Goal: Task Accomplishment & Management: Manage account settings

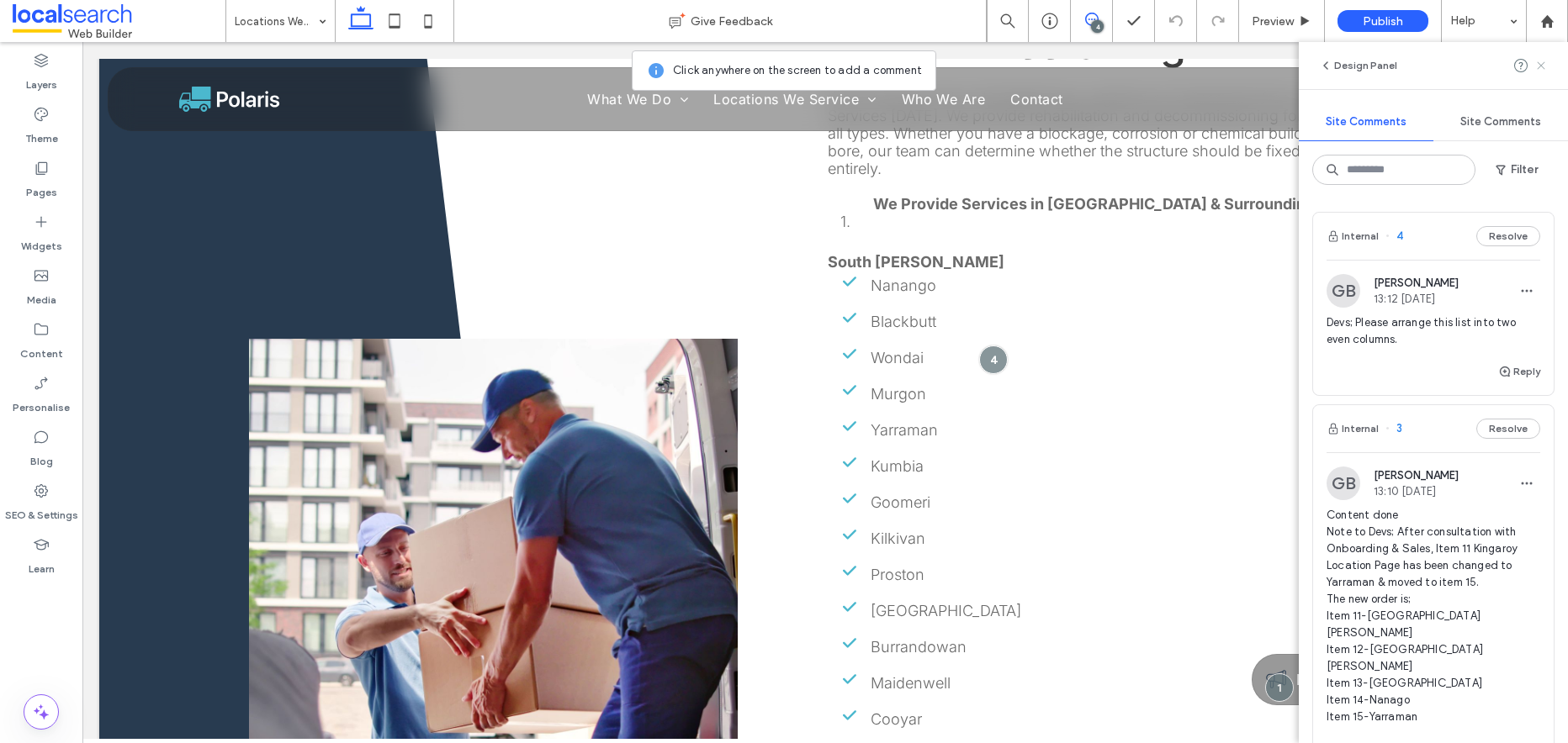
click at [1544, 66] on icon at bounding box center [1541, 65] width 14 height 14
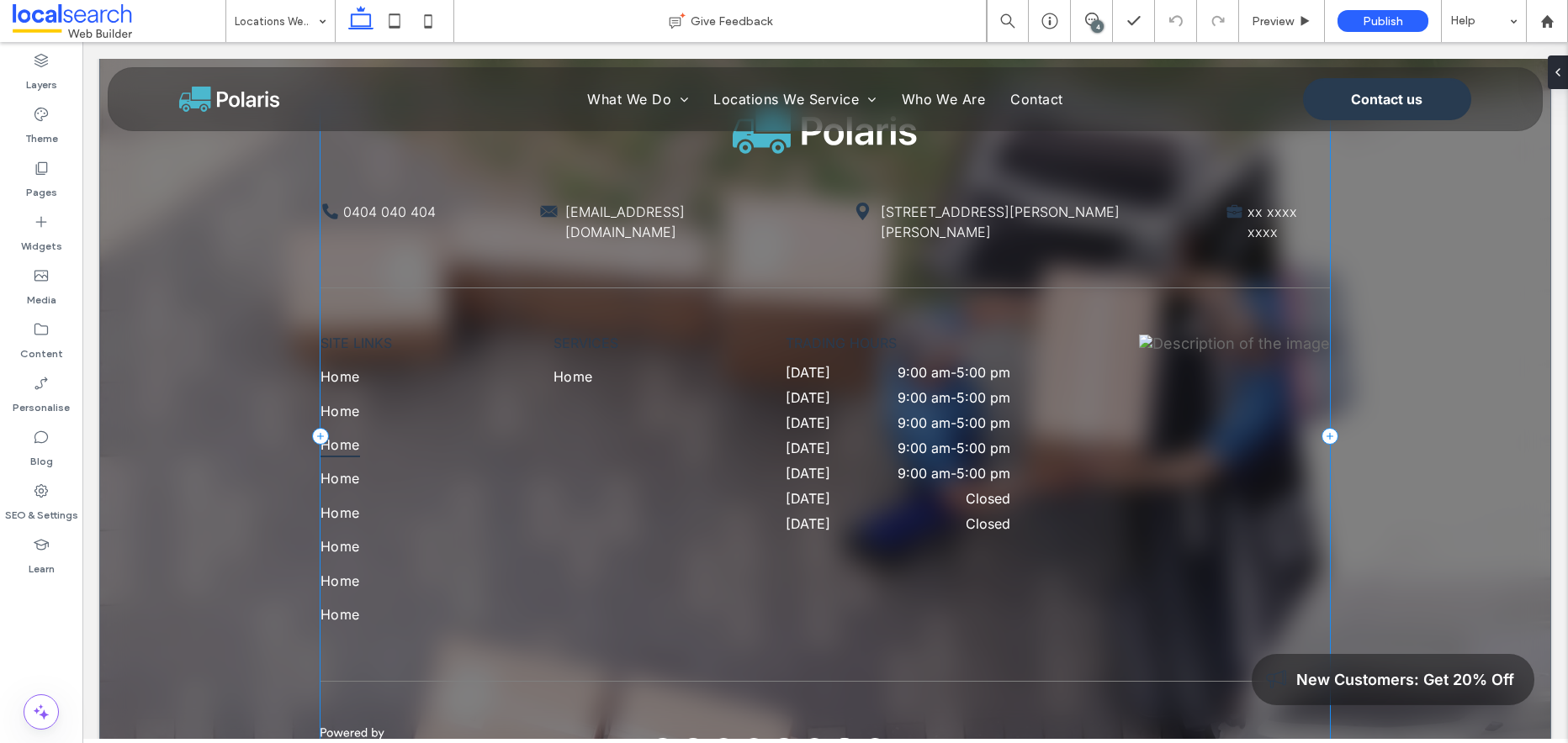
scroll to position [4120, 0]
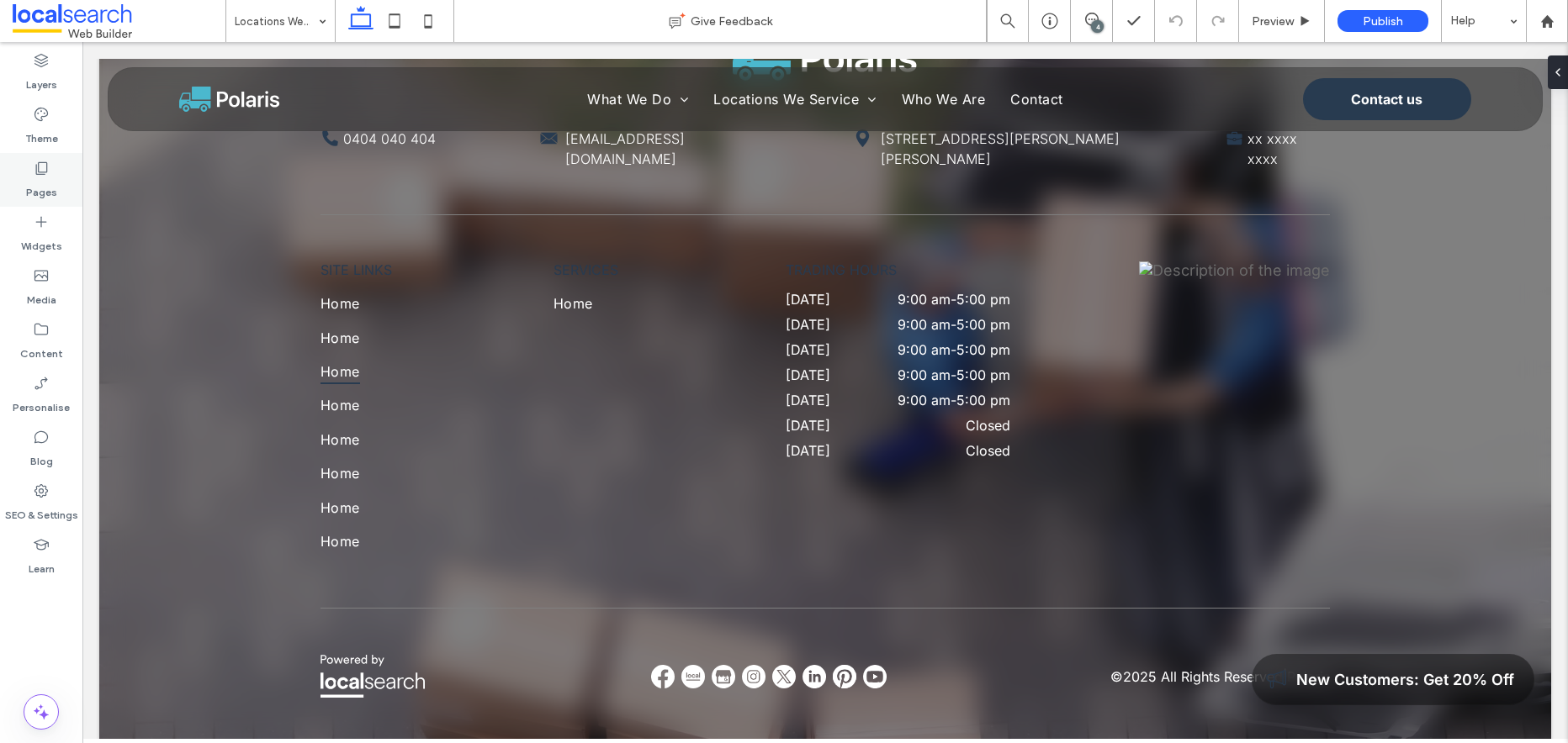
click at [43, 172] on use at bounding box center [42, 168] width 12 height 13
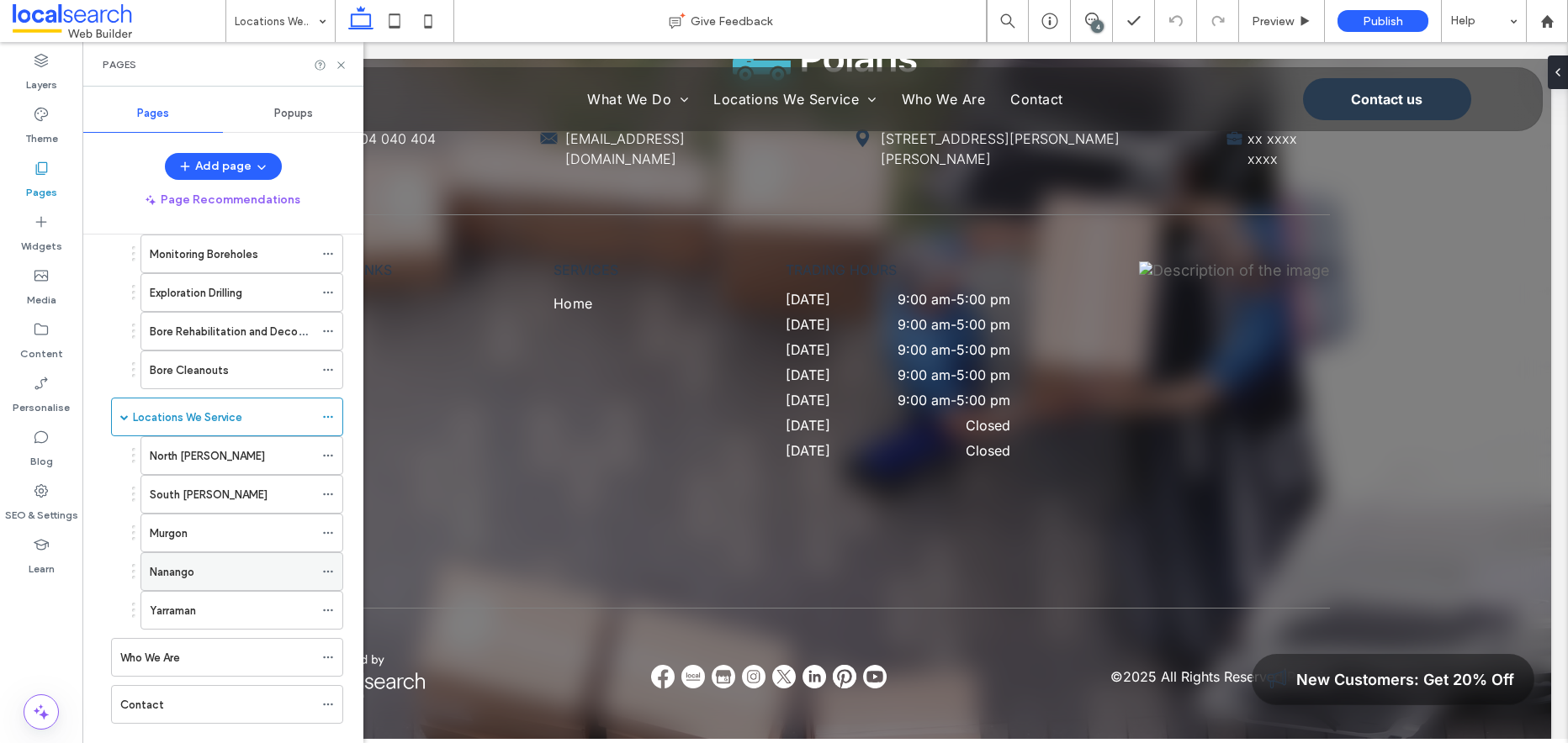
scroll to position [262, 0]
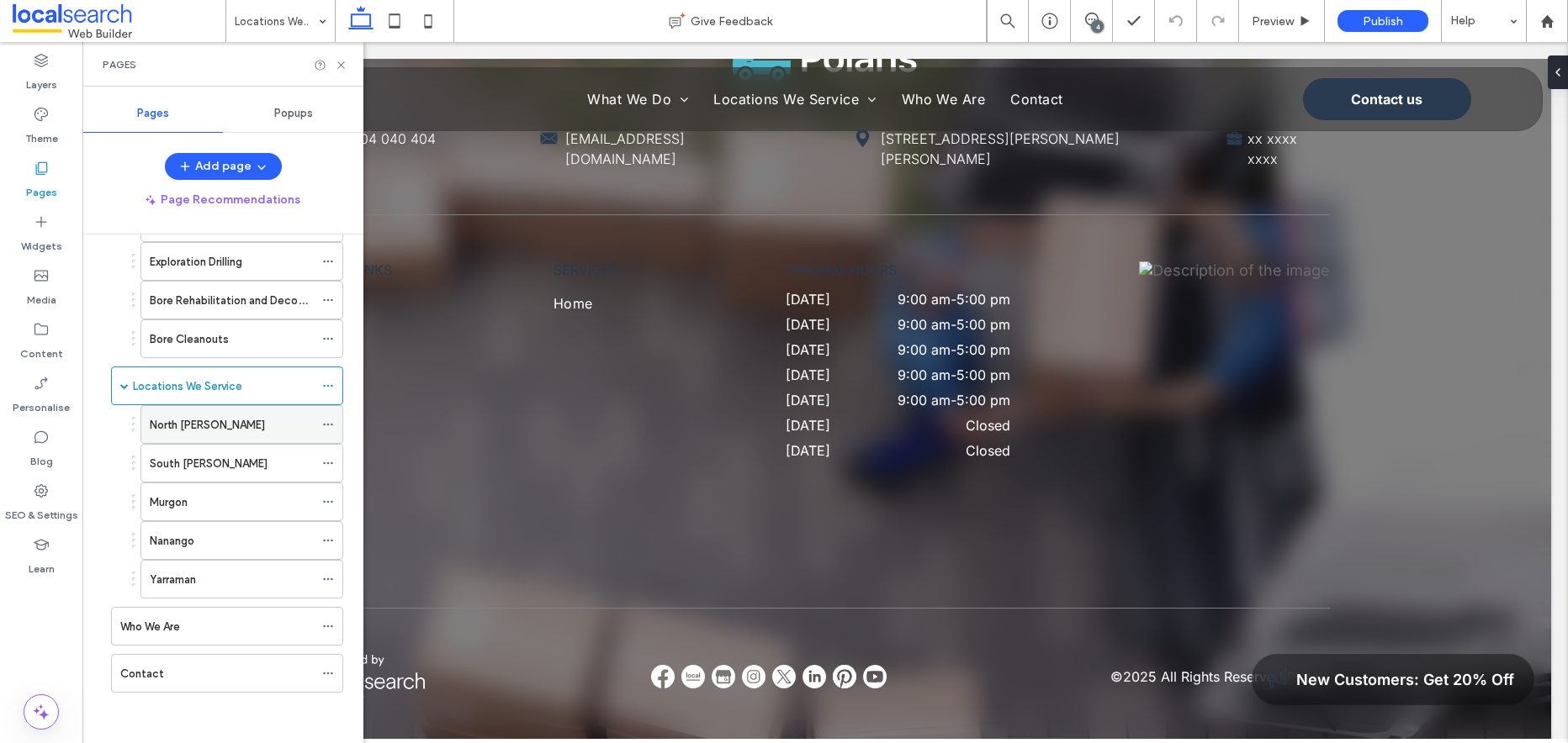
click at [217, 425] on label "North [PERSON_NAME]" at bounding box center [206, 424] width 115 height 30
click at [340, 65] on use at bounding box center [340, 64] width 6 height 6
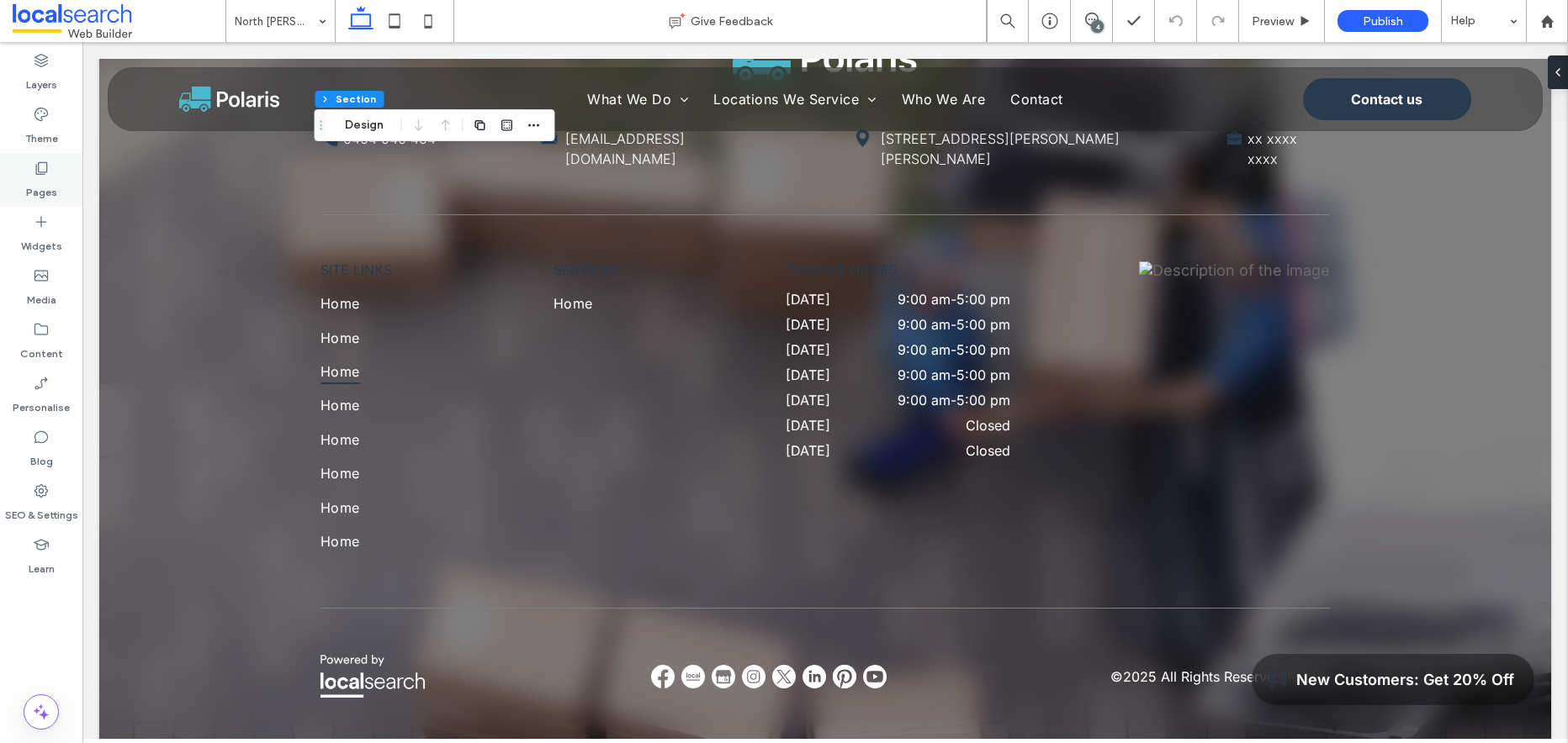
click at [37, 170] on icon at bounding box center [41, 168] width 17 height 17
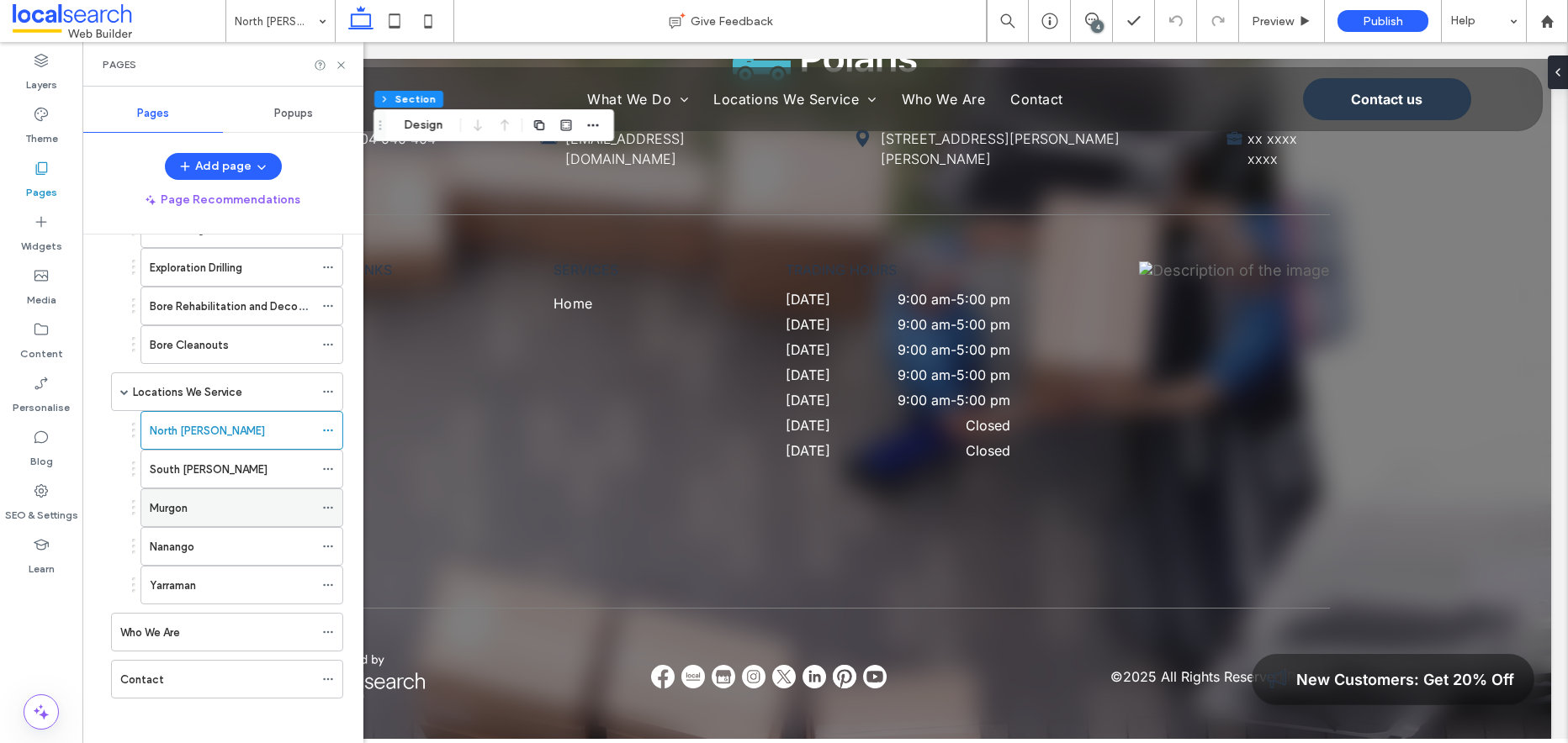
scroll to position [262, 0]
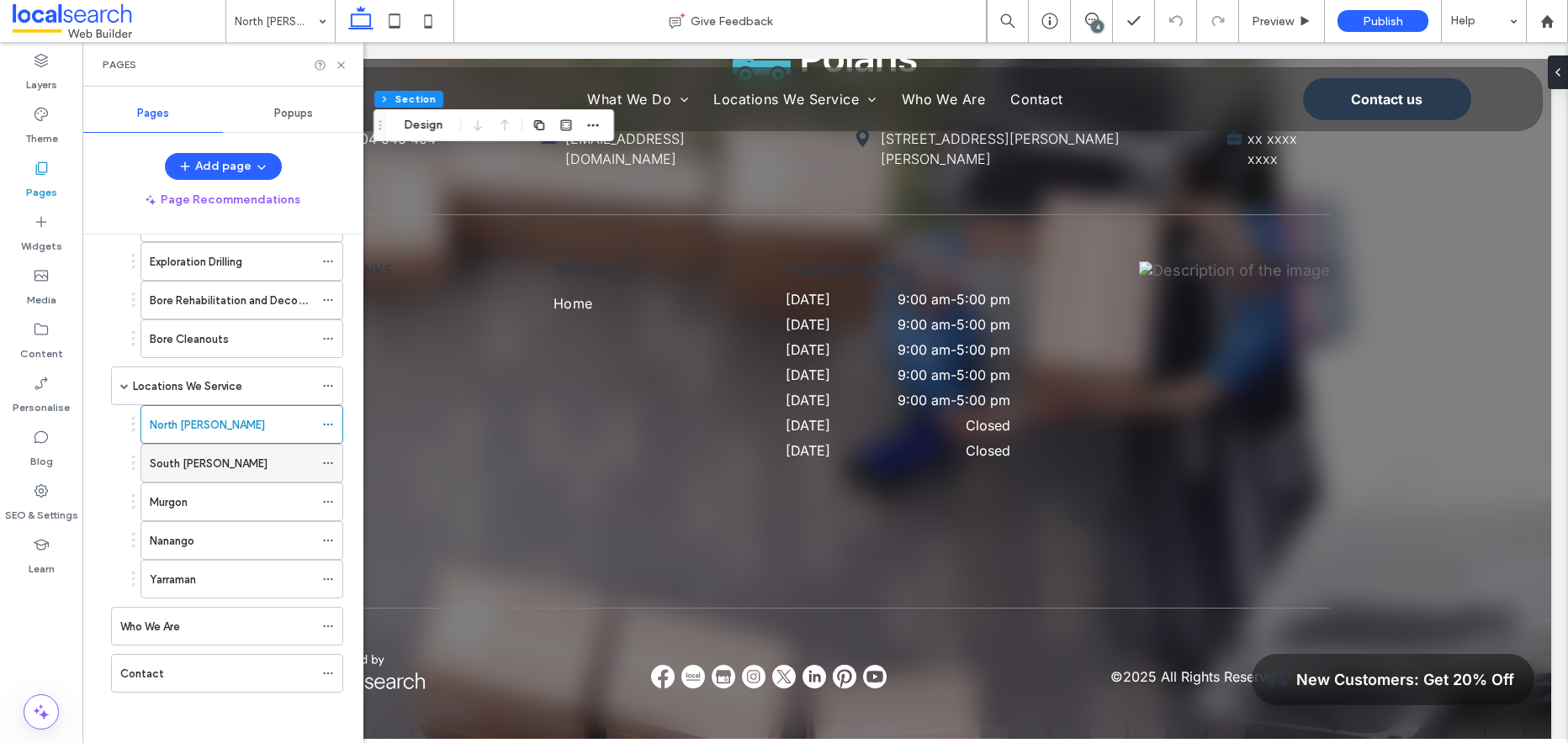
click at [225, 458] on div "South [PERSON_NAME]" at bounding box center [231, 464] width 164 height 18
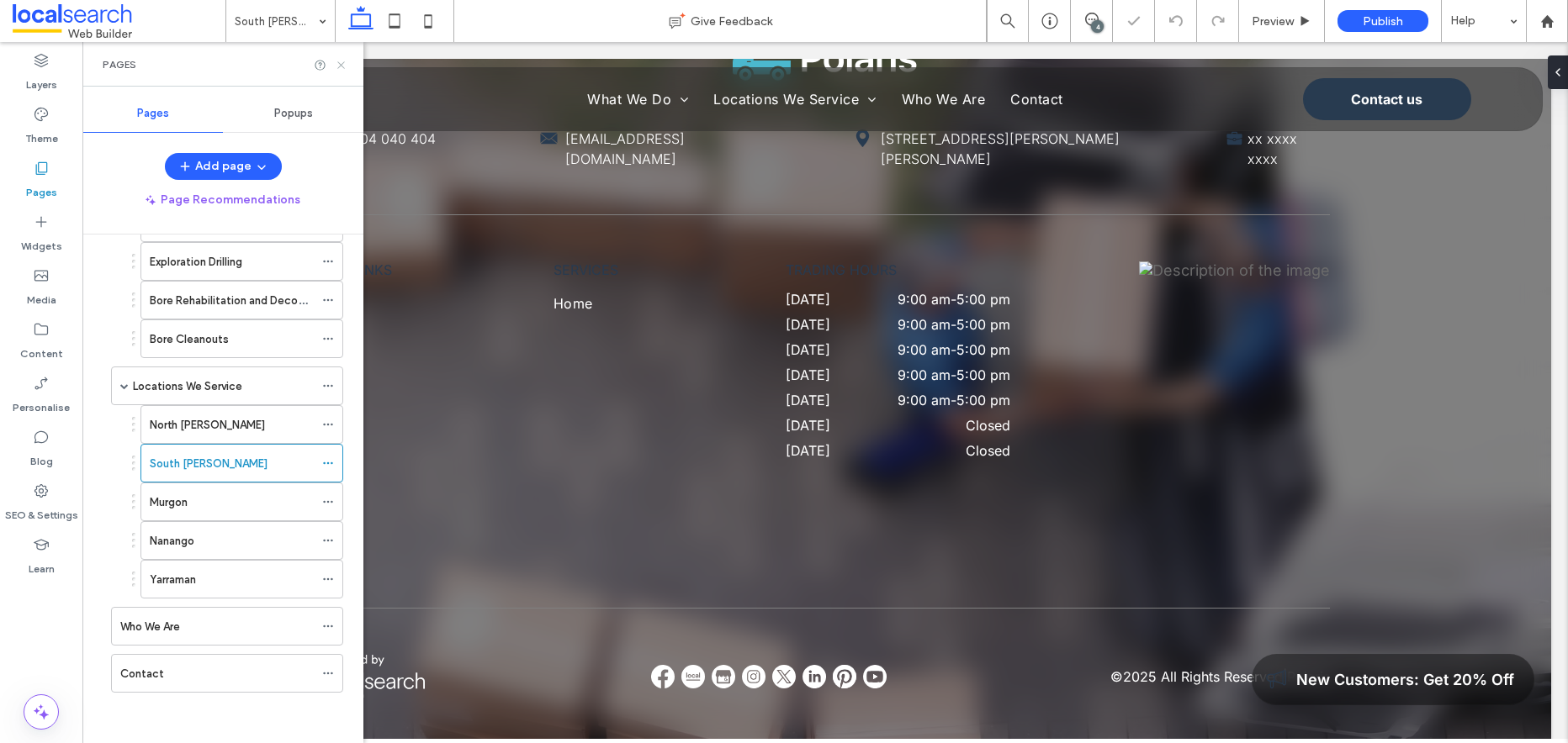
click at [344, 67] on use at bounding box center [340, 64] width 6 height 6
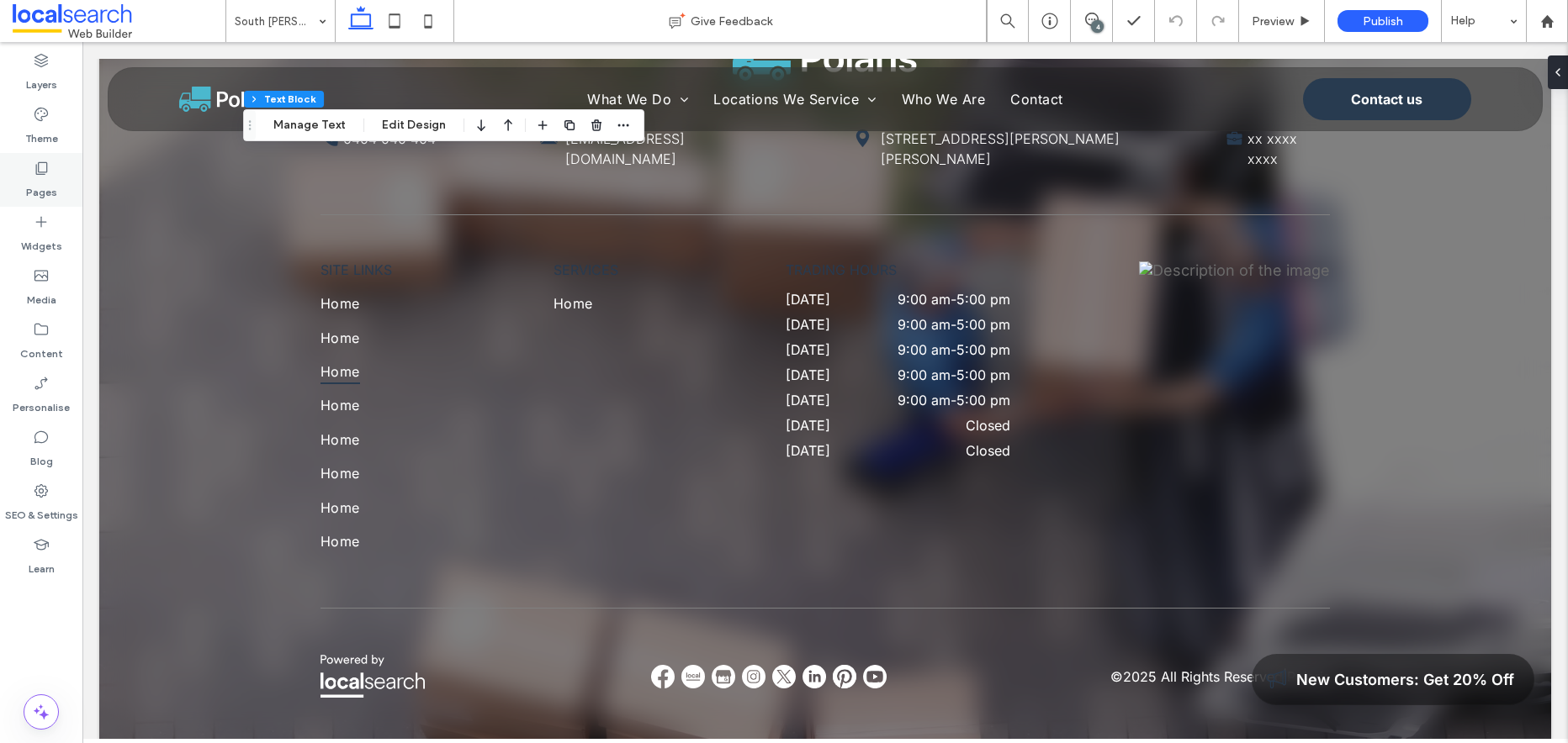
click at [39, 172] on icon at bounding box center [41, 168] width 17 height 17
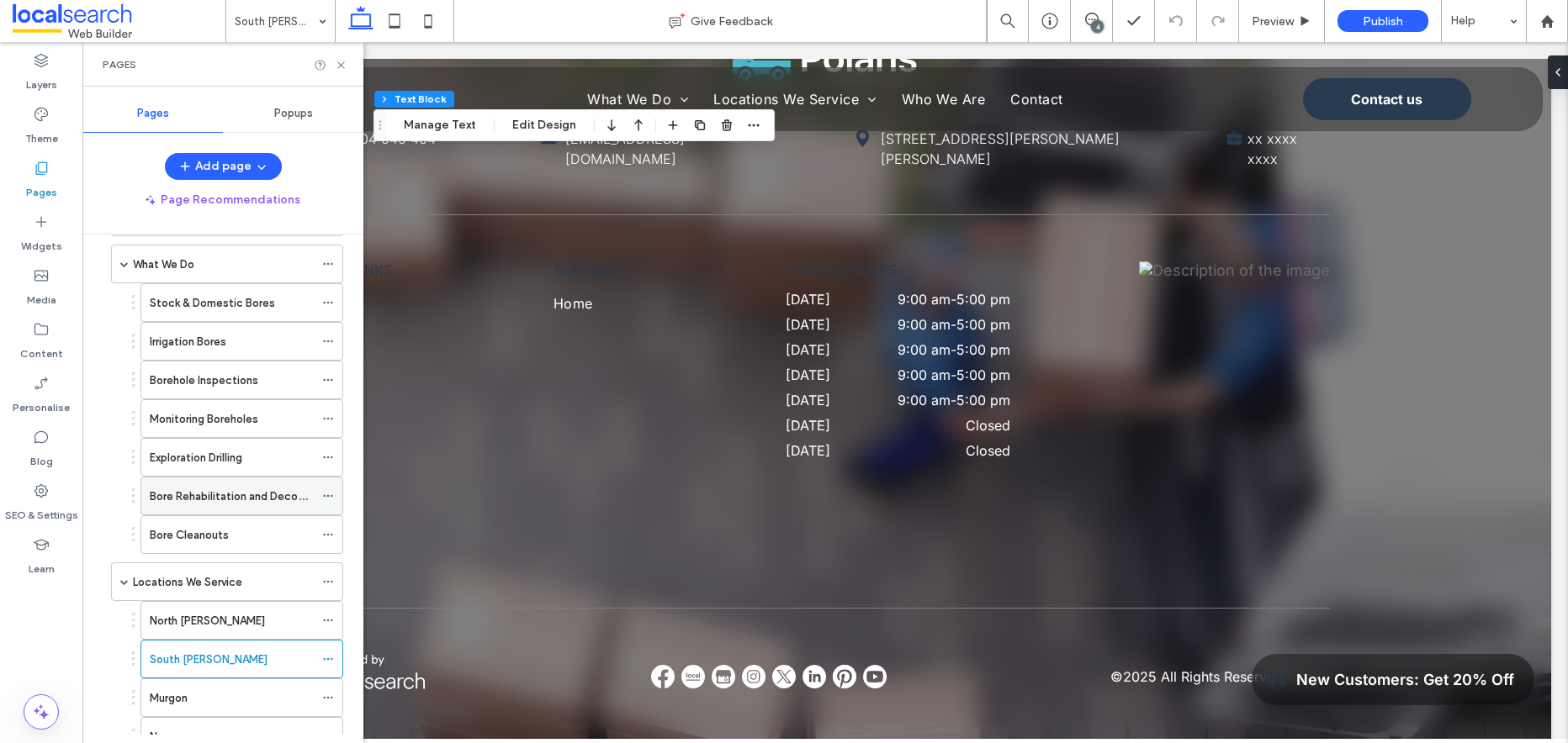
scroll to position [262, 0]
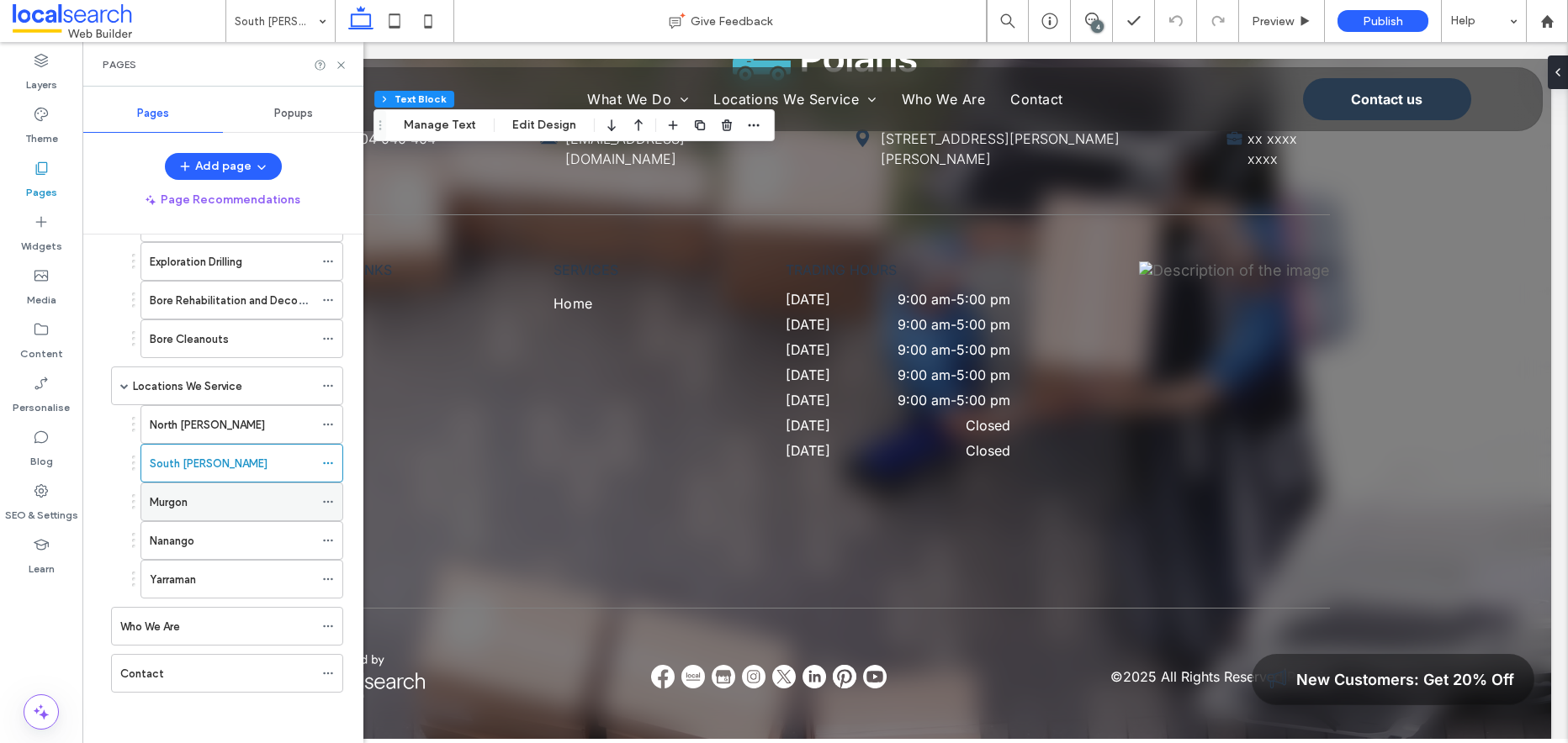
click at [220, 506] on div "Murgon" at bounding box center [231, 502] width 164 height 18
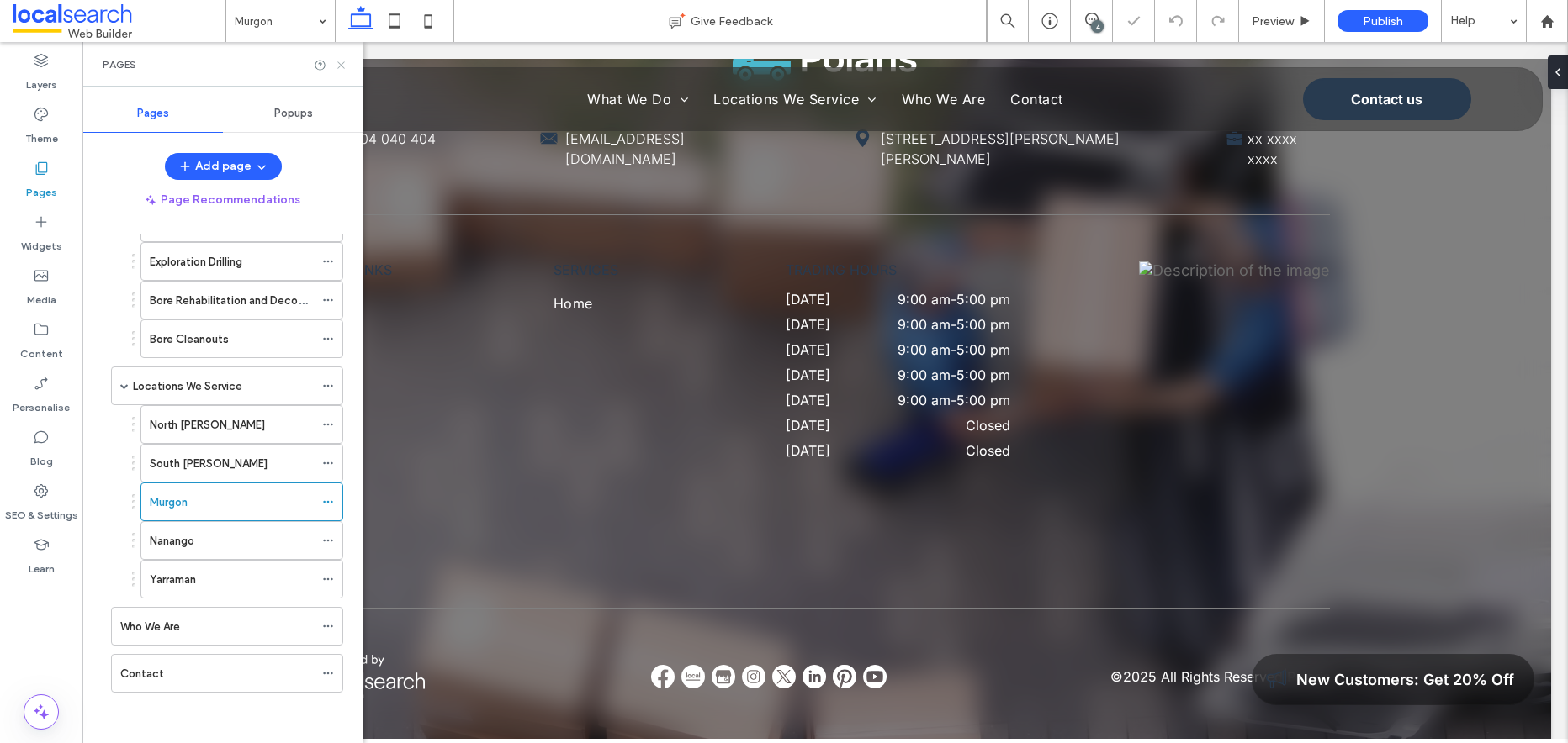
click at [341, 65] on use at bounding box center [340, 64] width 6 height 6
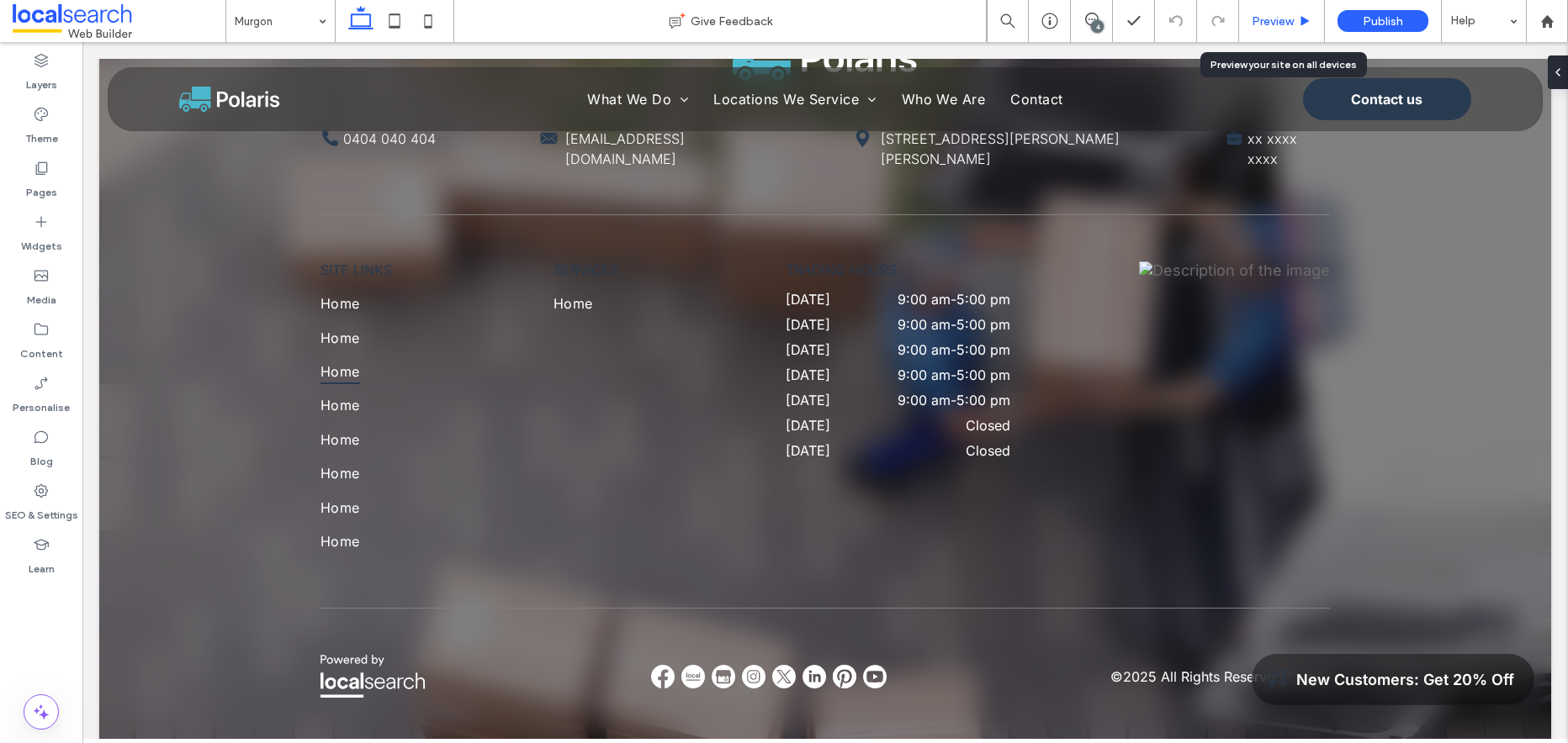
click at [1270, 27] on span "Preview" at bounding box center [1272, 22] width 42 height 14
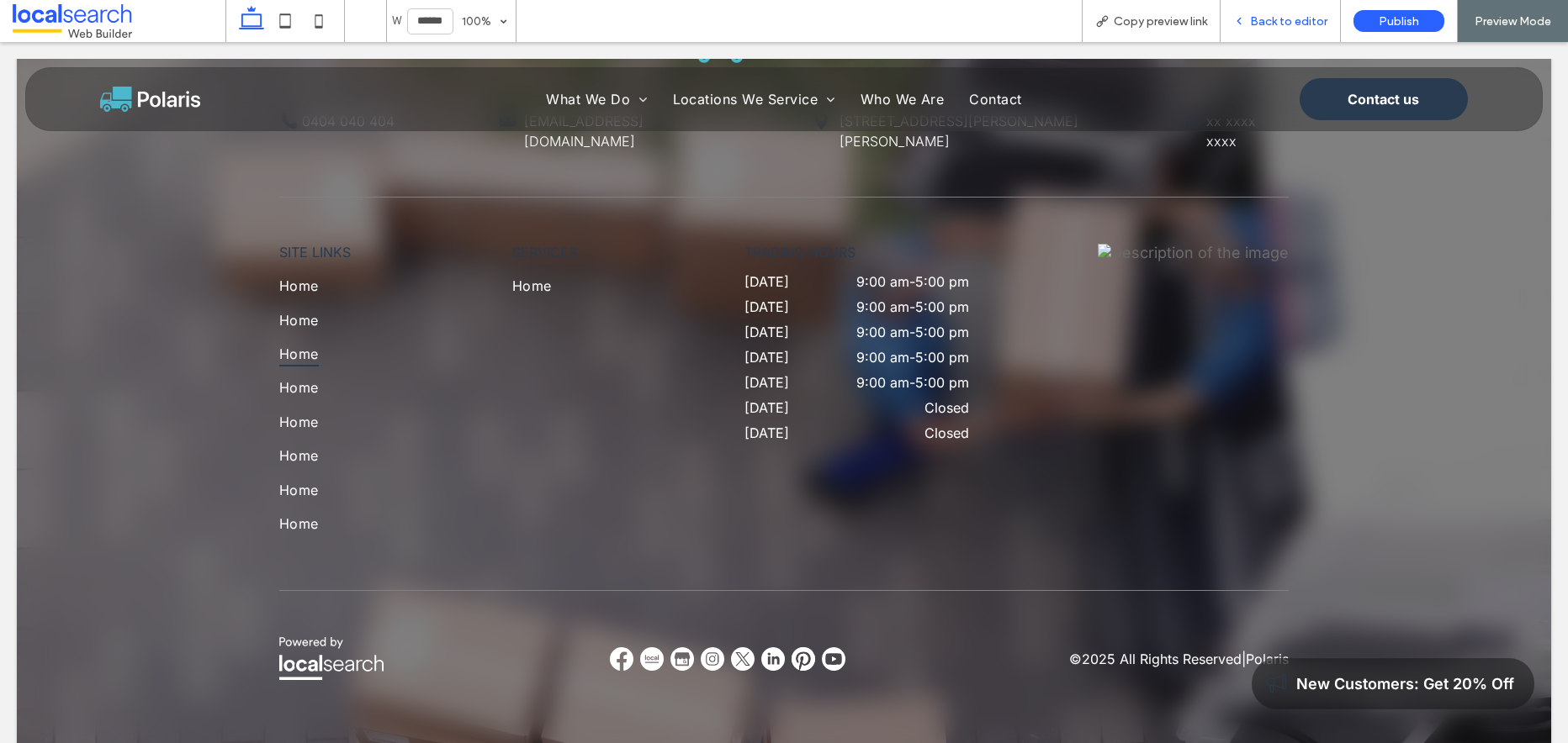
click at [1291, 28] on span "Back to editor" at bounding box center [1288, 22] width 77 height 14
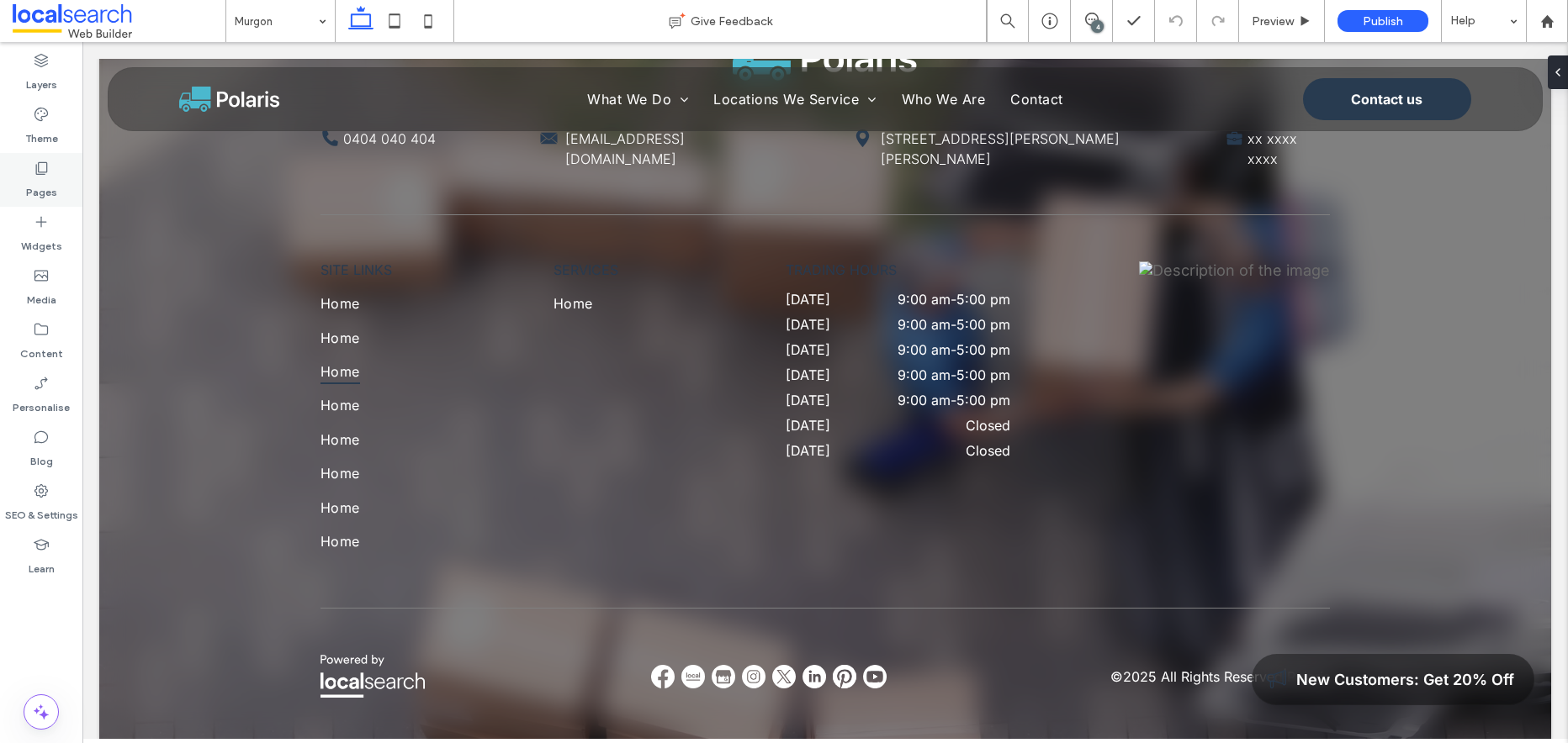
click at [39, 176] on icon at bounding box center [41, 168] width 17 height 17
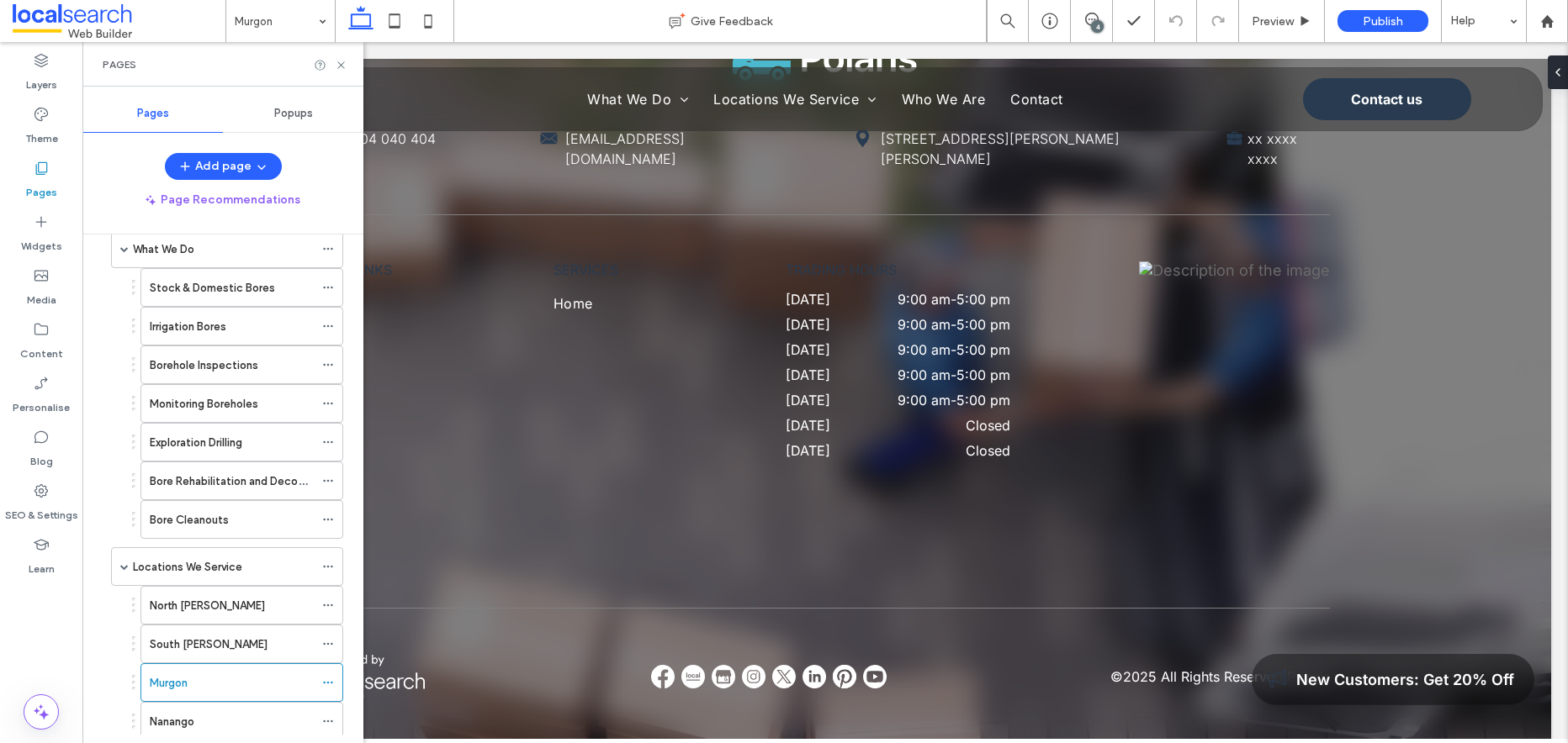
scroll to position [262, 0]
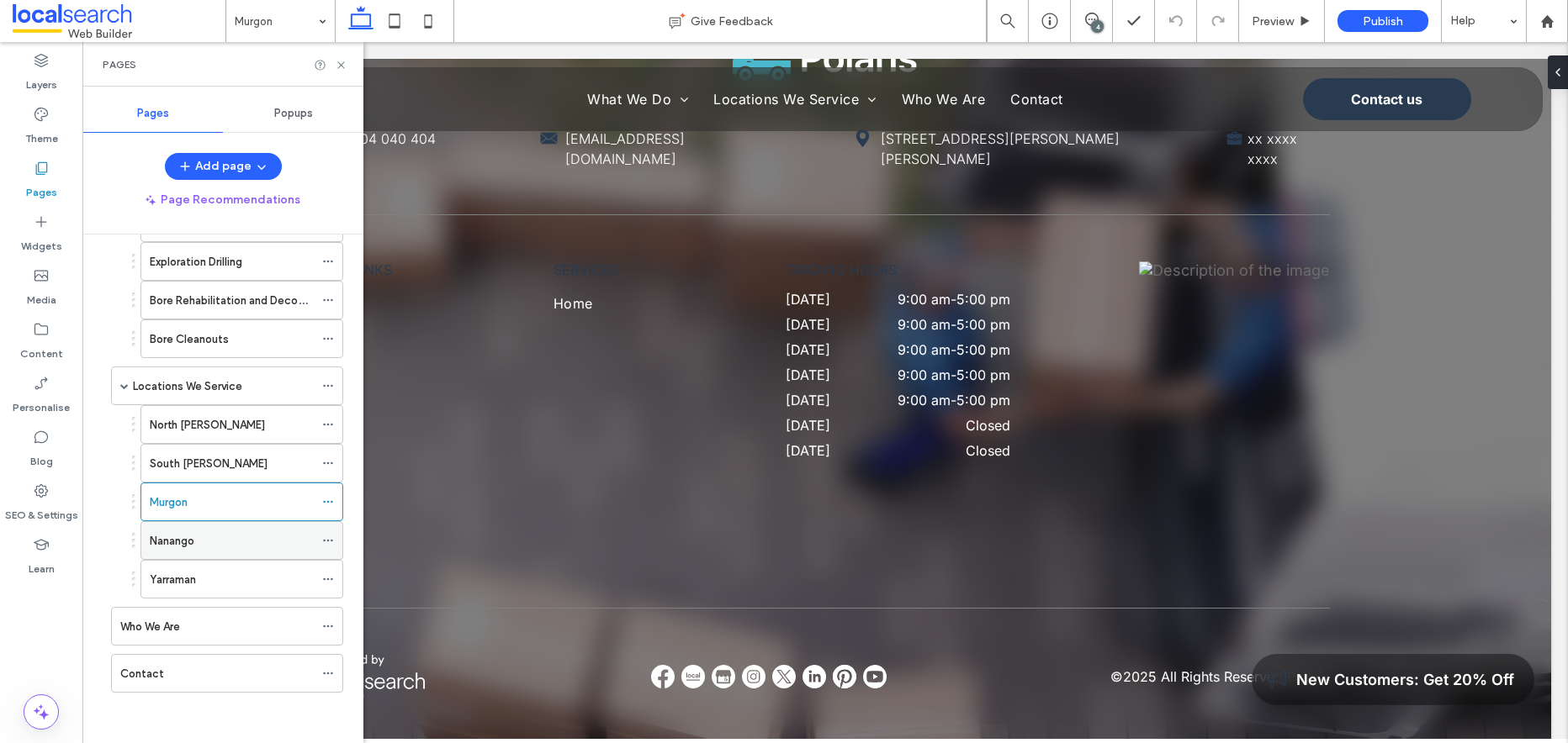
click at [212, 539] on div "Nanango" at bounding box center [231, 541] width 164 height 18
click at [338, 68] on icon at bounding box center [341, 65] width 13 height 13
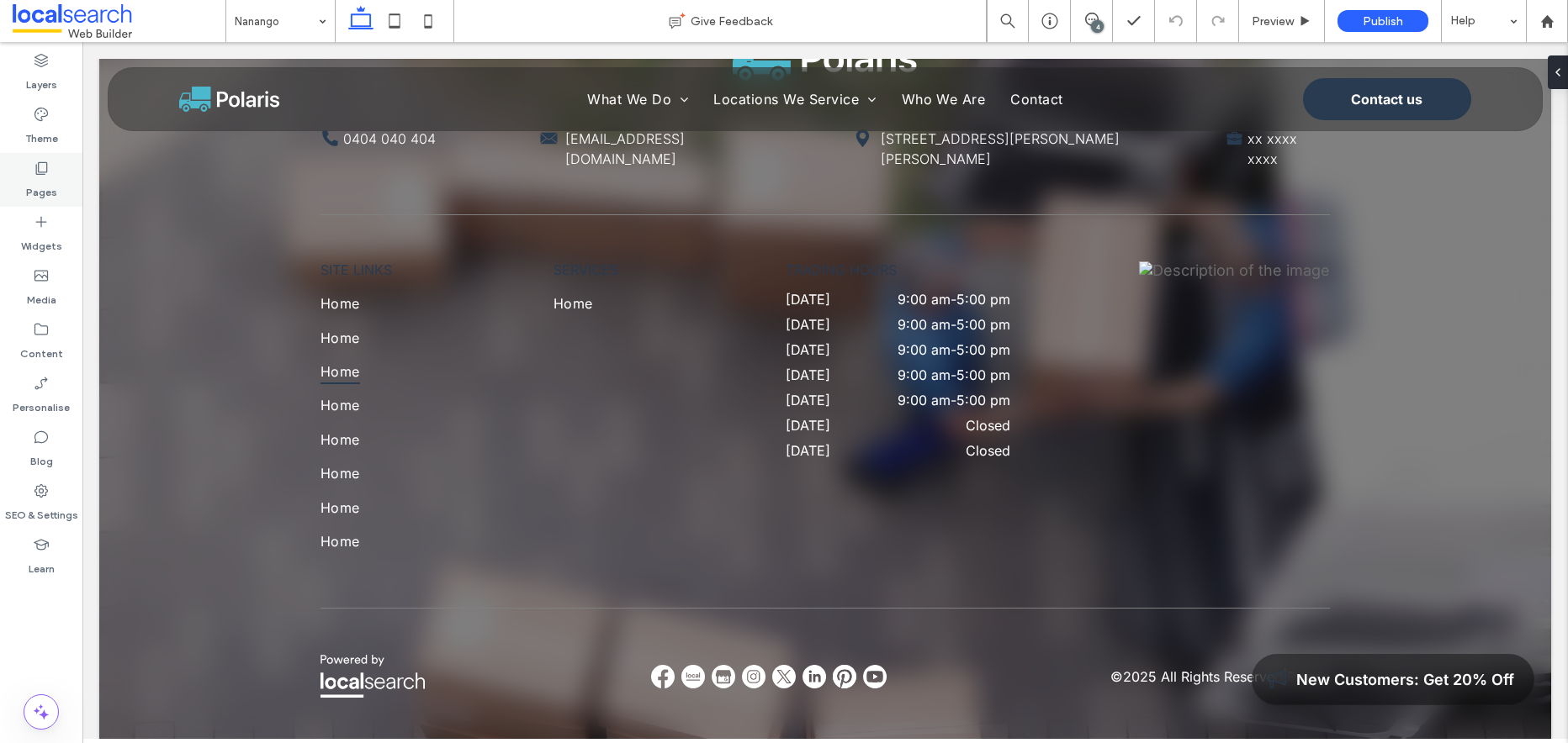
click at [33, 170] on icon at bounding box center [41, 168] width 17 height 17
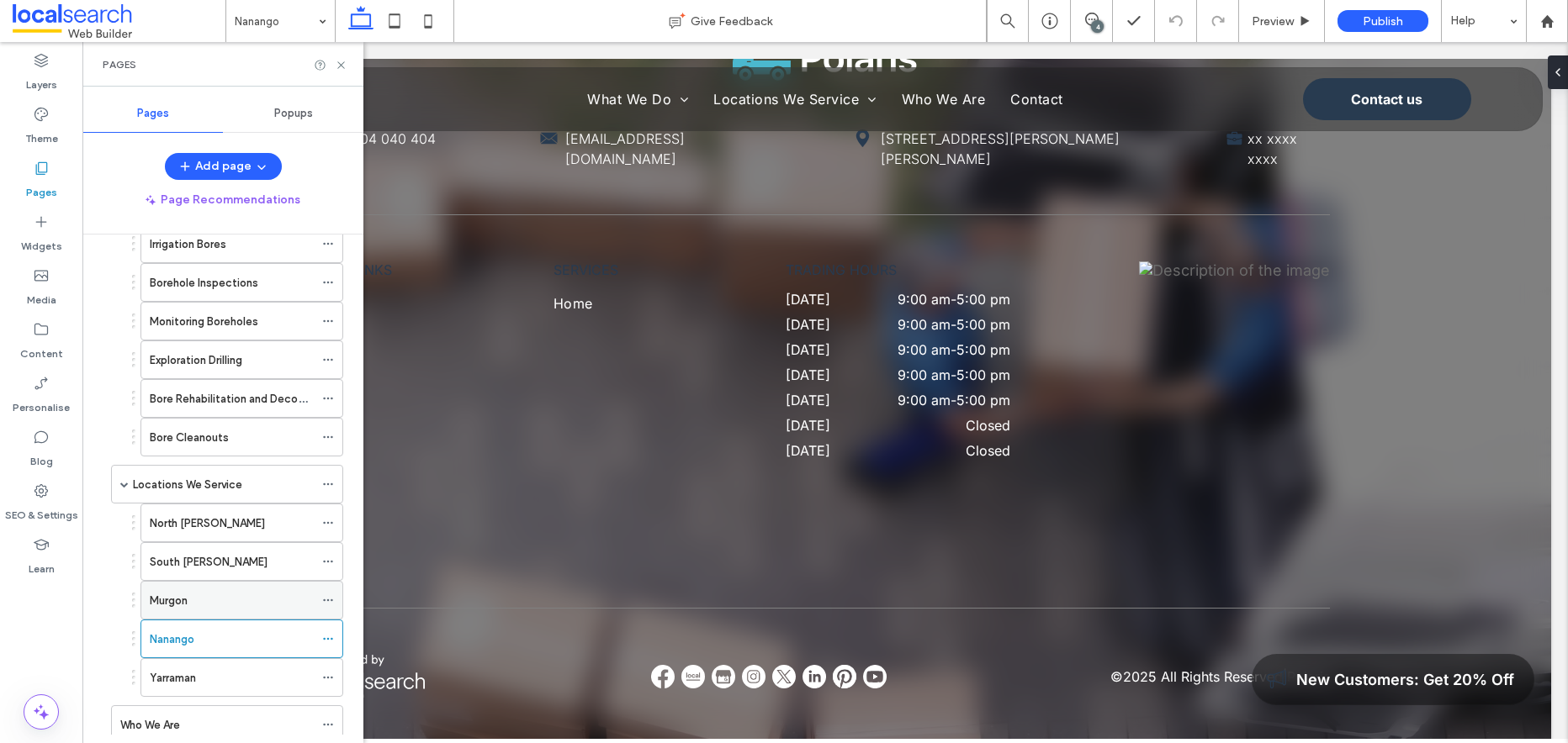
scroll to position [237, 0]
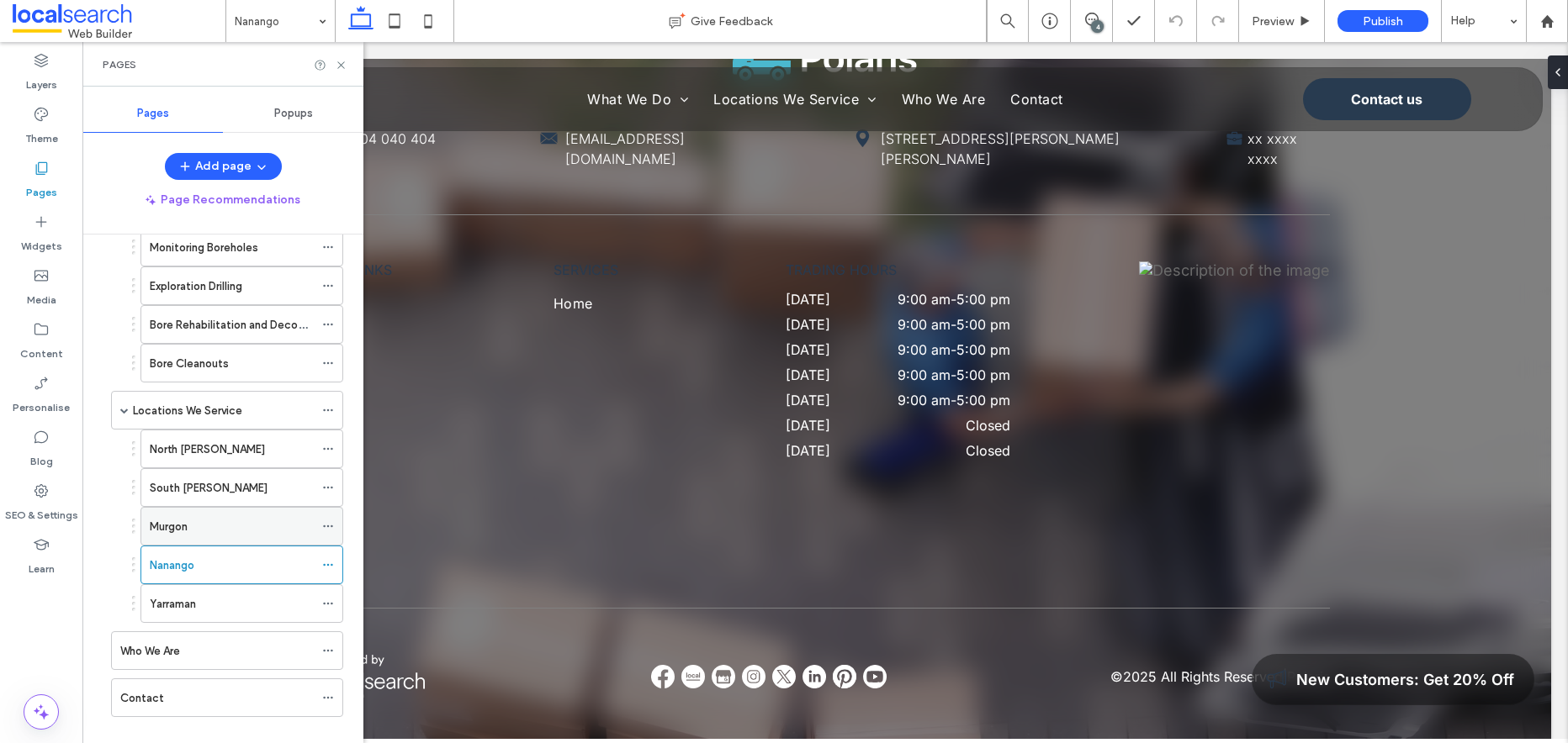
click at [203, 527] on div "Murgon" at bounding box center [231, 527] width 164 height 18
click at [209, 570] on div "Nanango" at bounding box center [231, 566] width 164 height 18
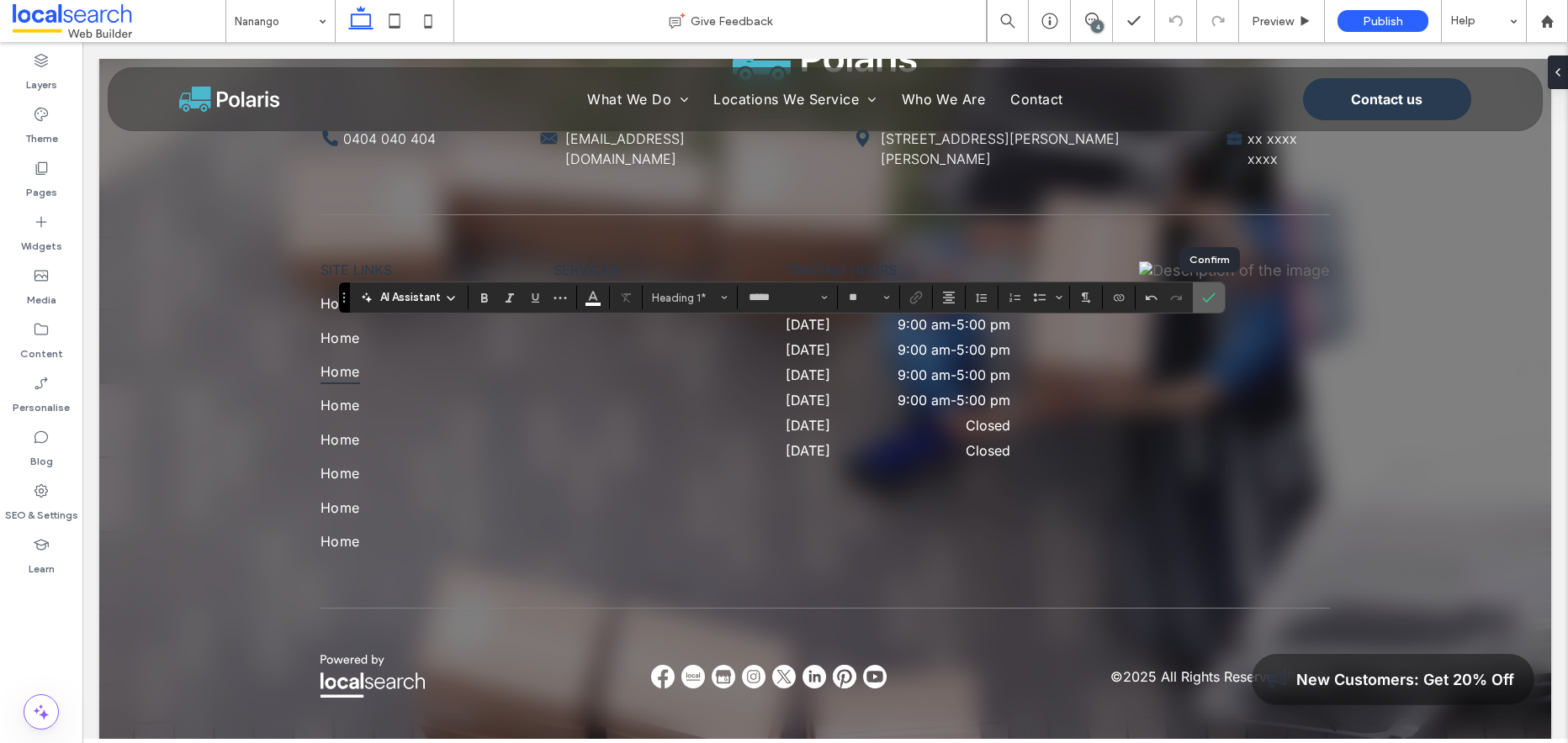
click at [1213, 295] on use "Confirm" at bounding box center [1209, 297] width 14 height 10
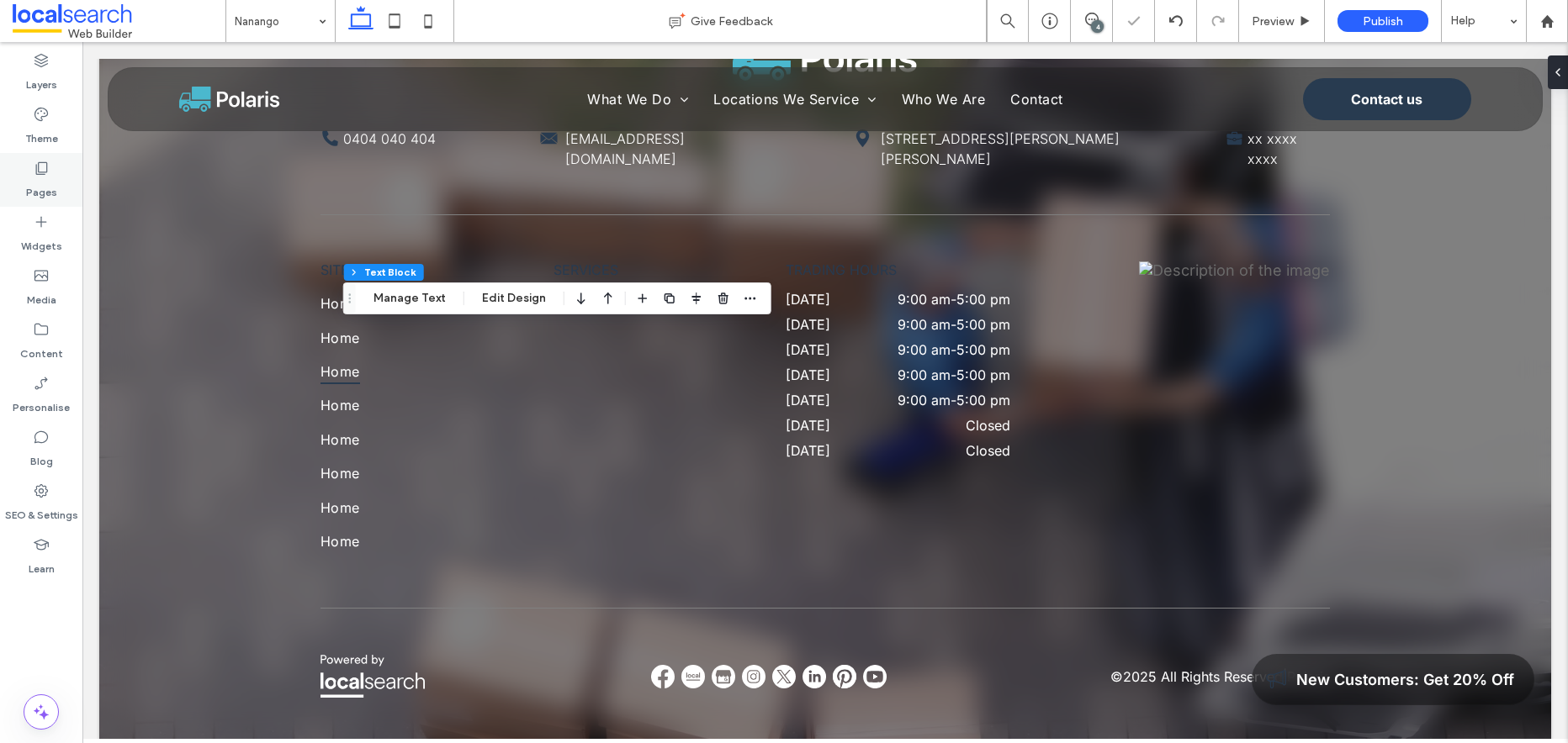
click at [33, 167] on icon at bounding box center [41, 168] width 17 height 17
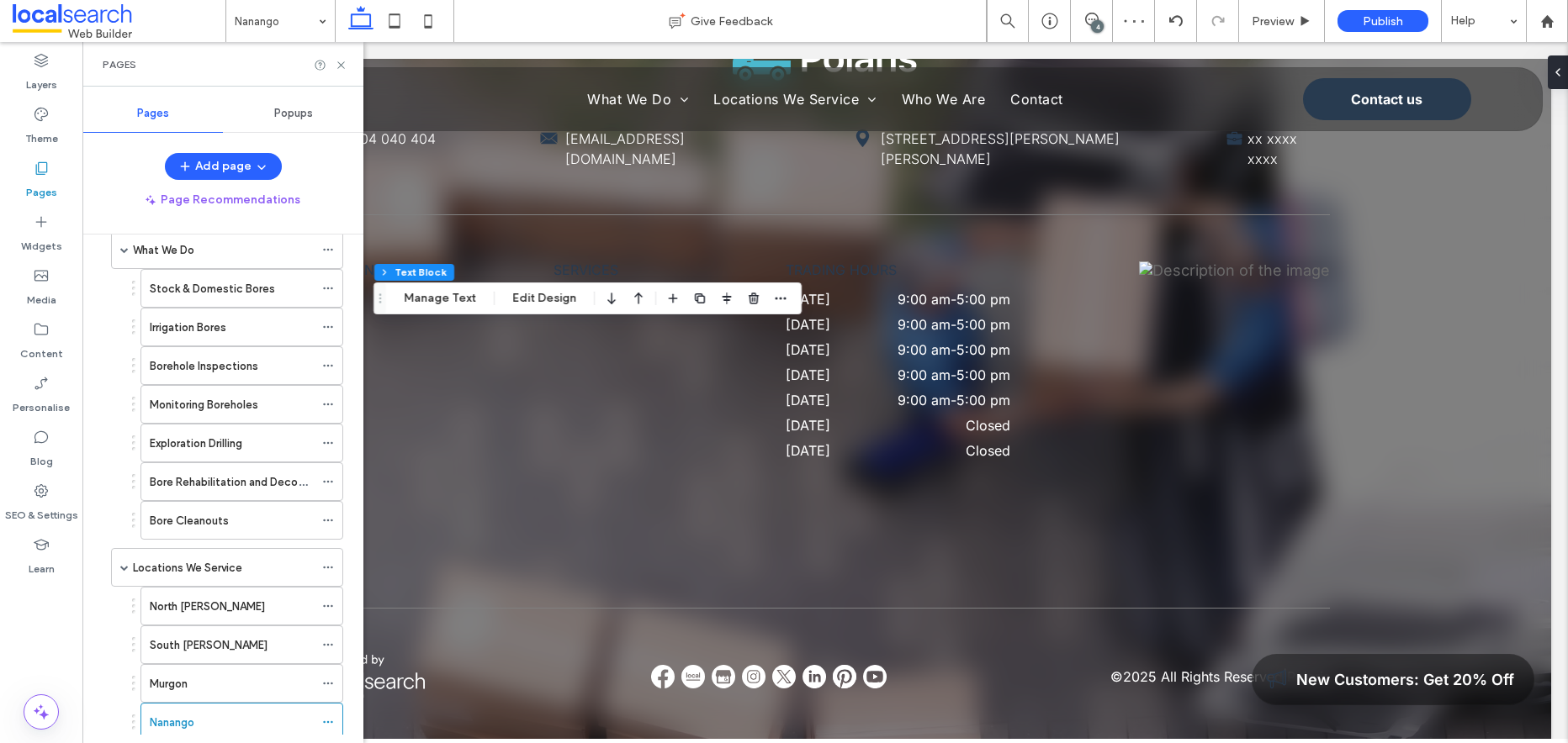
scroll to position [157, 0]
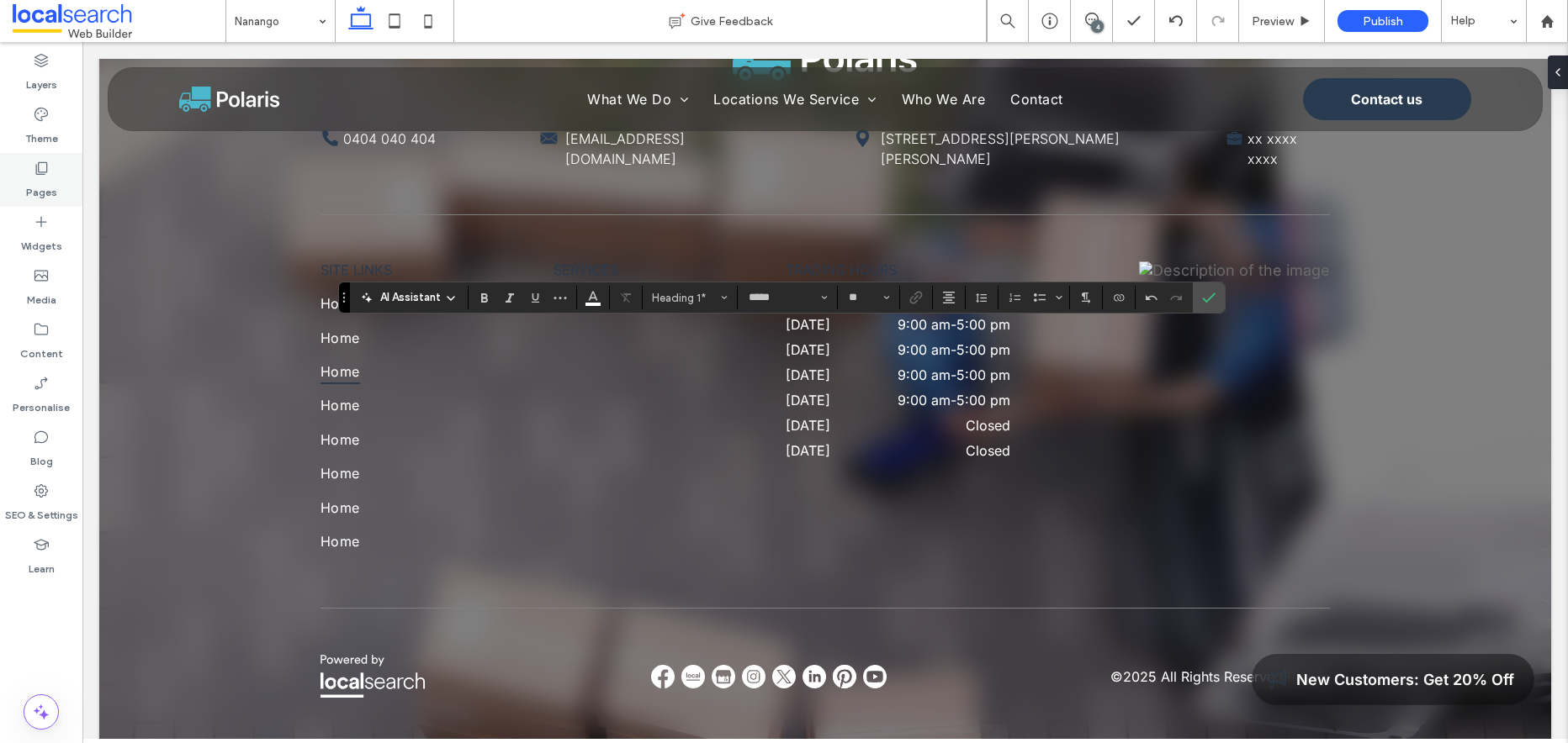
click at [43, 175] on icon at bounding box center [41, 168] width 17 height 17
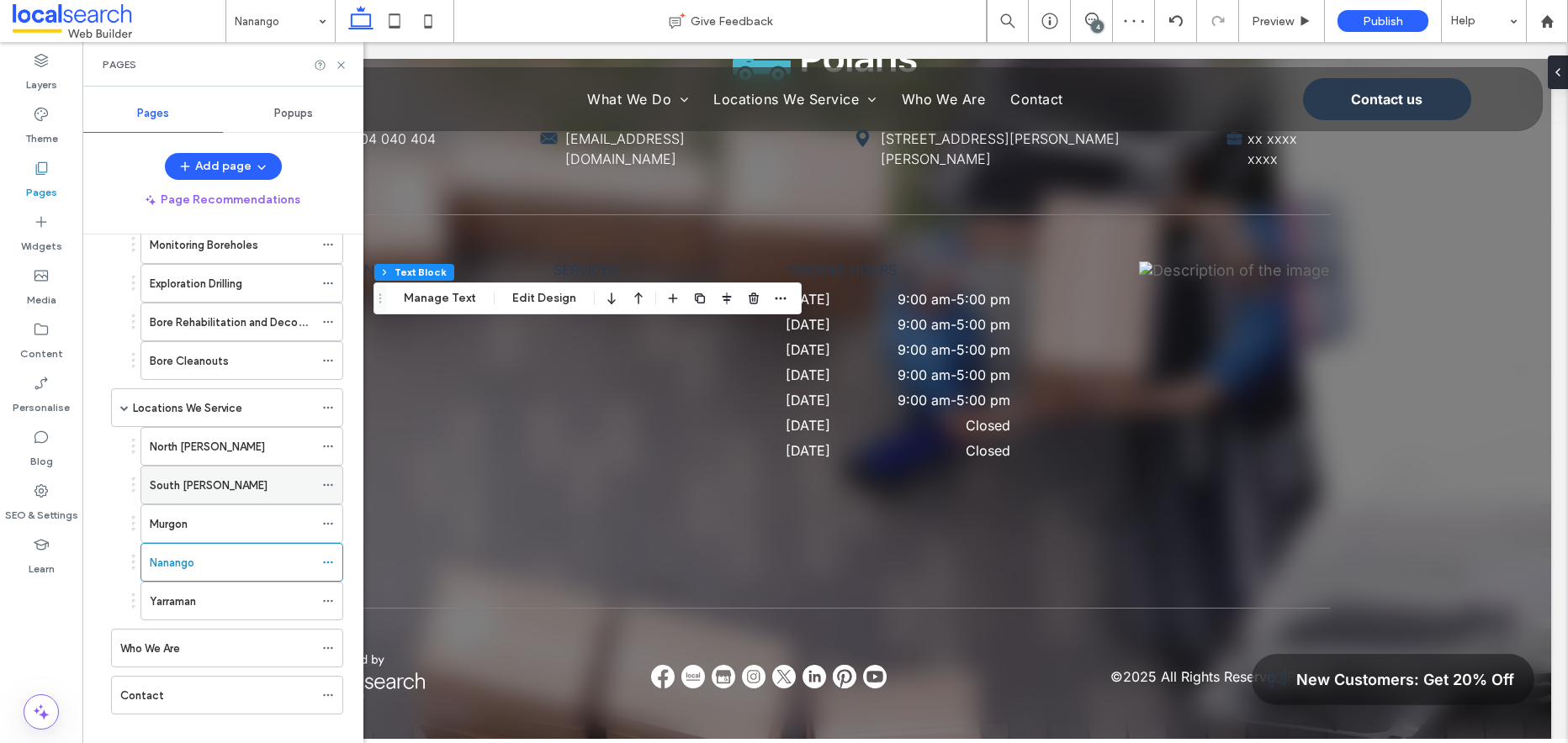
scroll to position [0, 0]
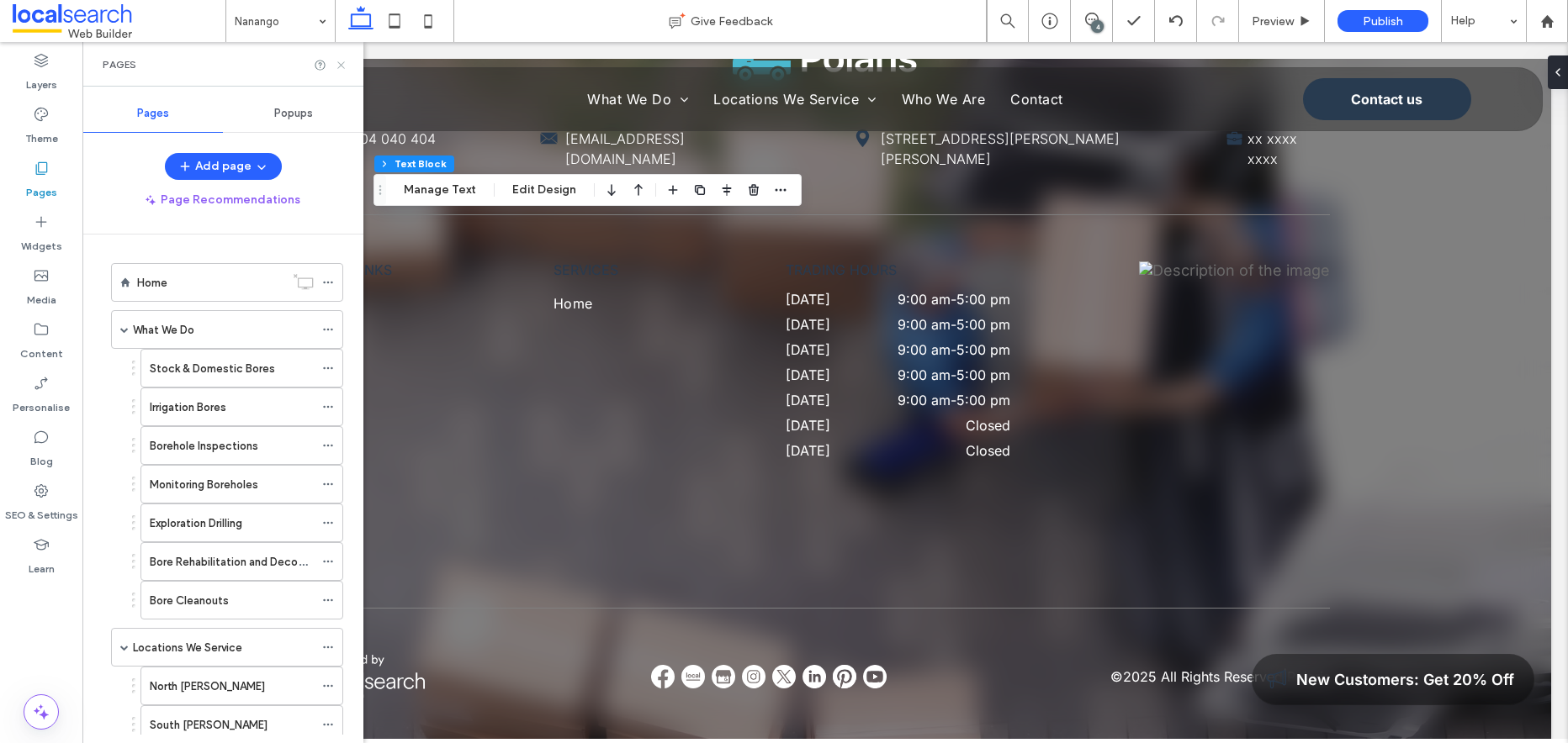
click at [339, 65] on icon at bounding box center [341, 65] width 13 height 13
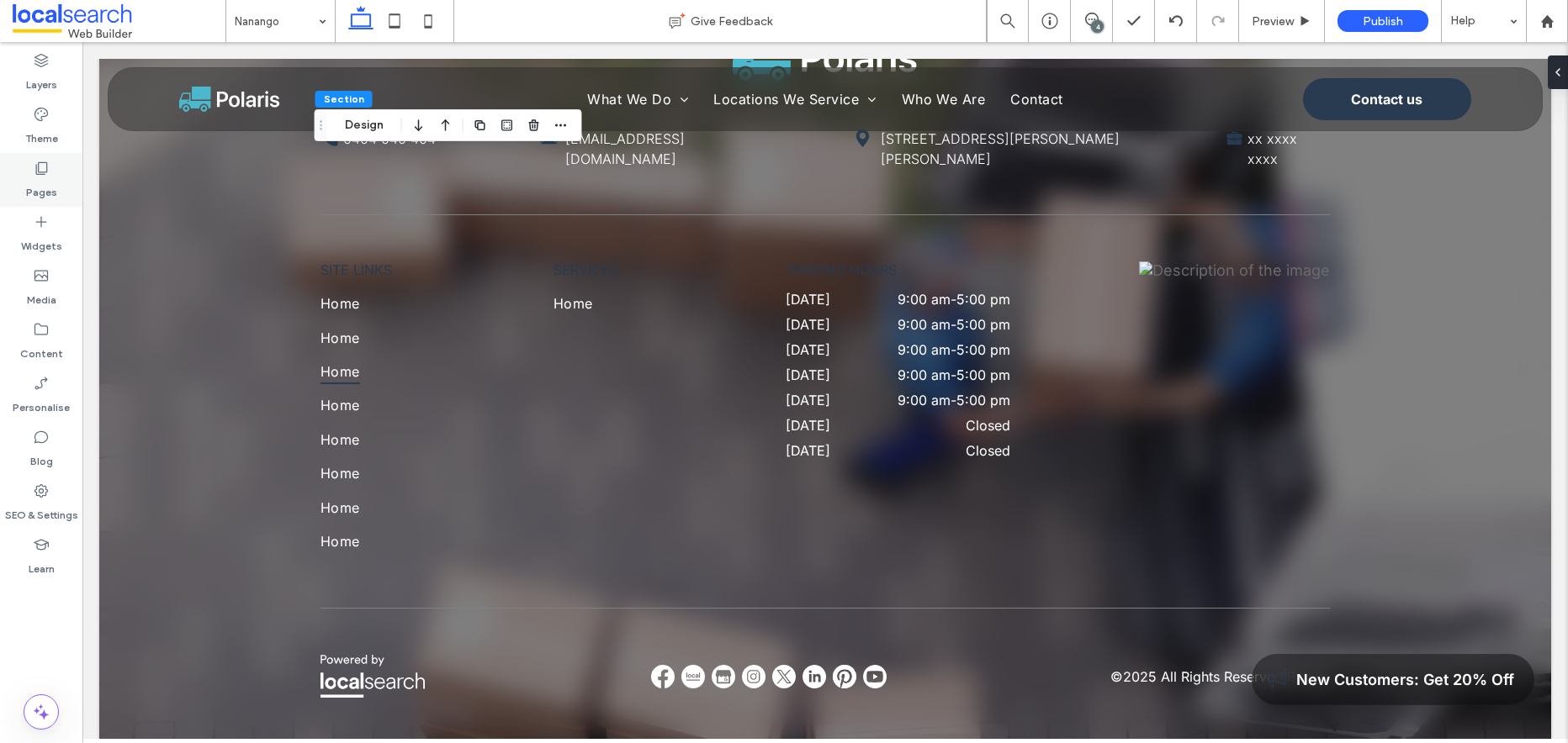
click at [41, 171] on icon at bounding box center [41, 168] width 17 height 17
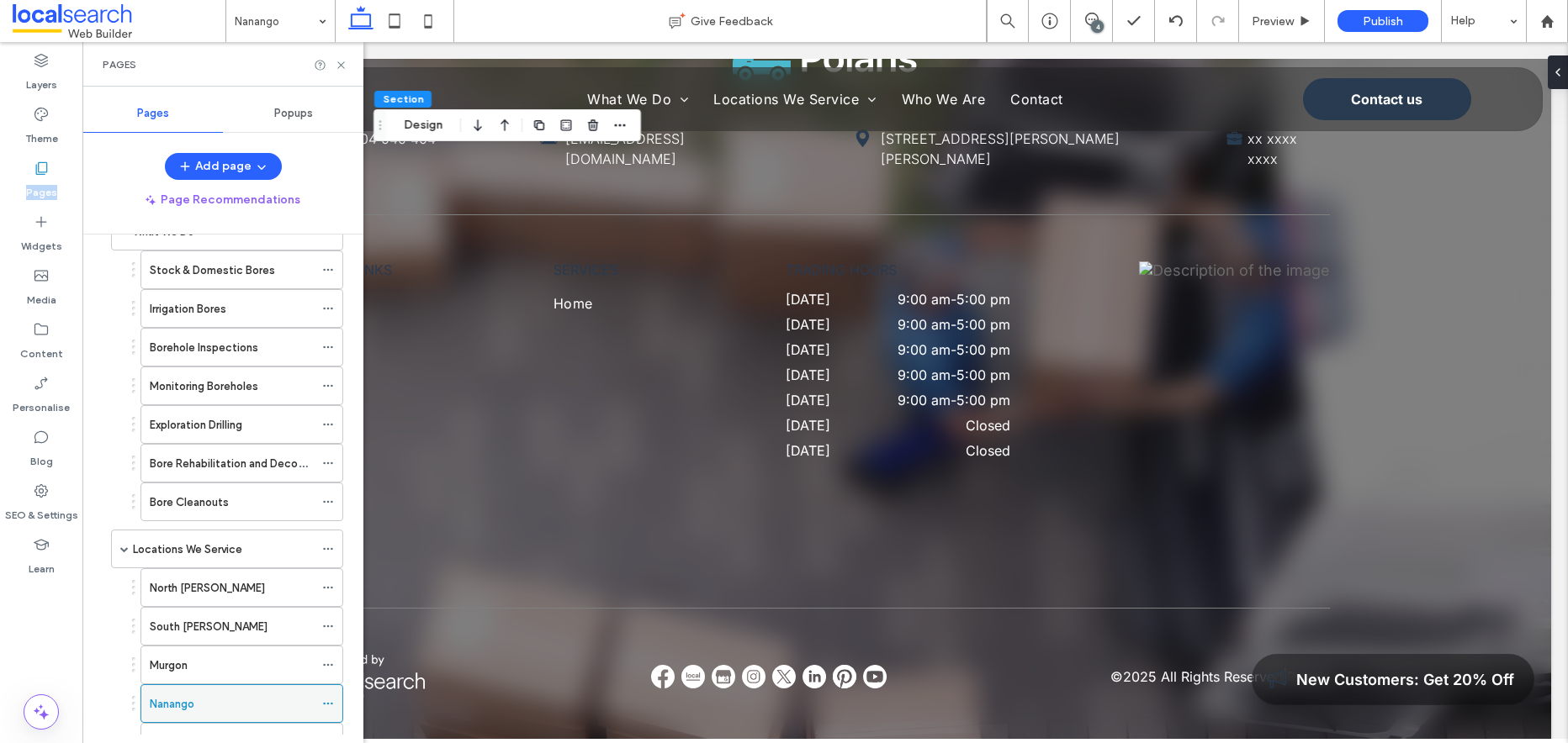
scroll to position [262, 0]
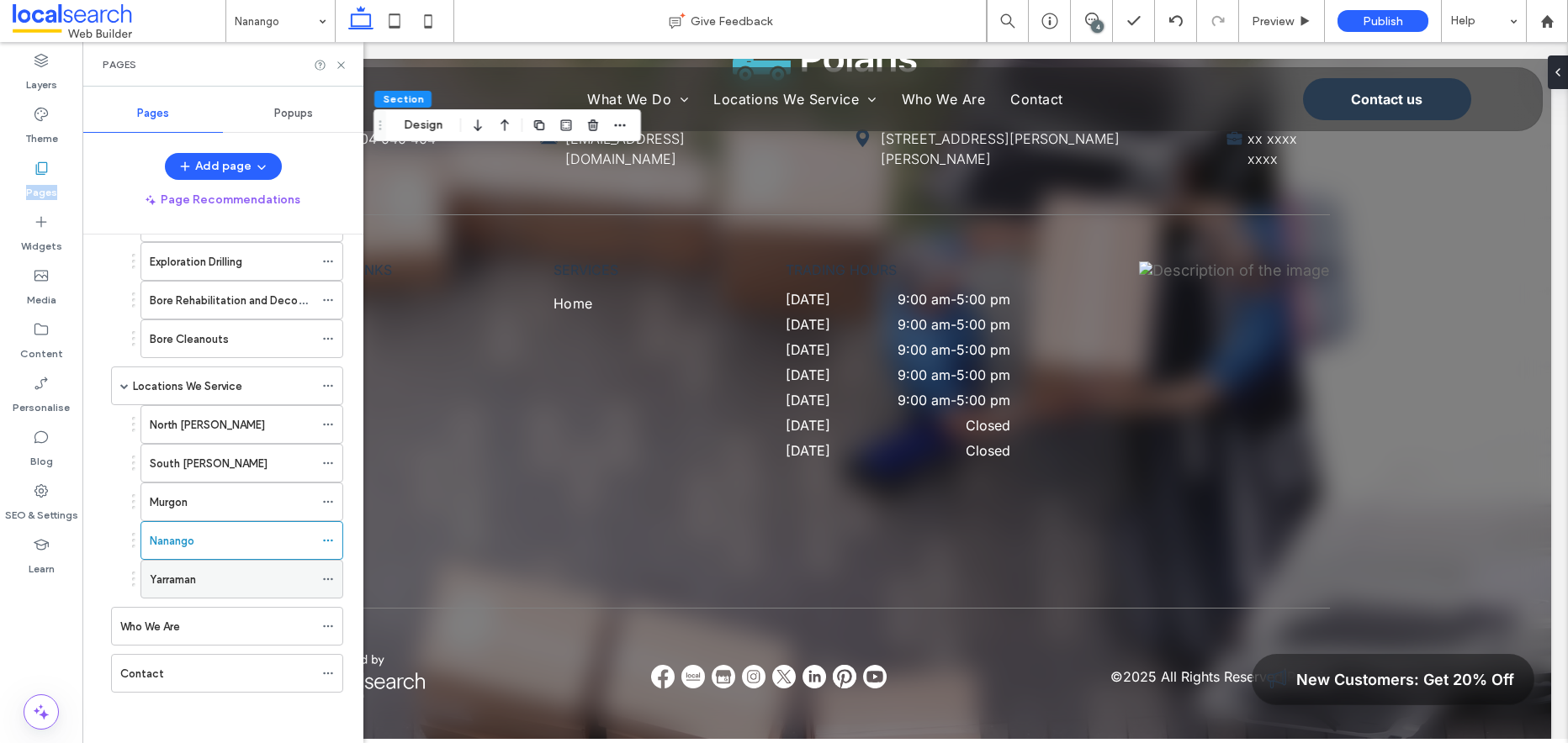
click at [233, 584] on div "Yarraman" at bounding box center [231, 580] width 164 height 18
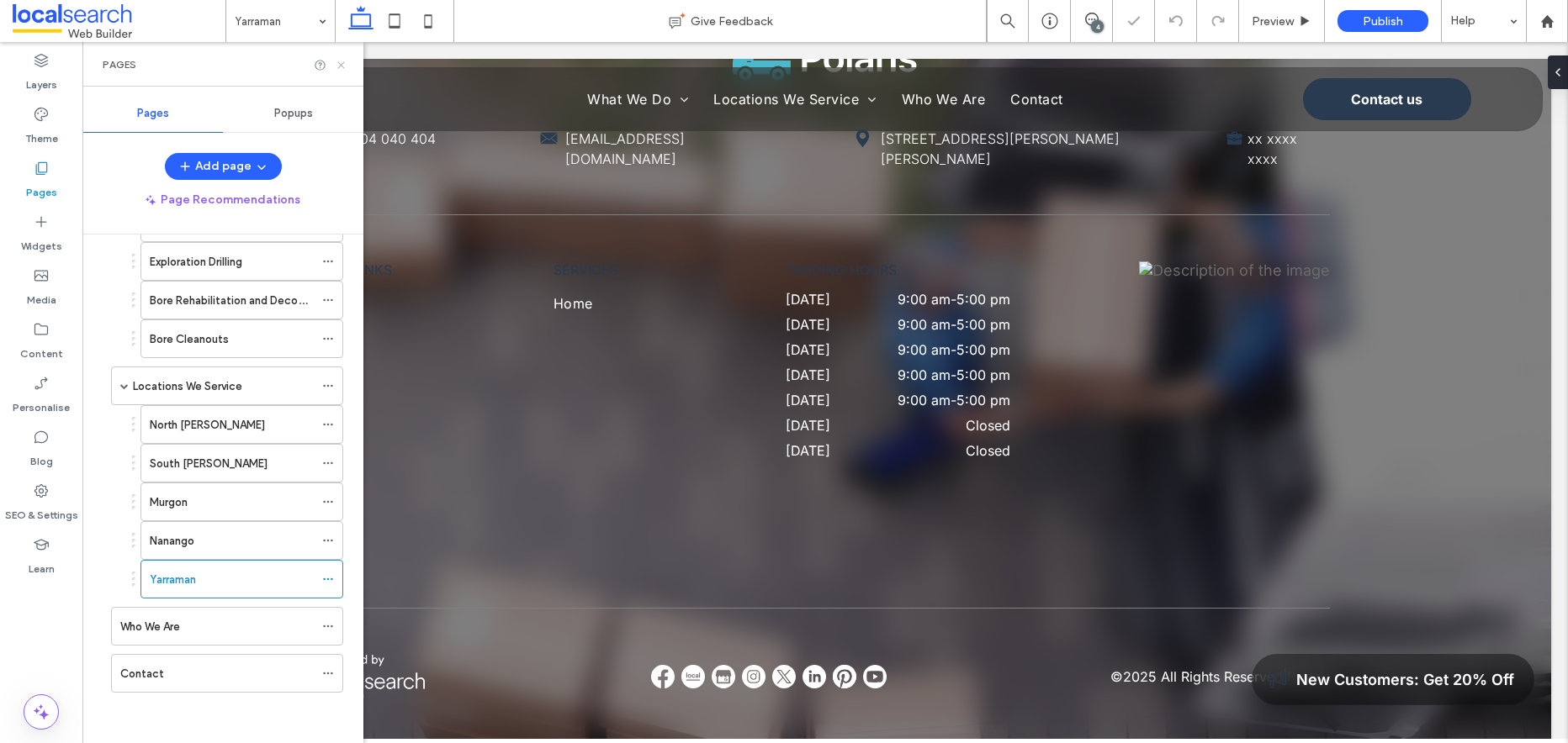
click at [343, 66] on icon at bounding box center [341, 65] width 13 height 13
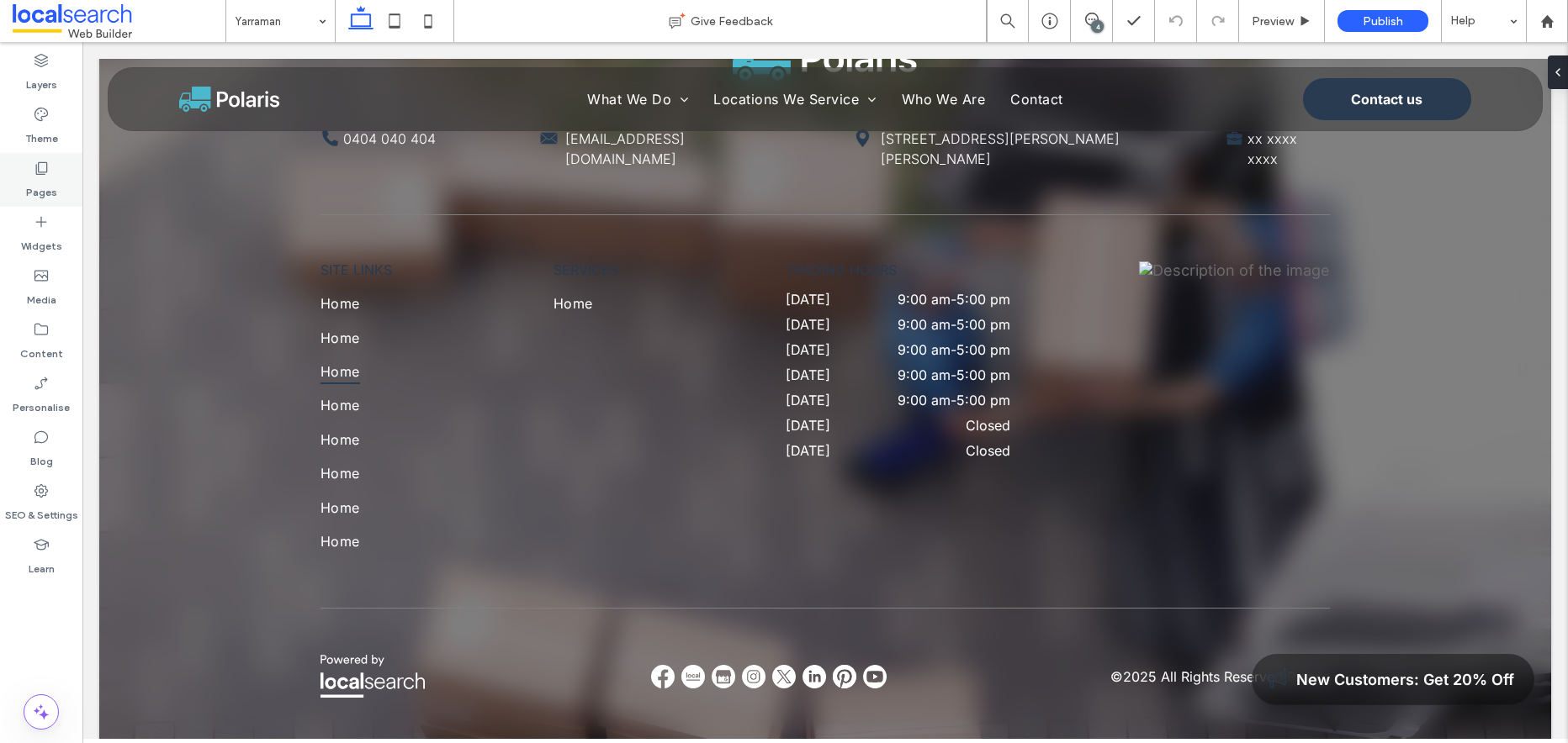
click at [39, 170] on icon at bounding box center [41, 168] width 17 height 17
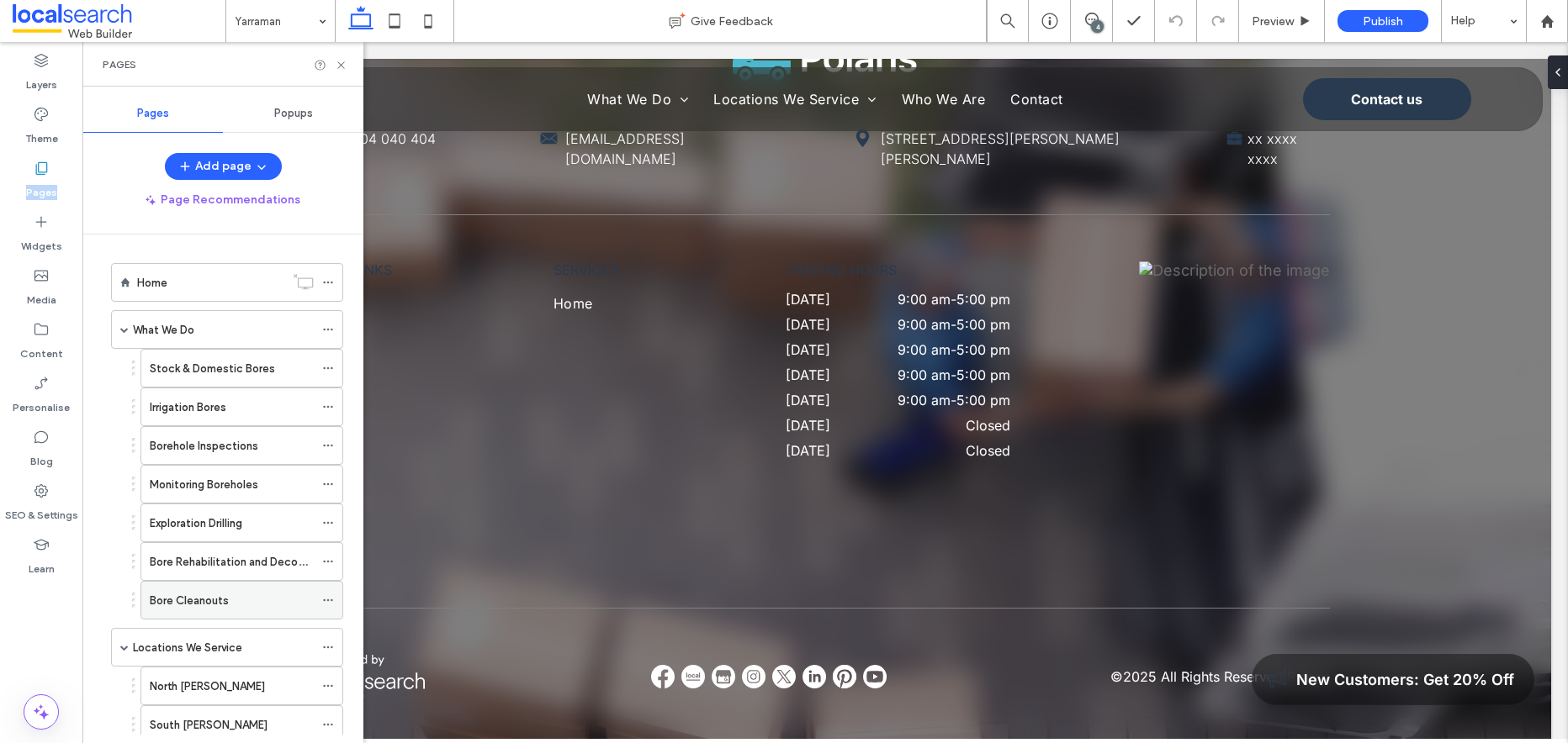
scroll to position [262, 0]
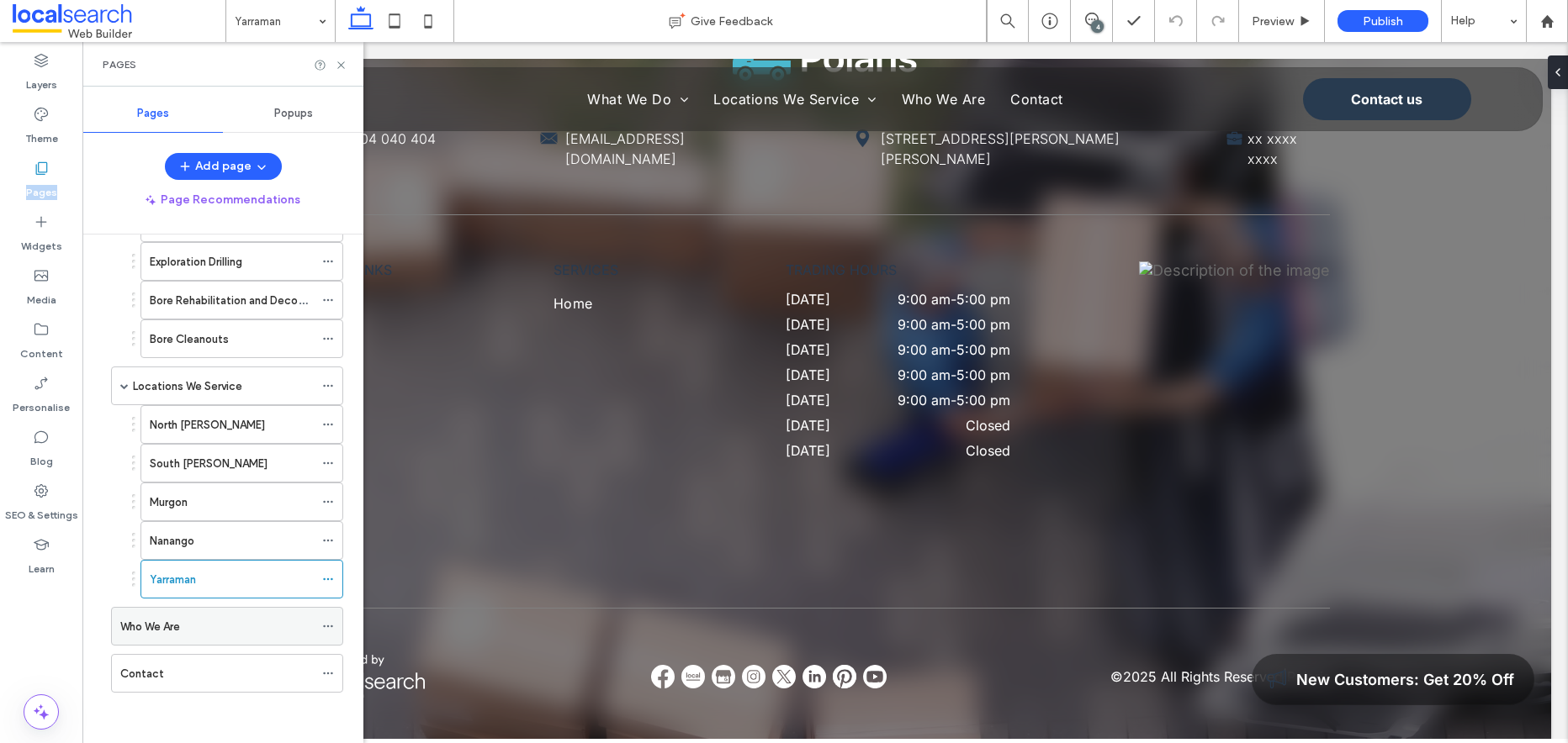
click at [223, 624] on div "Who We Are" at bounding box center [217, 627] width 194 height 18
click at [339, 70] on icon at bounding box center [341, 65] width 13 height 13
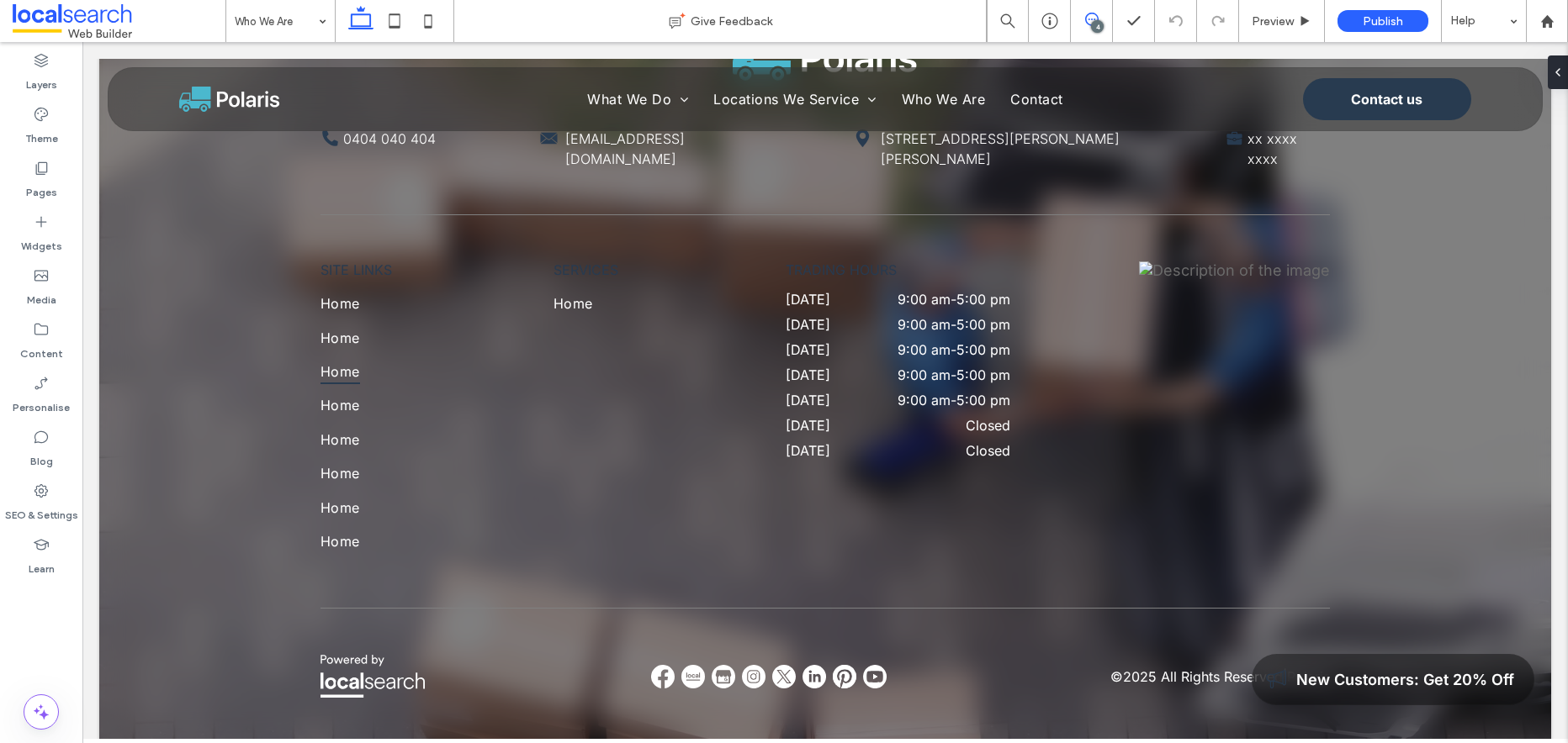
click at [1090, 17] on icon at bounding box center [1091, 19] width 14 height 14
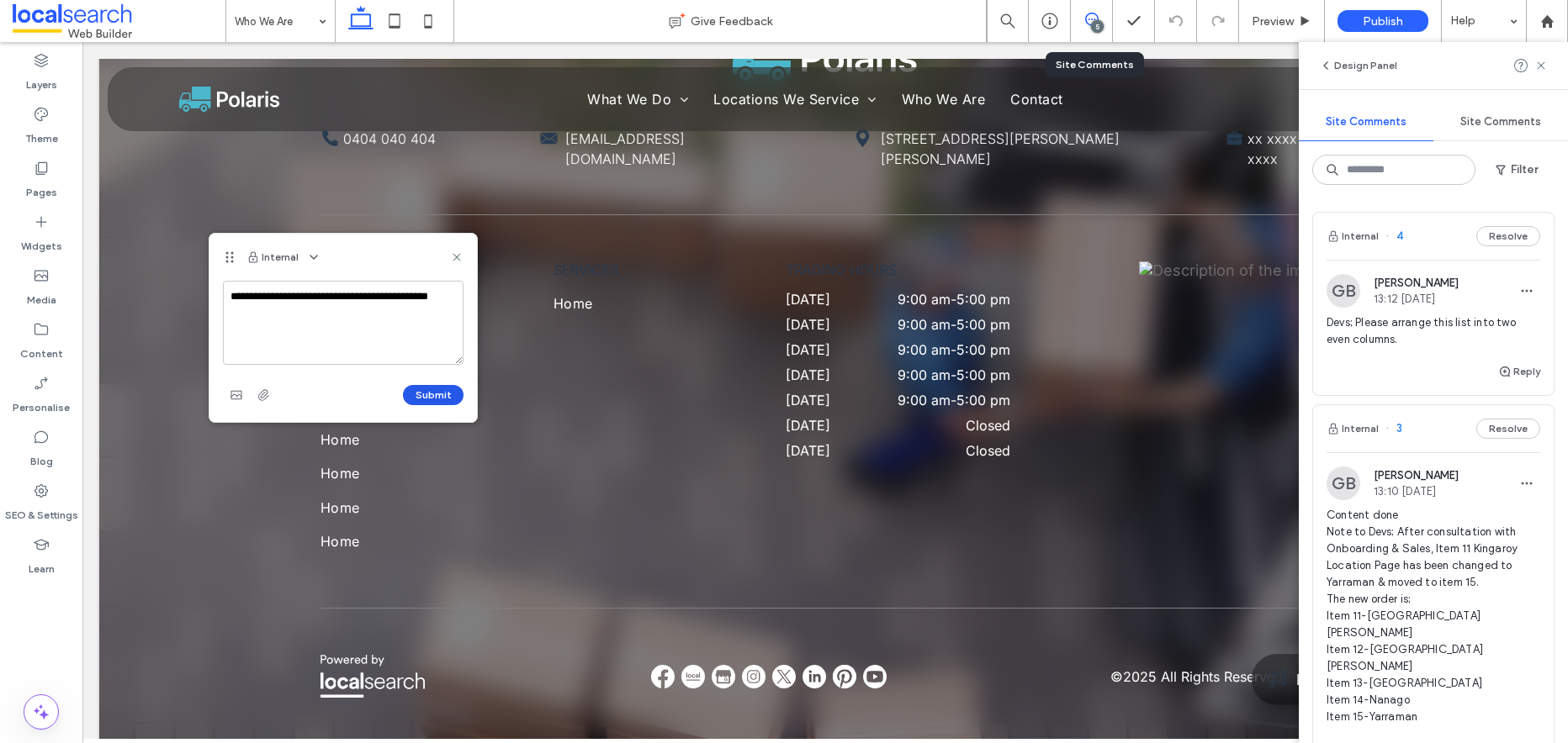
type textarea "**********"
click at [431, 394] on button "Submit" at bounding box center [433, 395] width 61 height 20
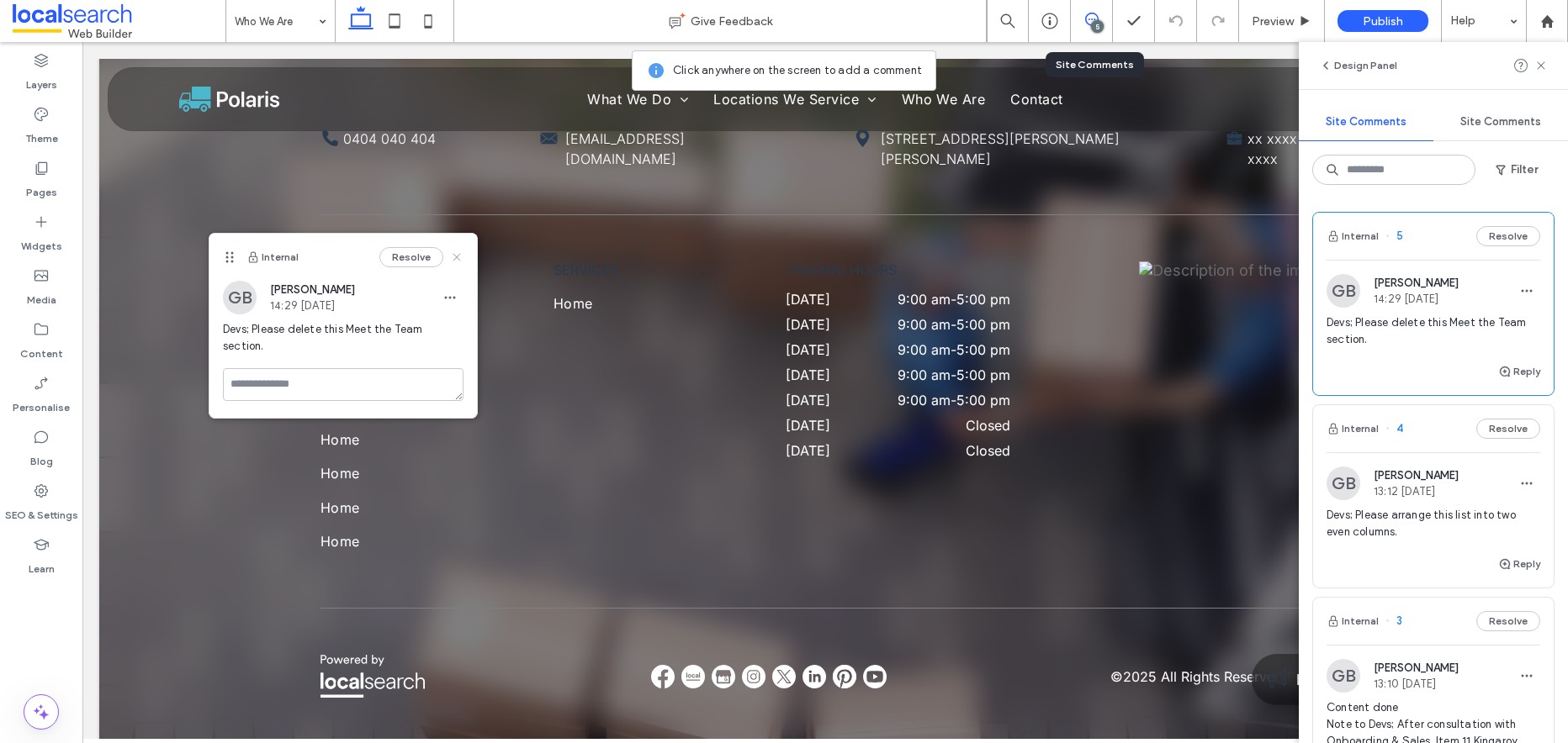
click at [456, 252] on icon at bounding box center [456, 257] width 14 height 14
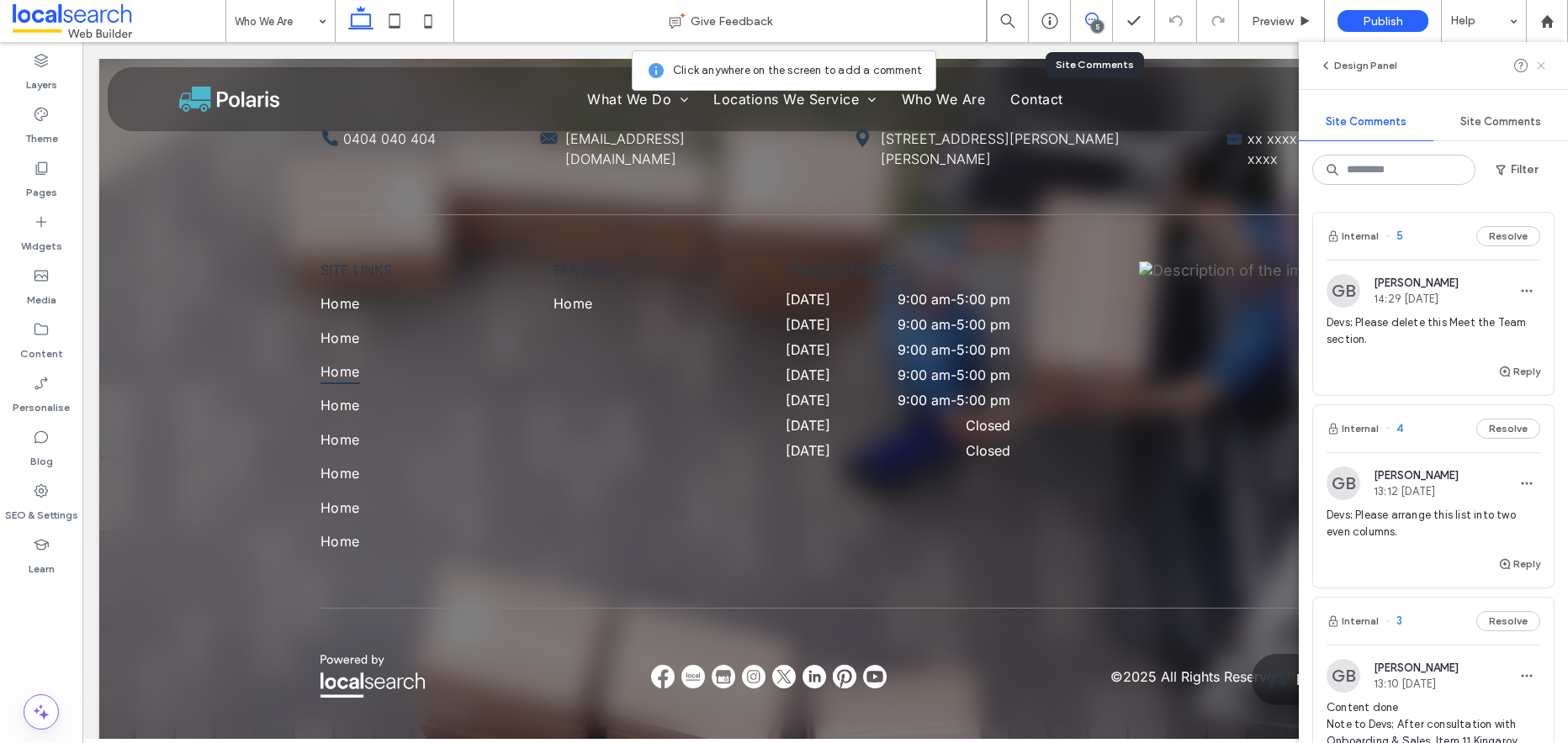
click at [1544, 64] on icon at bounding box center [1541, 65] width 14 height 14
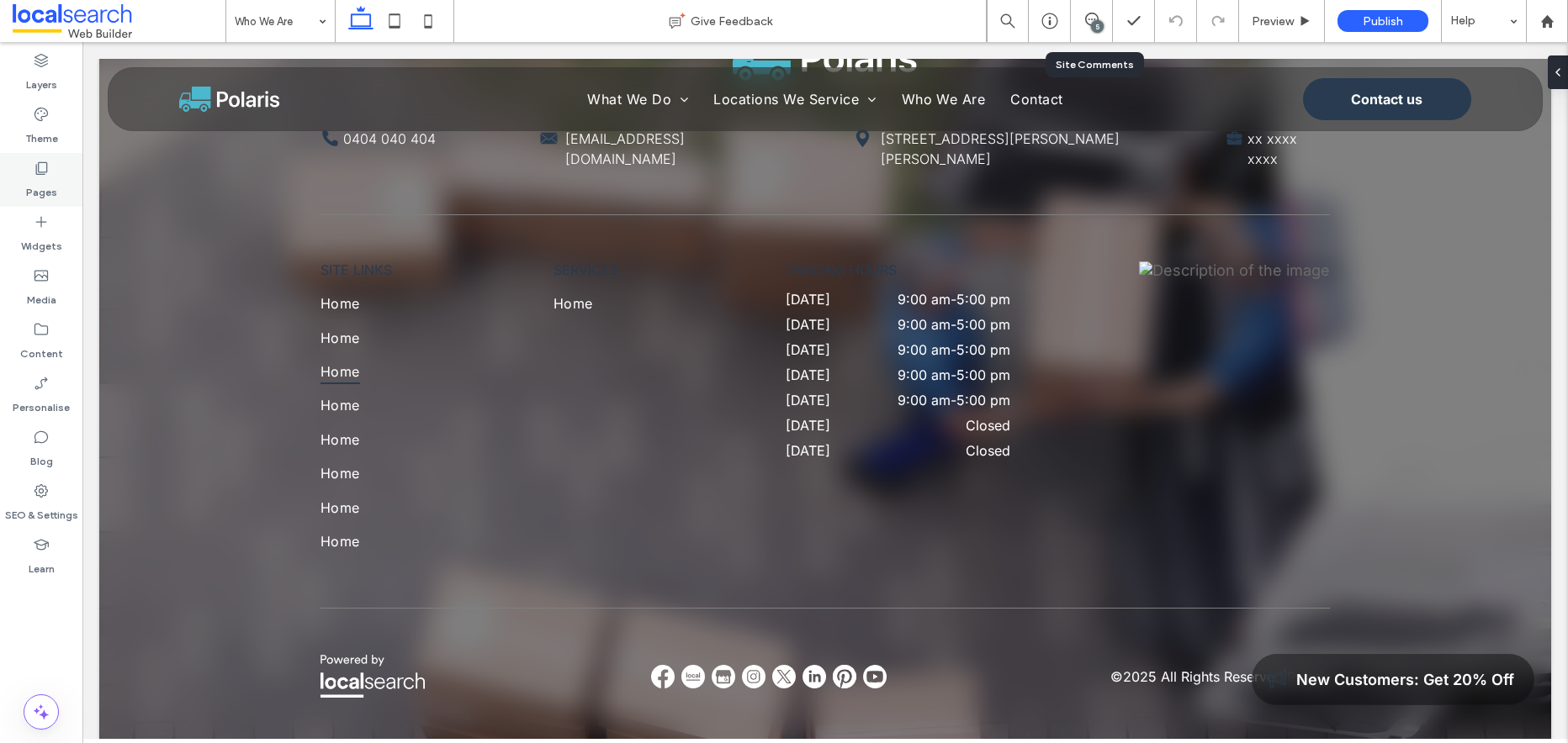
click at [42, 169] on icon at bounding box center [41, 168] width 17 height 17
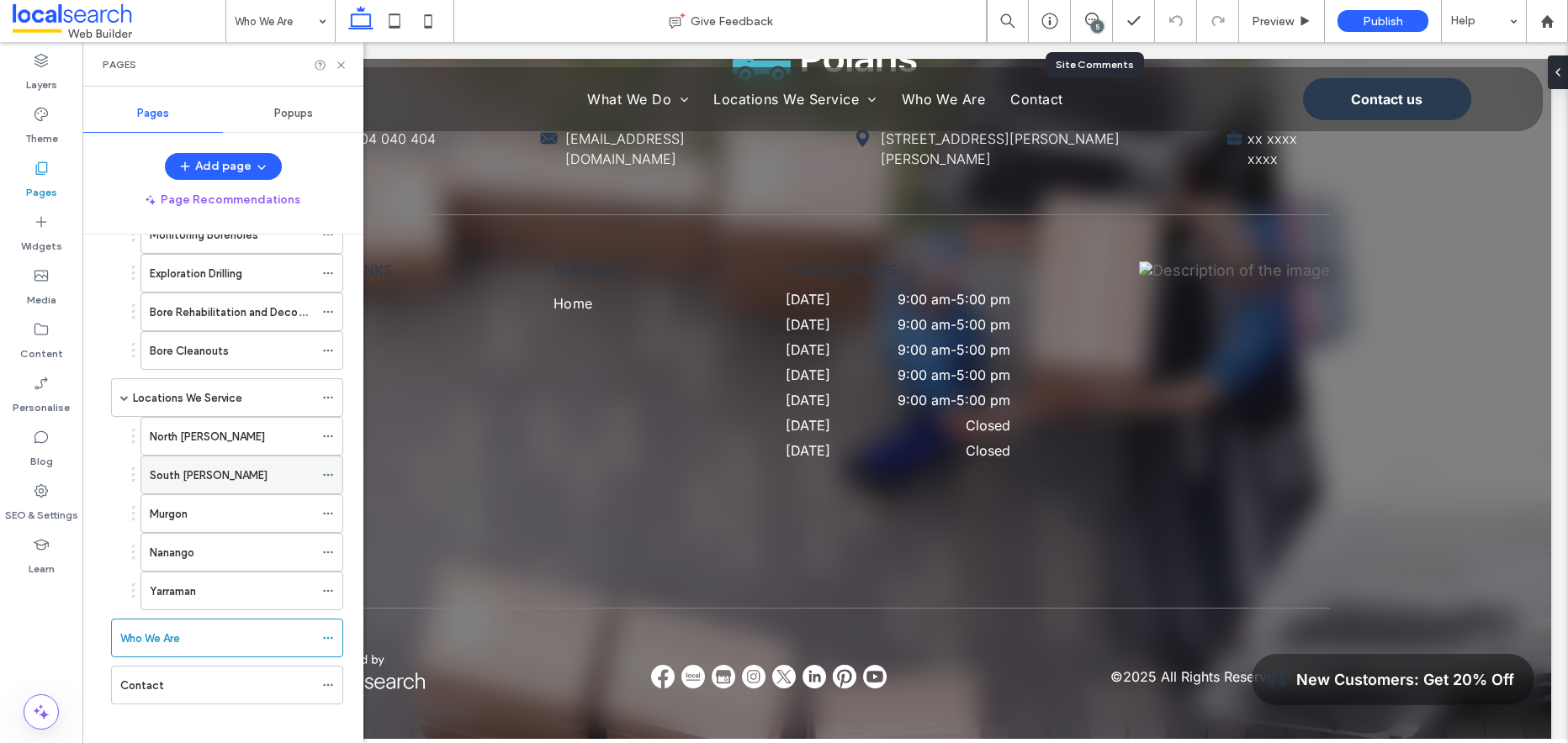
scroll to position [262, 0]
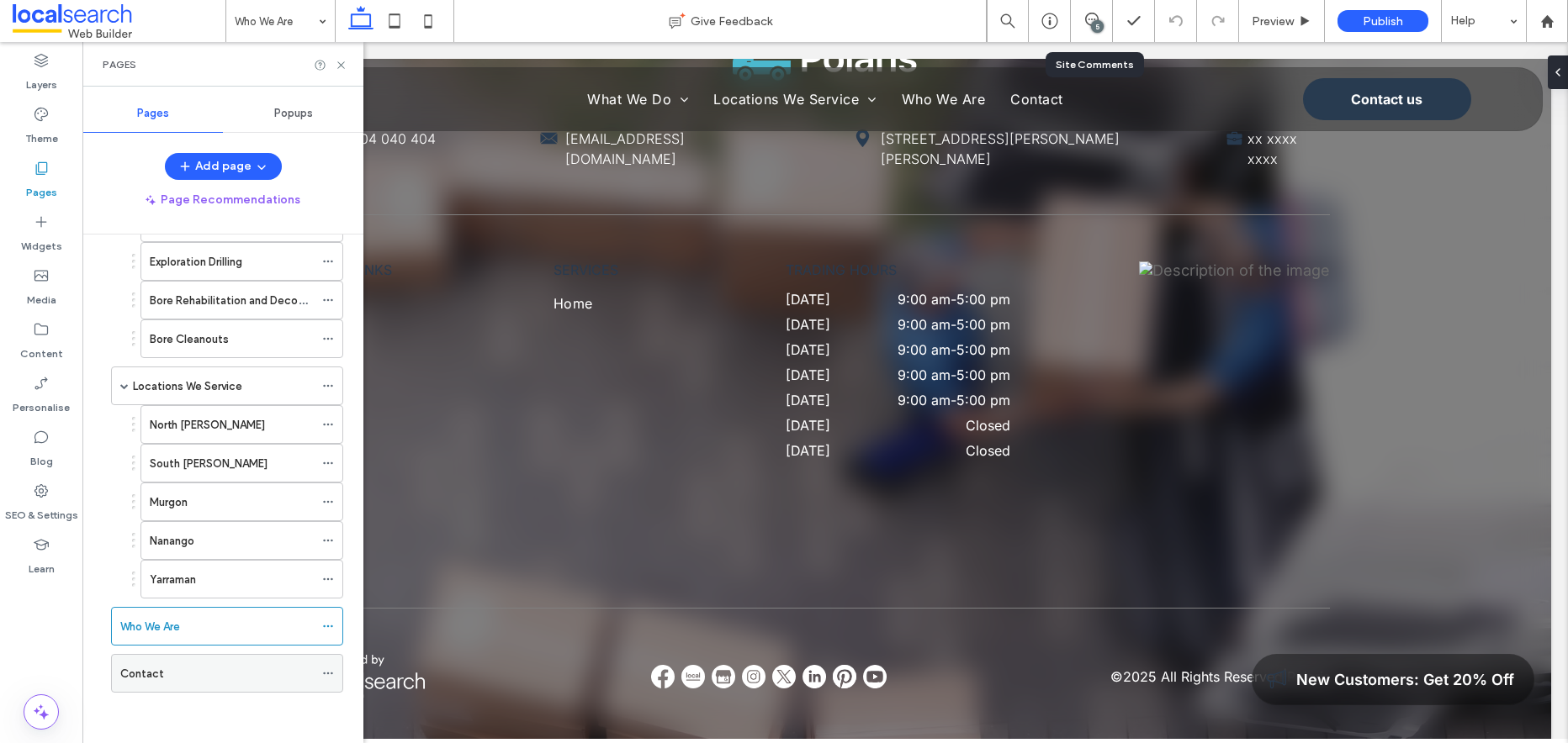
click at [219, 665] on div "Contact" at bounding box center [217, 674] width 194 height 18
click at [342, 63] on use at bounding box center [340, 64] width 6 height 6
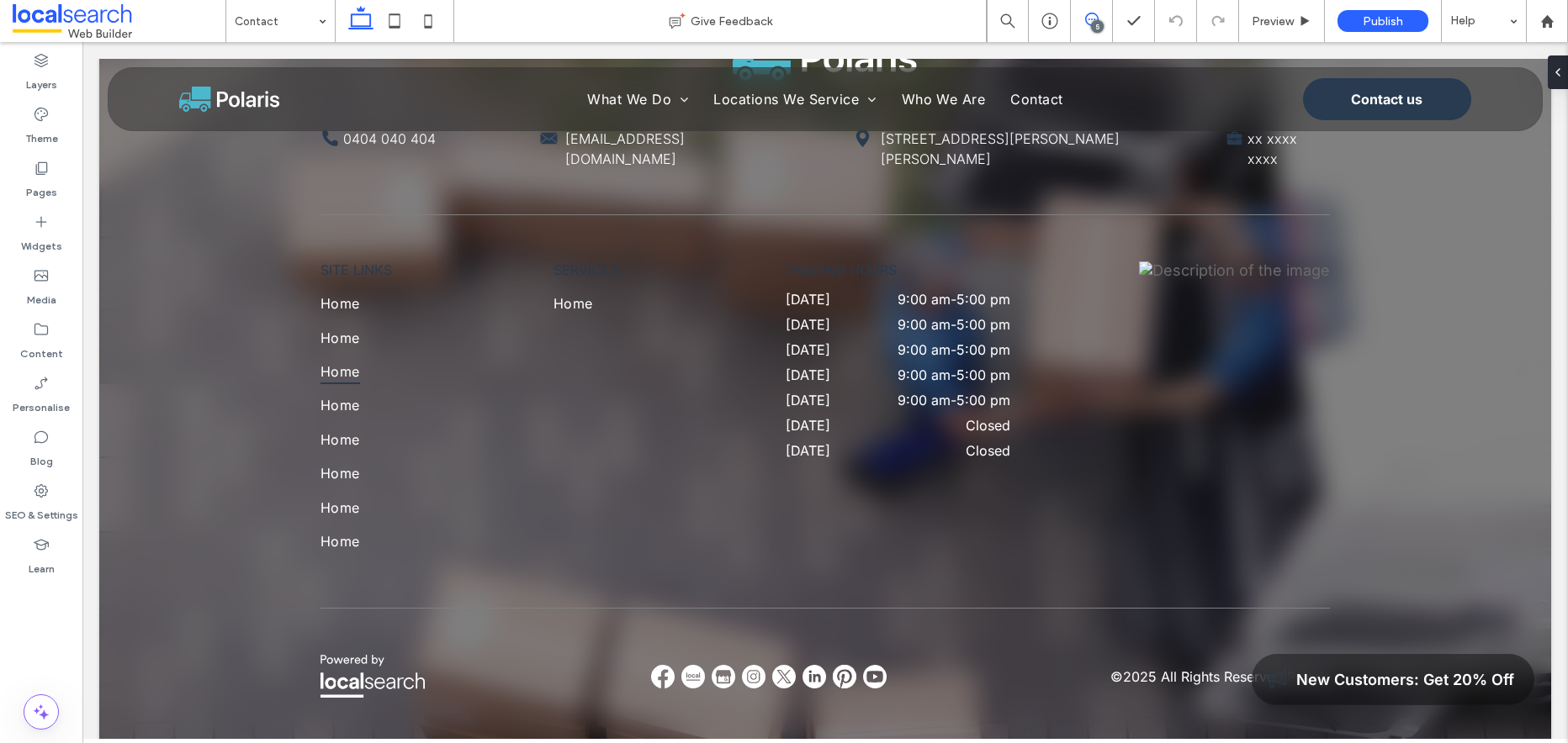
click at [1088, 17] on icon at bounding box center [1091, 19] width 14 height 14
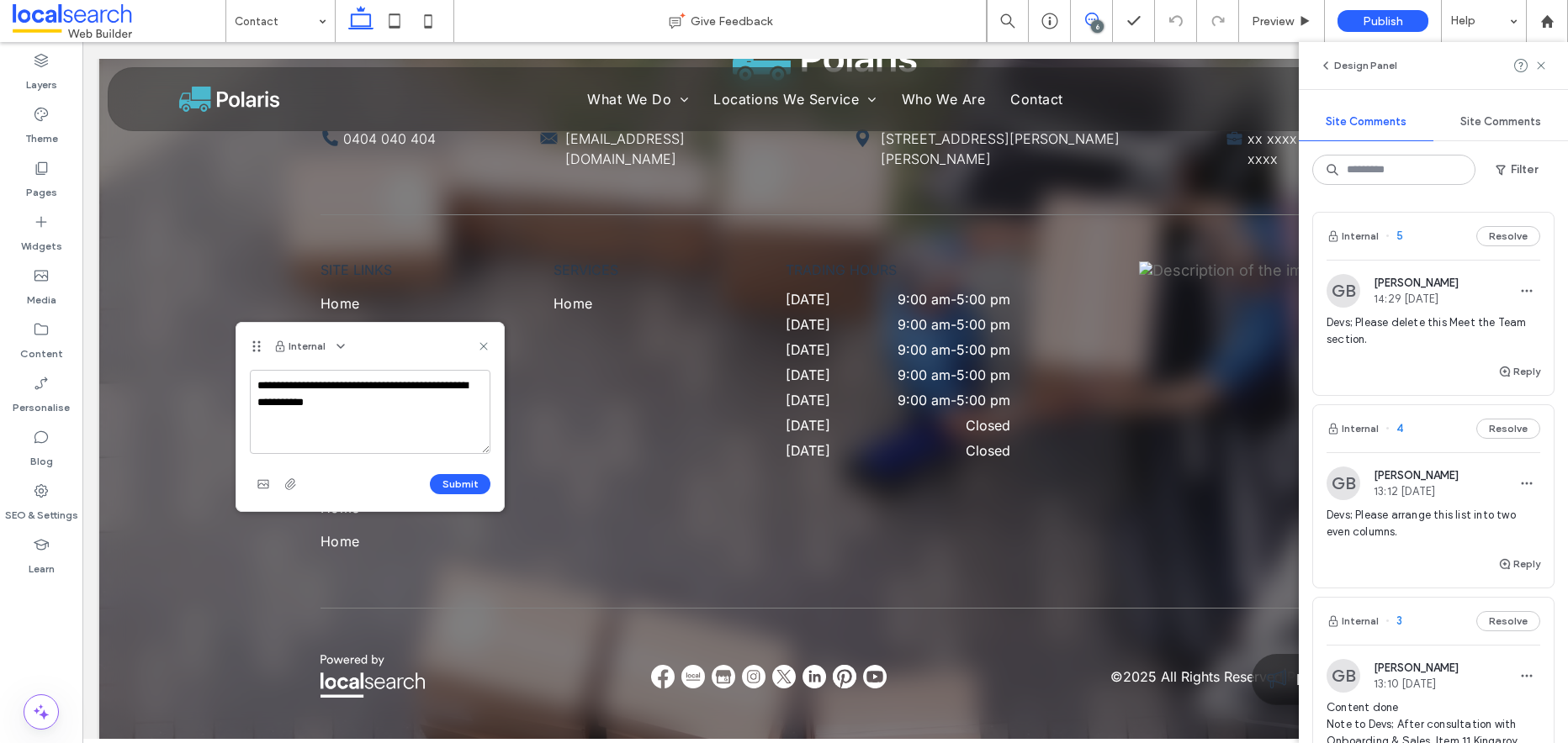
click at [280, 403] on textarea "**********" at bounding box center [370, 412] width 241 height 84
type textarea "**********"
click at [461, 486] on button "Submit" at bounding box center [460, 484] width 61 height 20
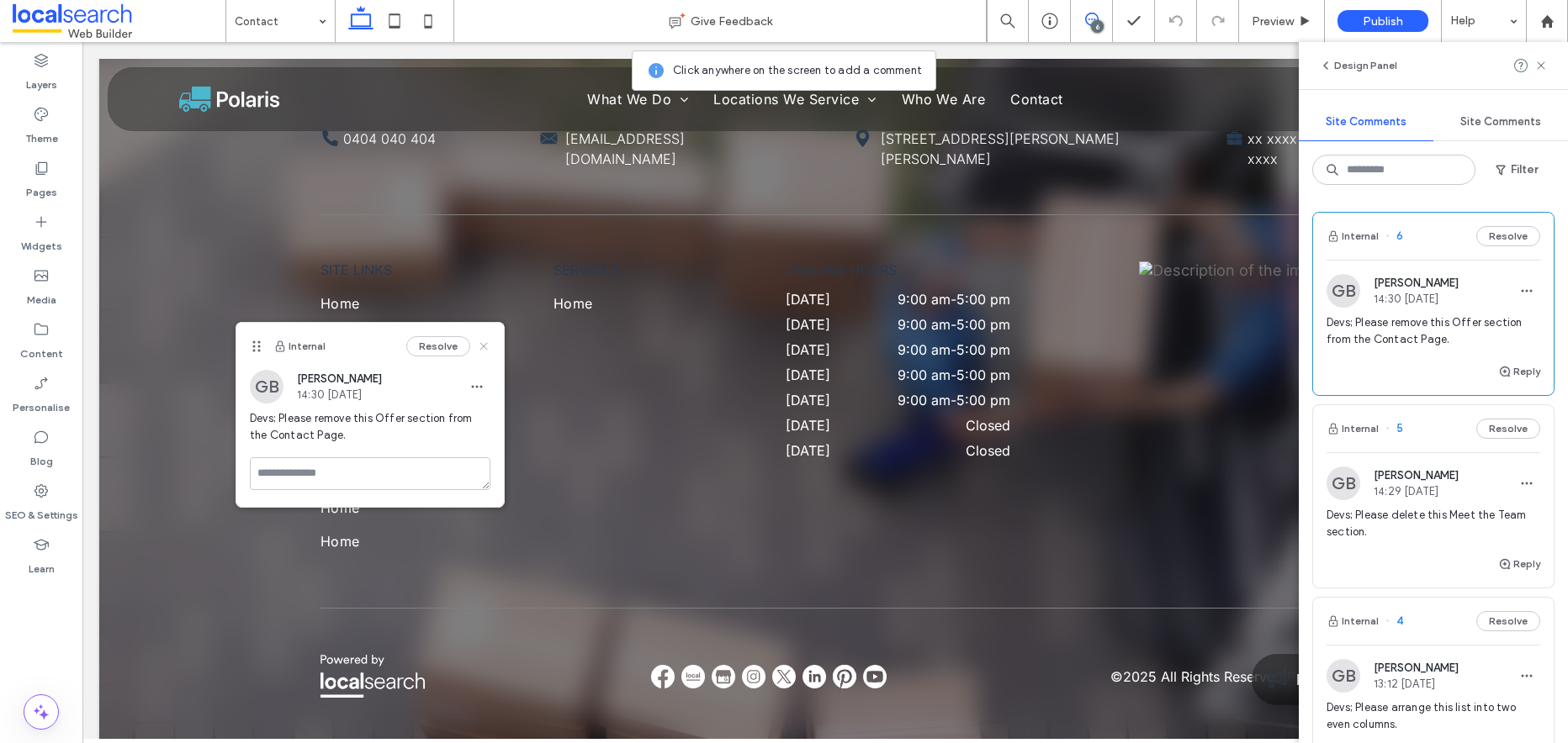
click at [481, 345] on use at bounding box center [483, 346] width 7 height 7
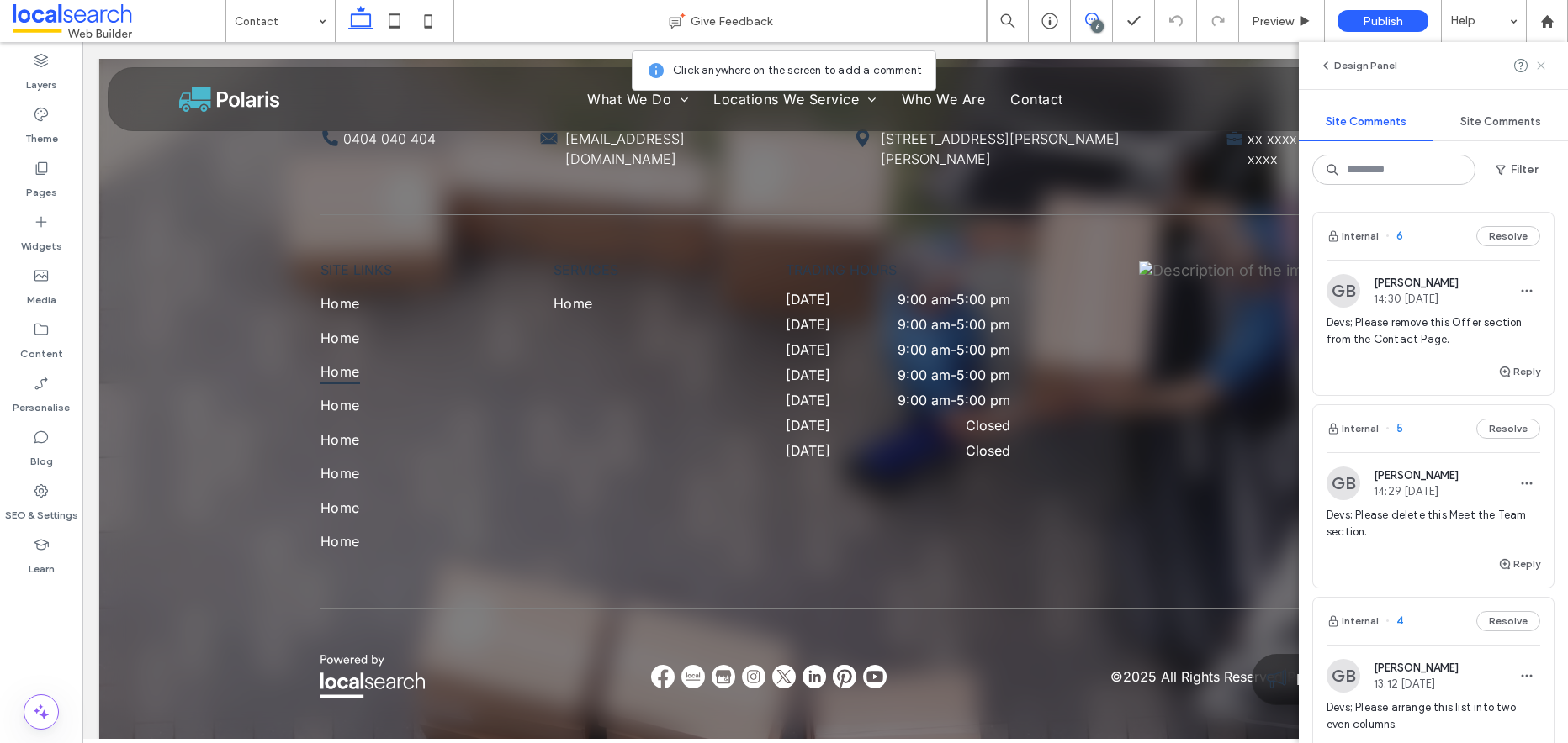
click at [1538, 65] on icon at bounding box center [1541, 65] width 14 height 14
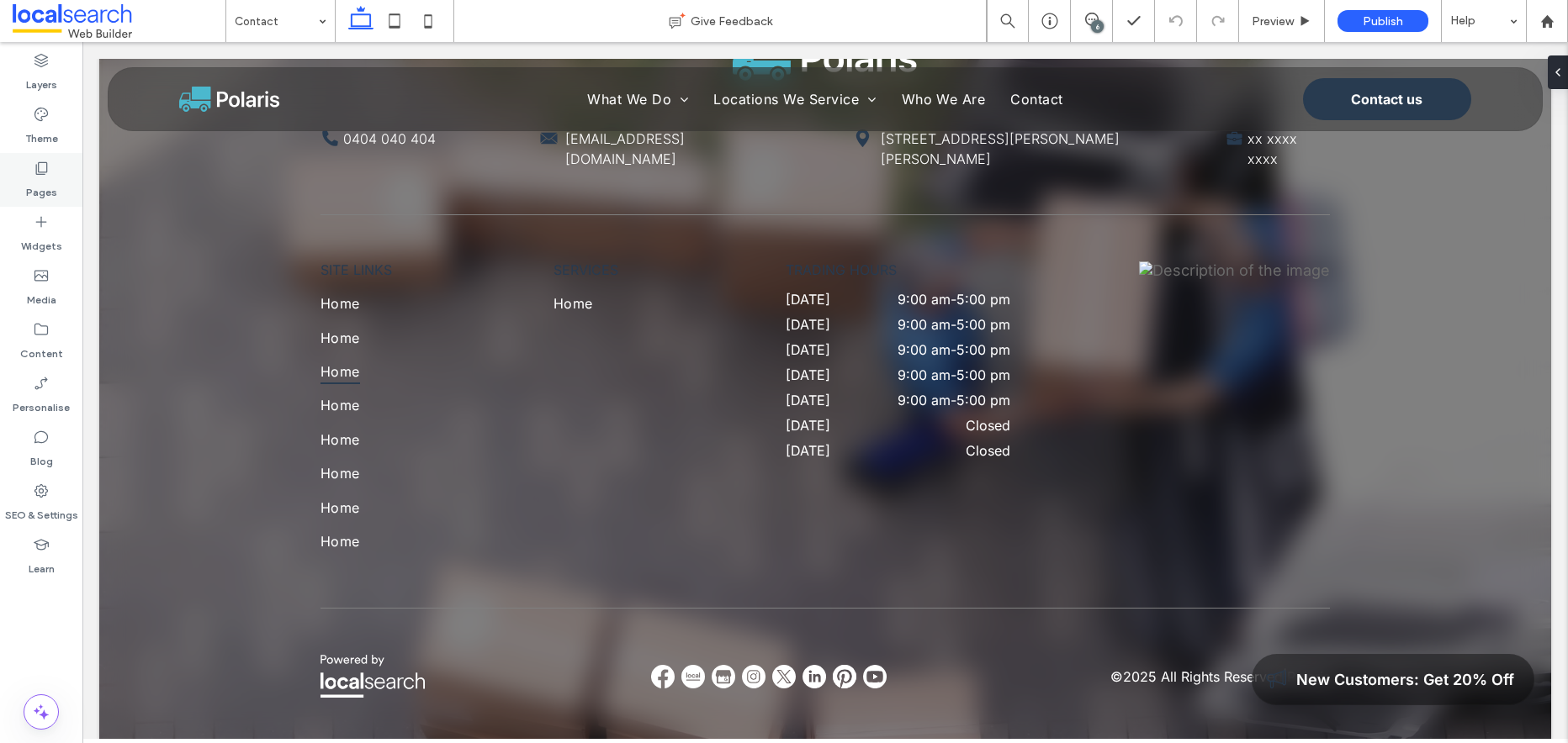
click at [36, 172] on use at bounding box center [42, 168] width 12 height 13
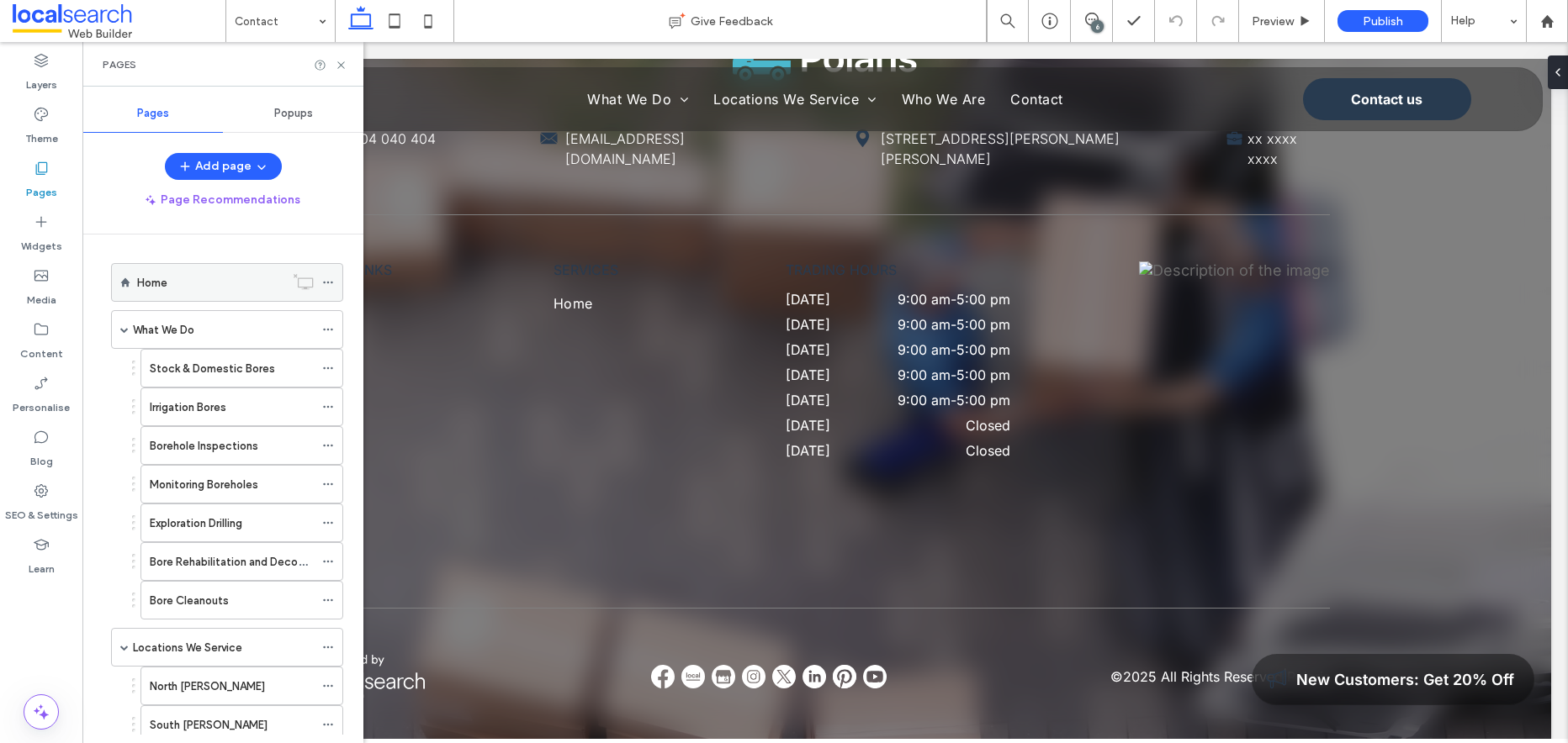
click at [326, 281] on icon at bounding box center [328, 282] width 12 height 12
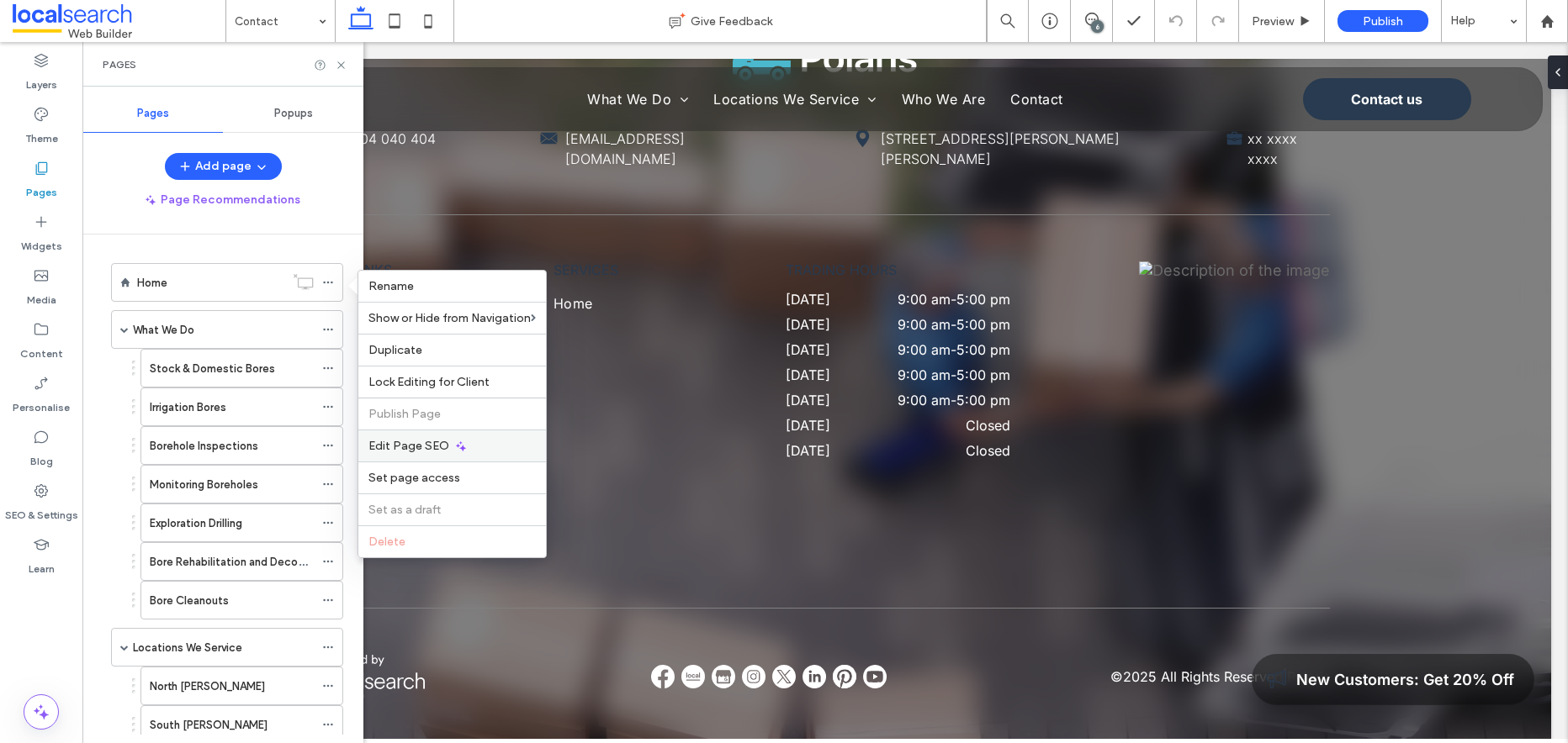
click at [458, 447] on use at bounding box center [461, 446] width 10 height 10
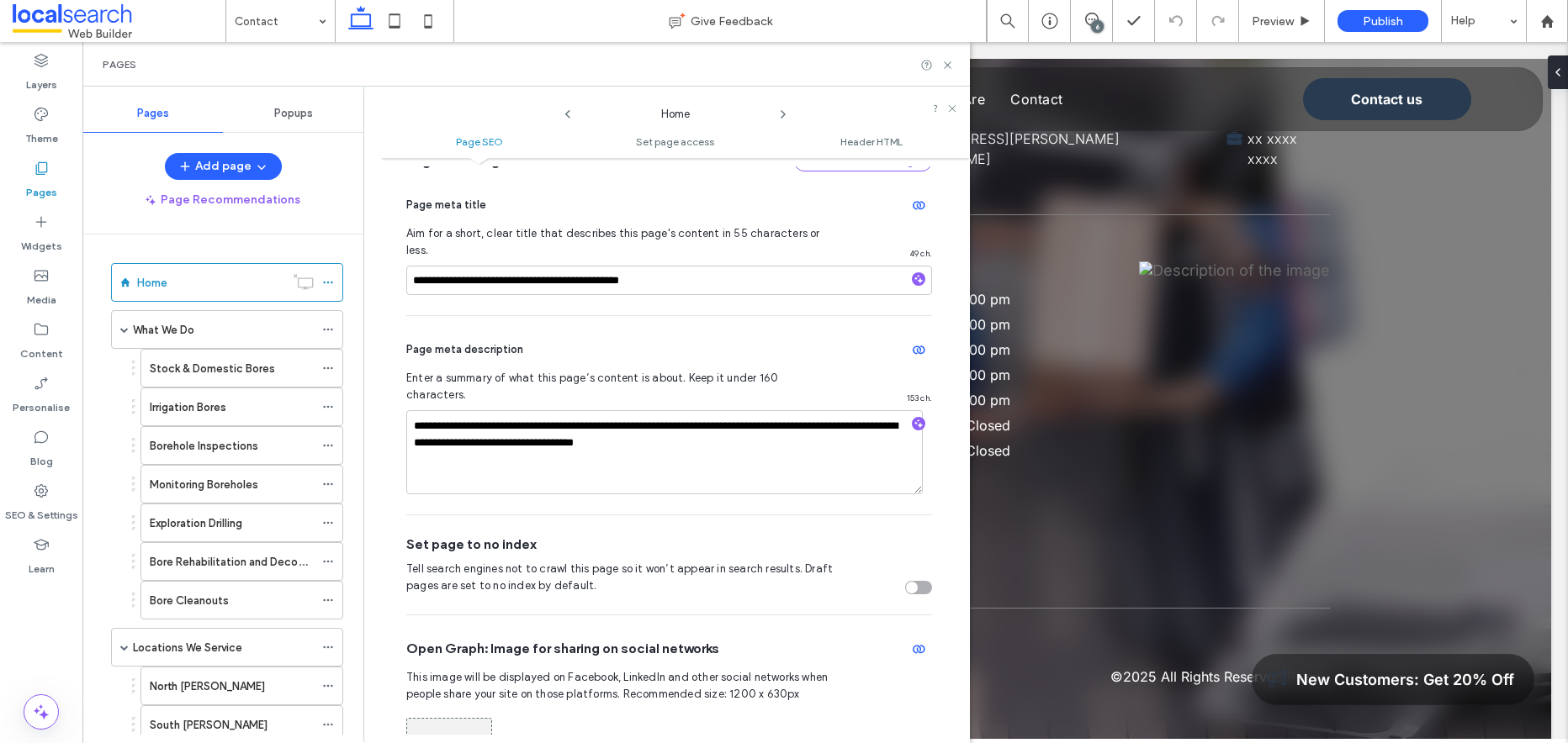
scroll to position [171, 0]
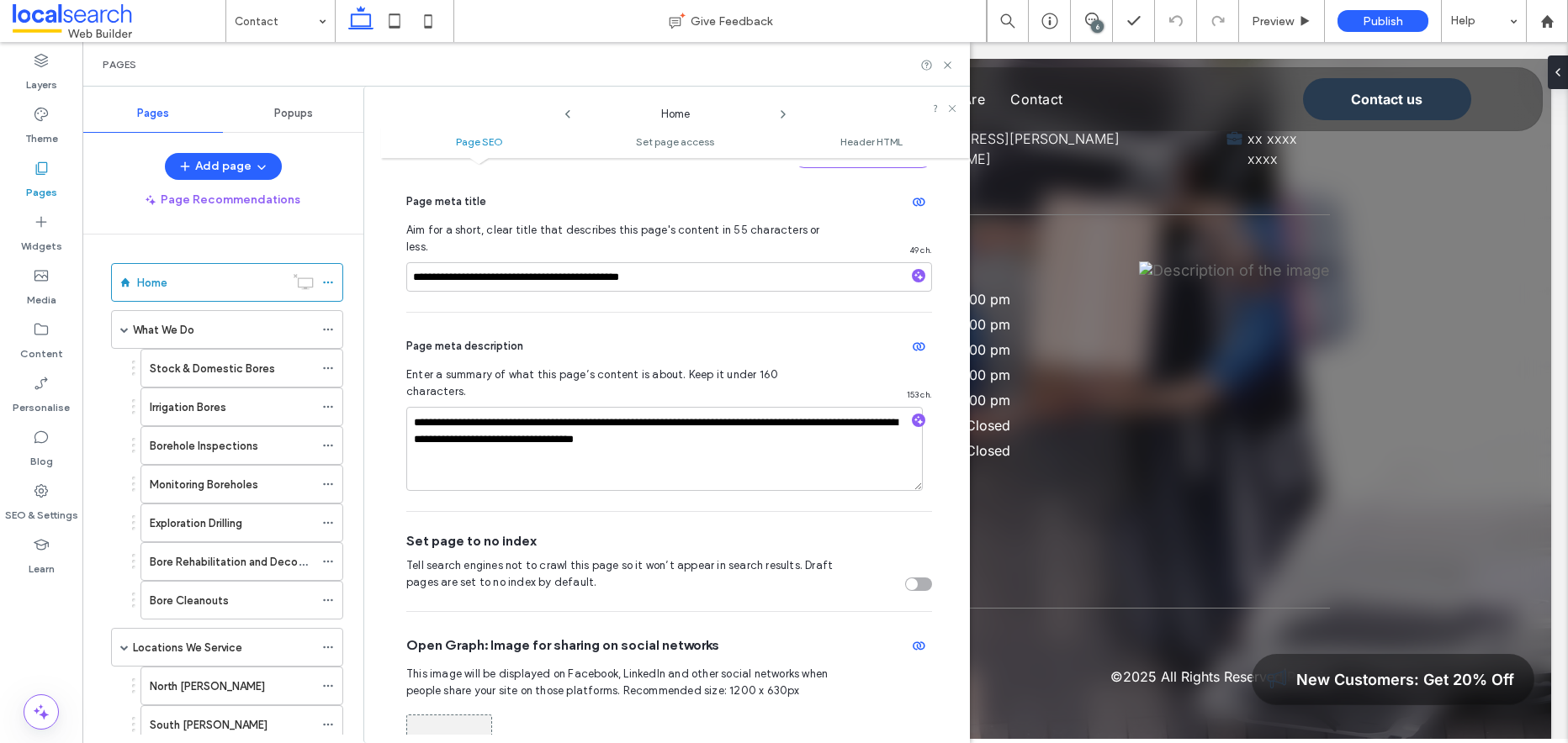
click at [783, 113] on icon at bounding box center [783, 114] width 14 height 14
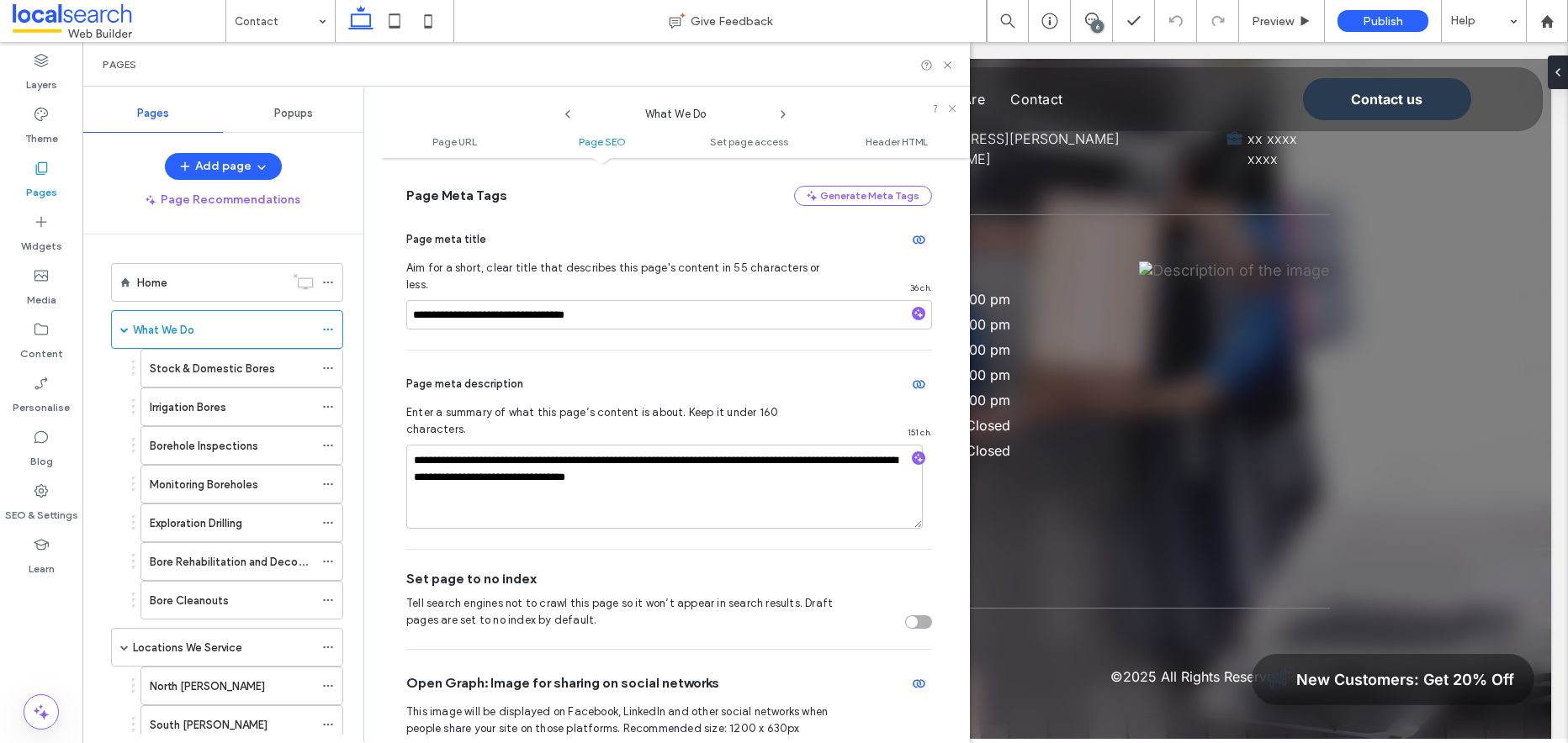
scroll to position [357, 0]
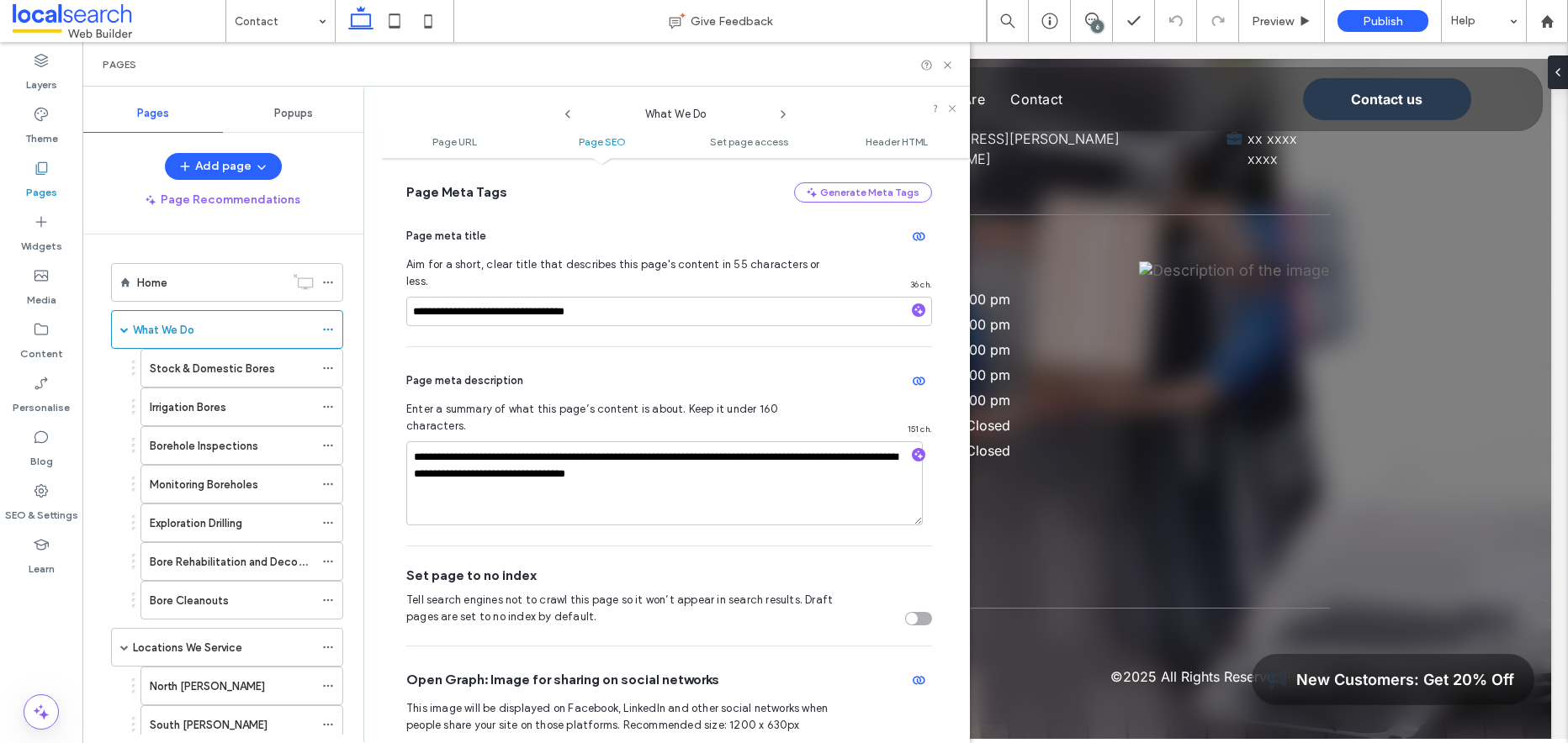
click at [783, 114] on use at bounding box center [783, 114] width 4 height 6
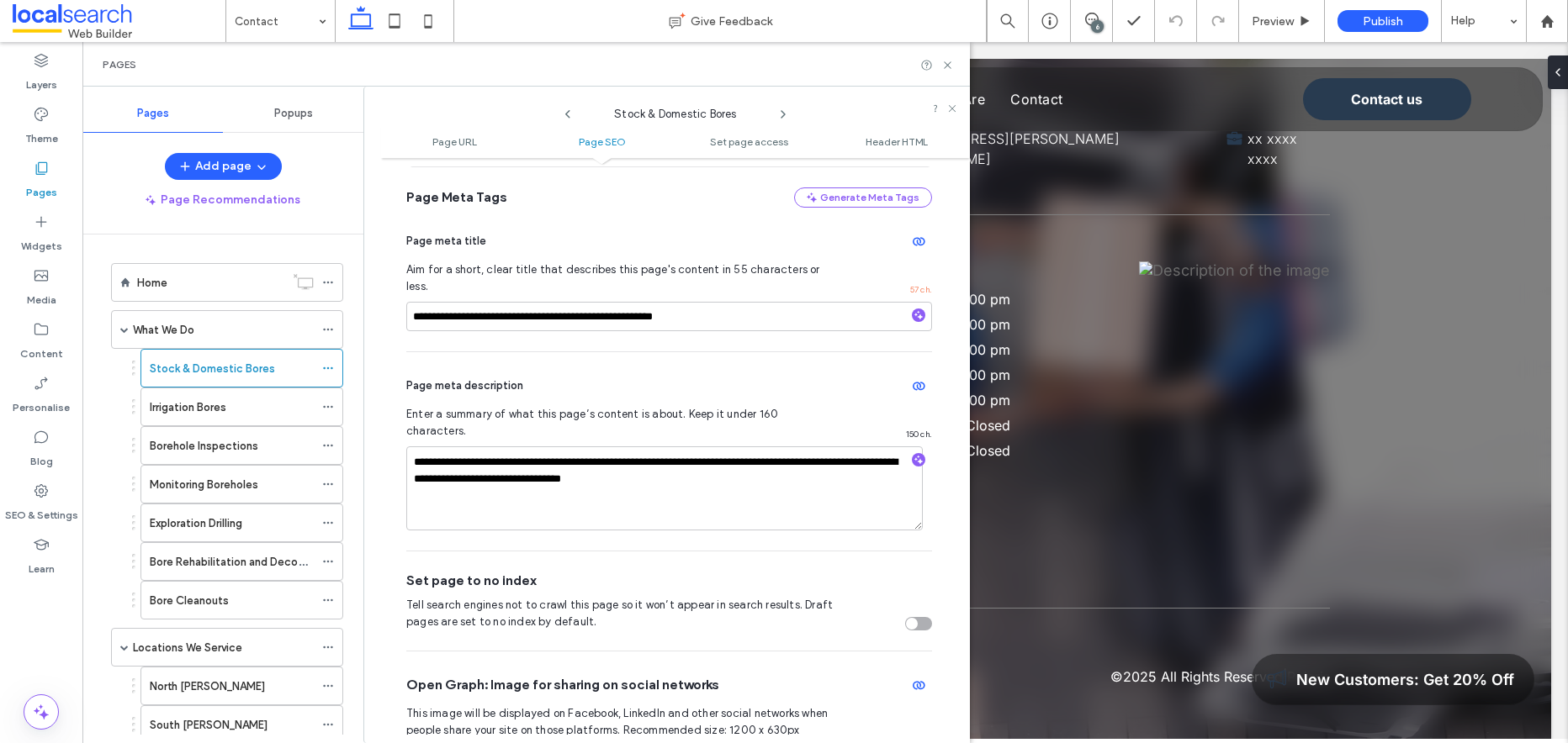
scroll to position [481, 0]
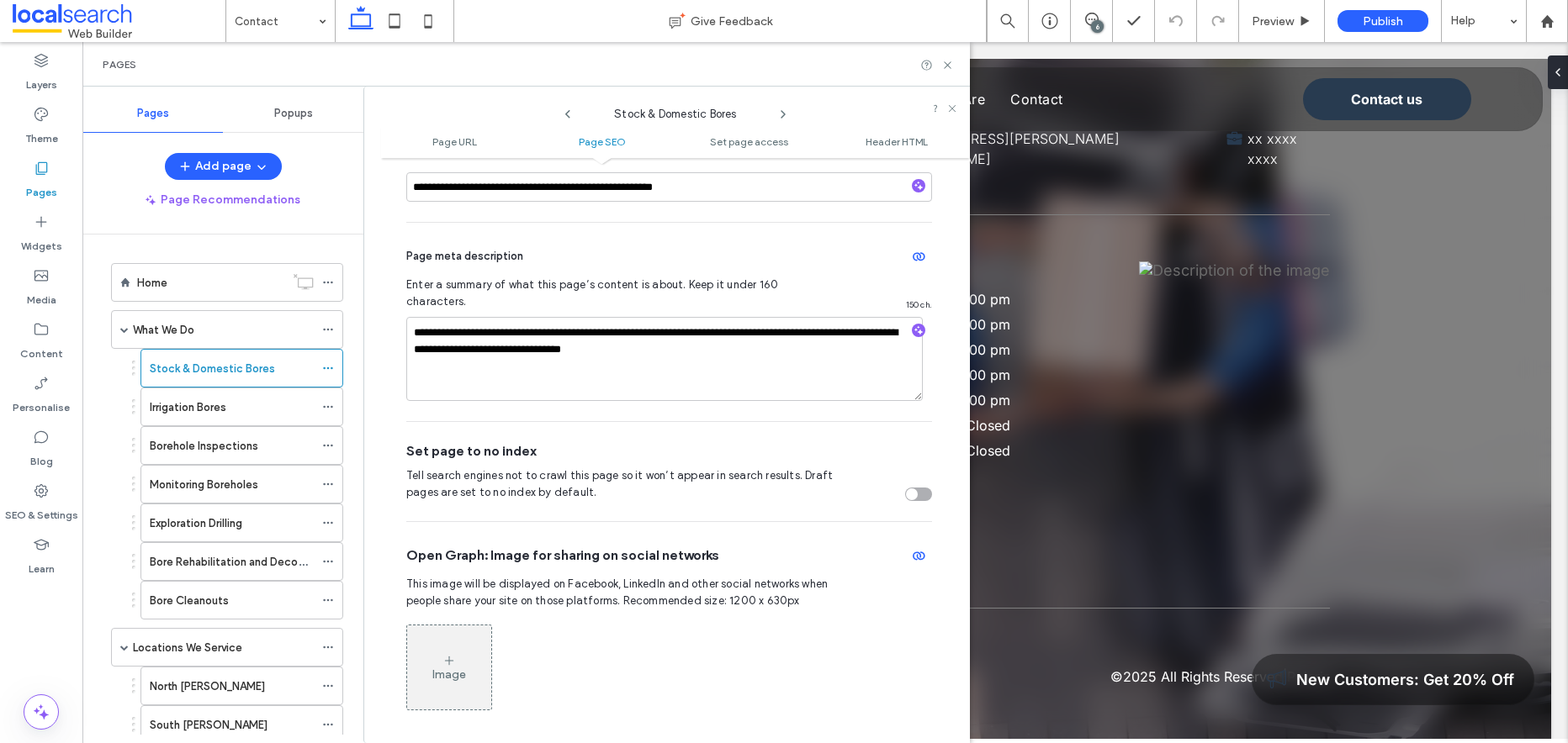
click at [782, 113] on icon at bounding box center [783, 114] width 14 height 14
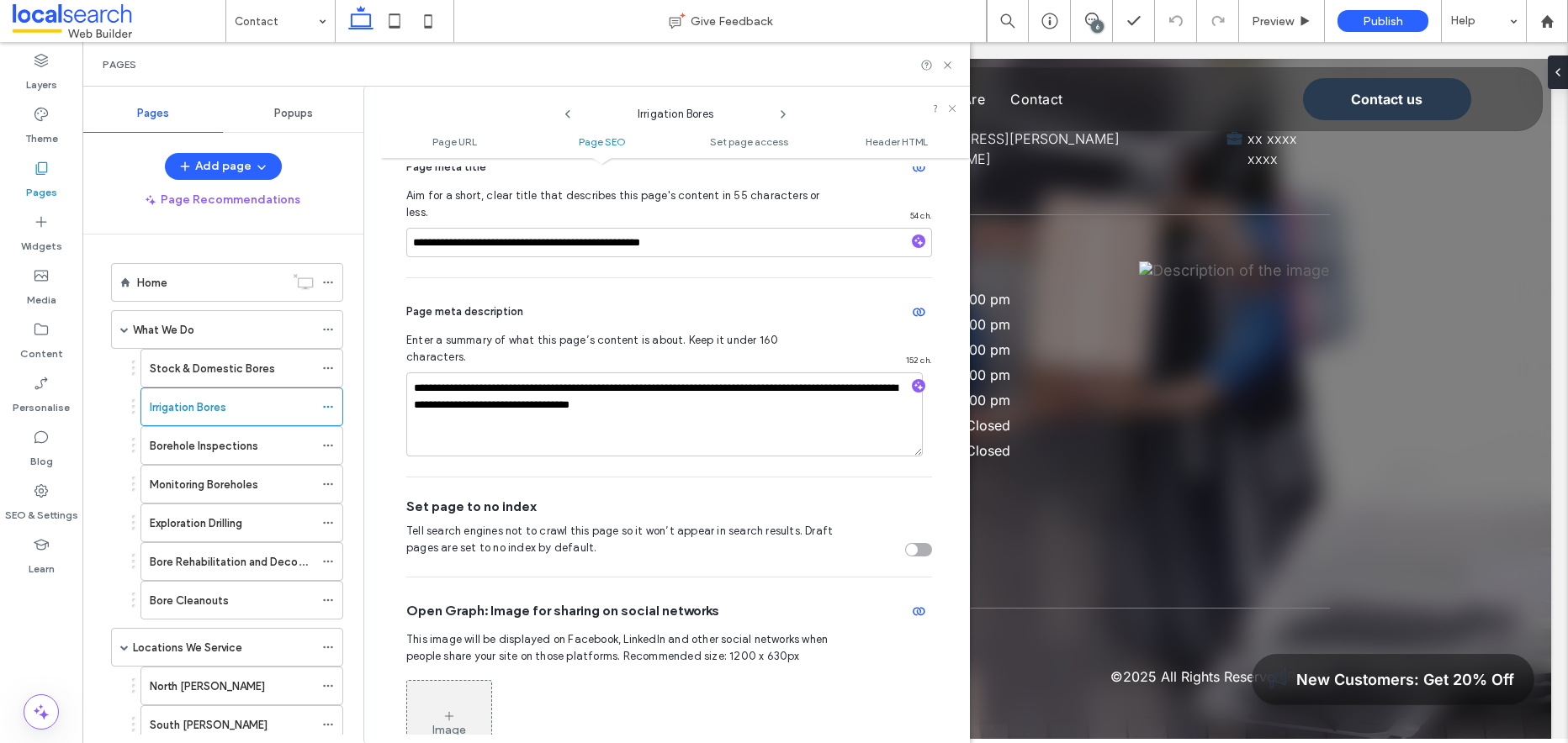
scroll to position [430, 0]
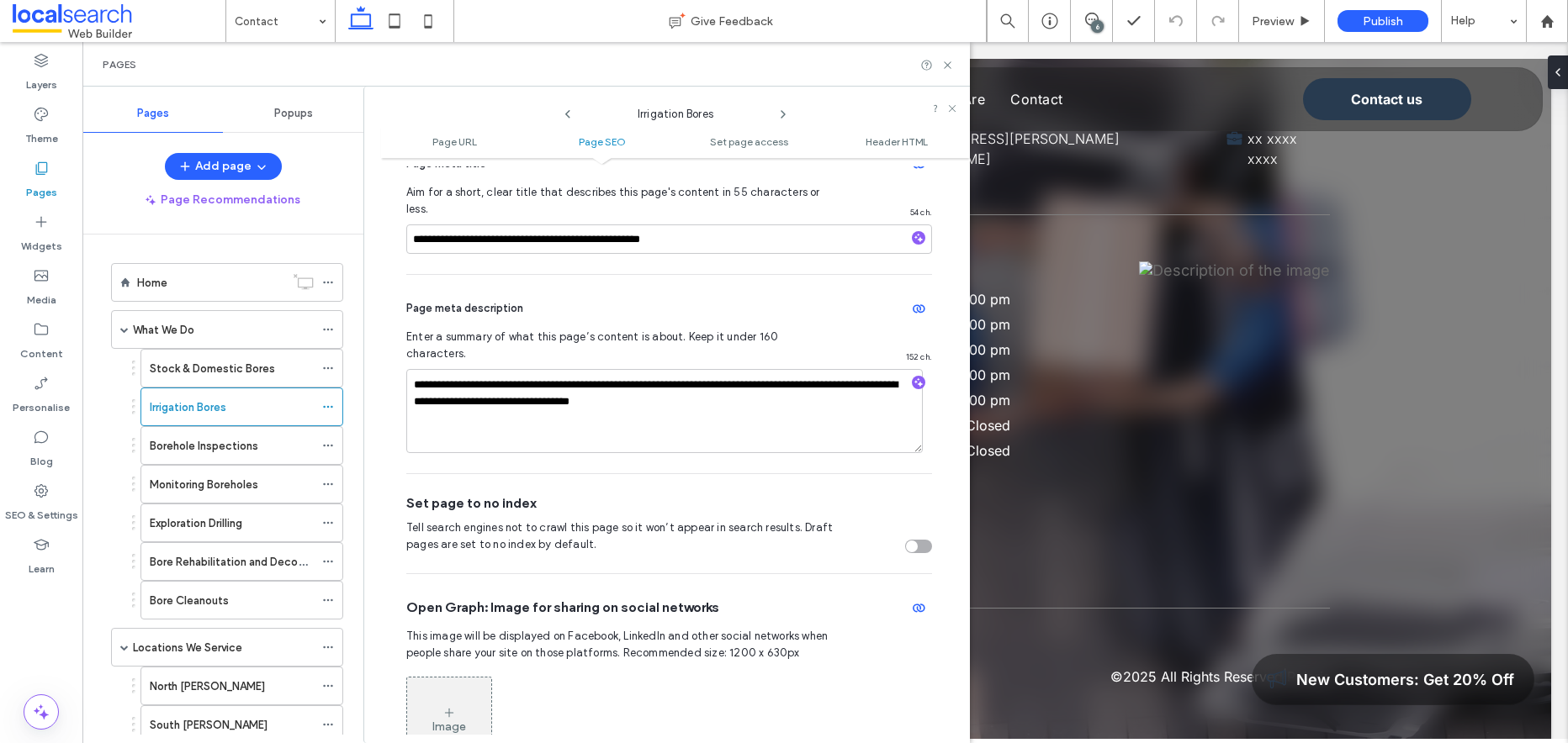
click at [784, 113] on use at bounding box center [783, 114] width 4 height 6
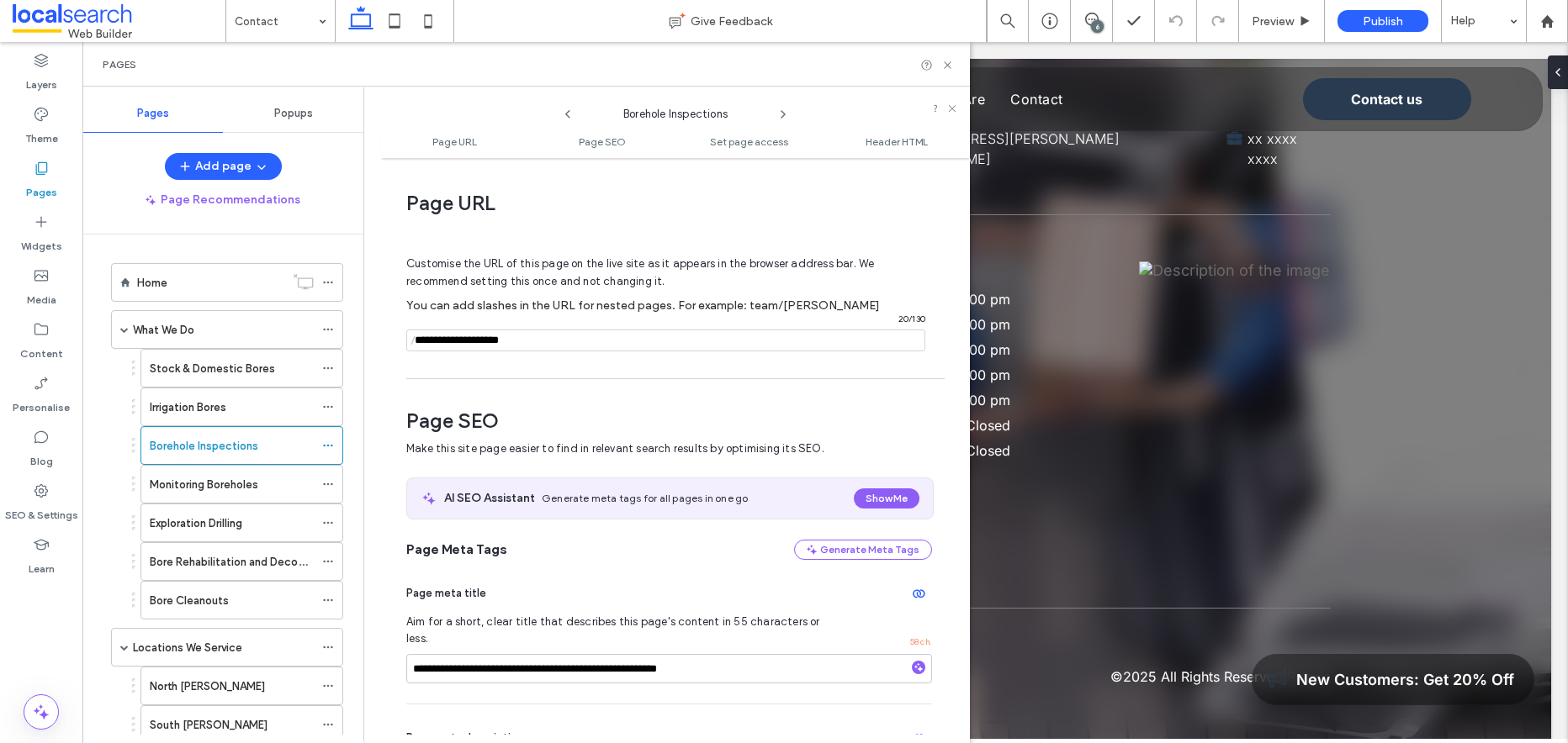
click at [682, 415] on span "Page SEO" at bounding box center [669, 422] width 526 height 25
click at [669, 419] on span "Page SEO" at bounding box center [669, 422] width 526 height 25
click at [676, 413] on span "Page SEO" at bounding box center [669, 422] width 526 height 25
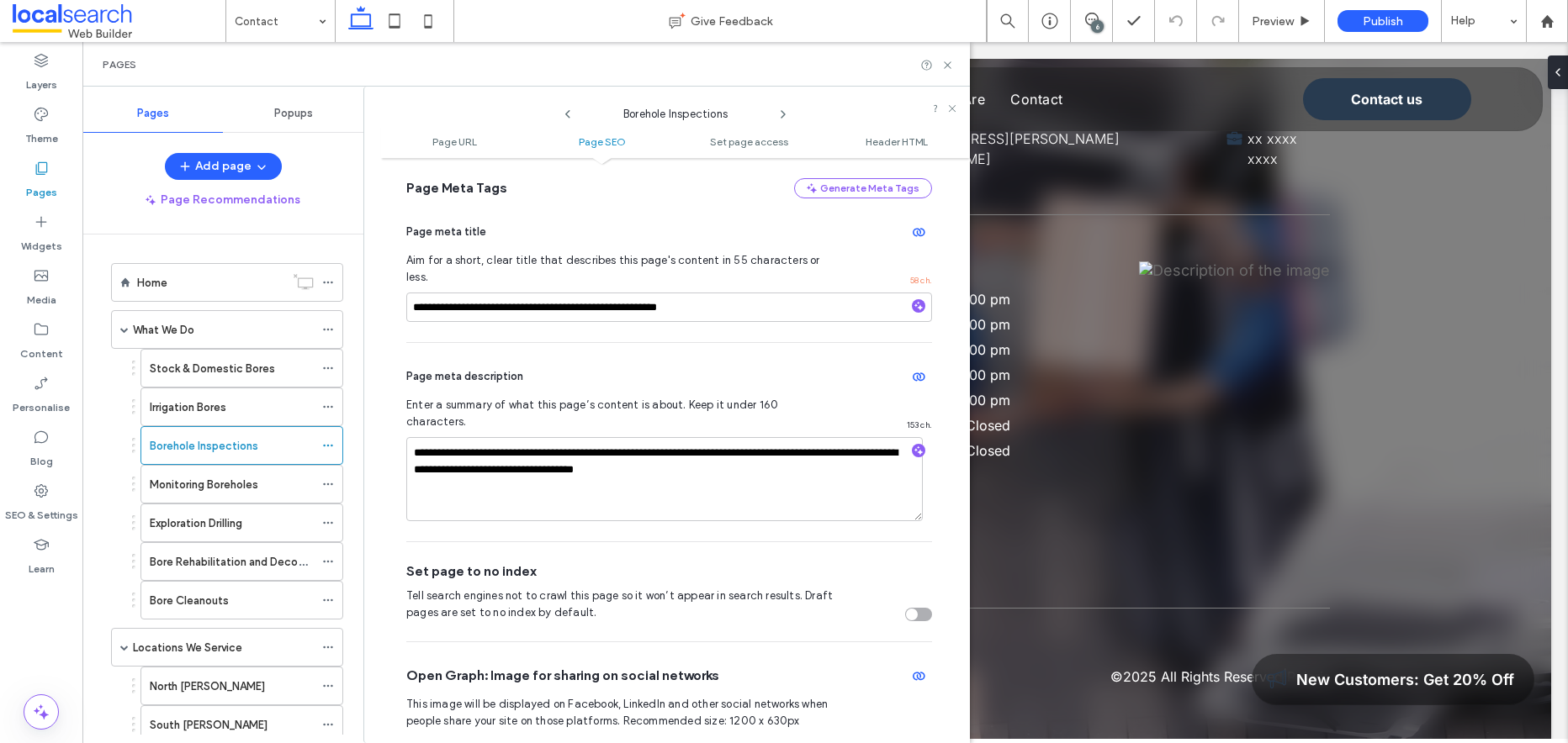
scroll to position [443, 0]
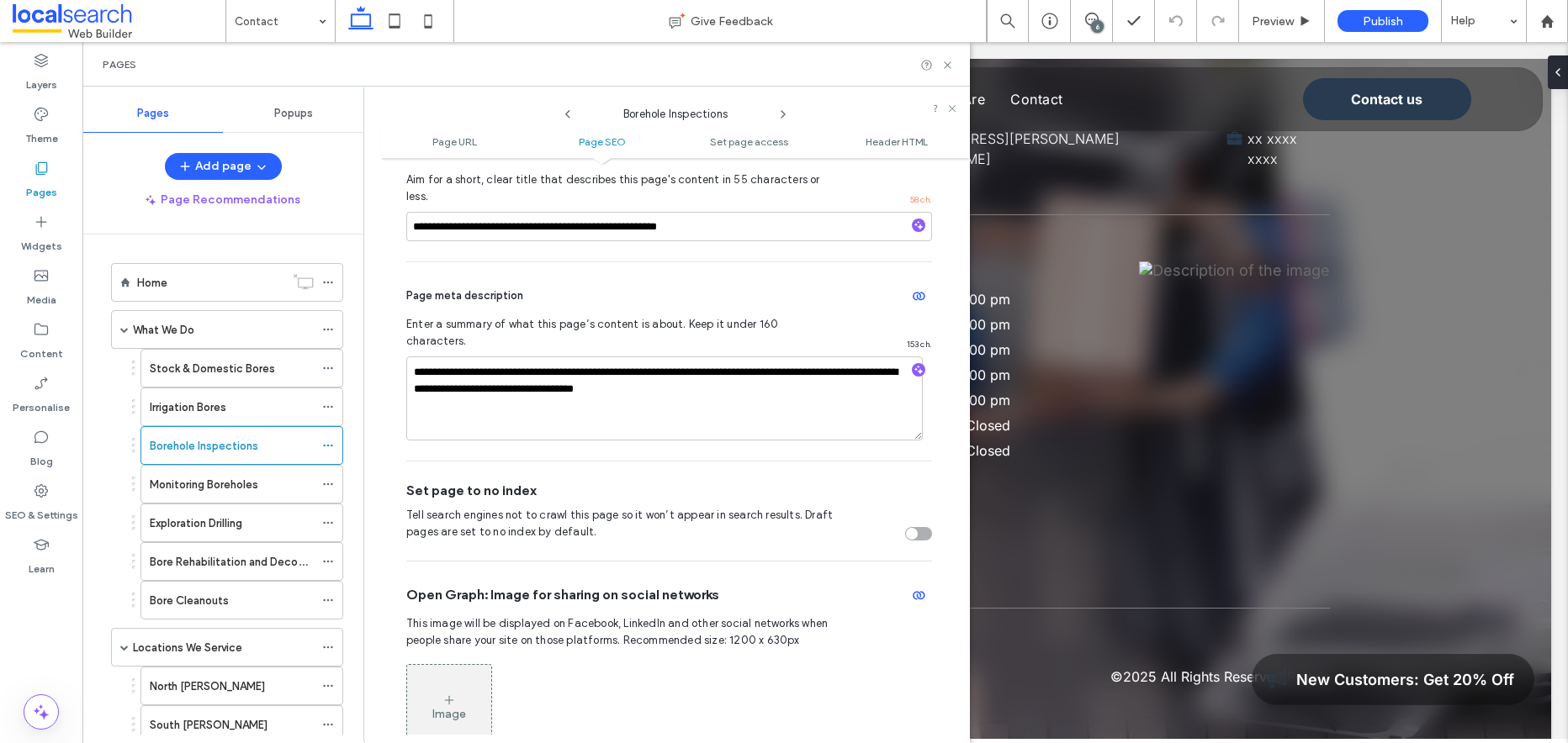
click at [781, 113] on icon at bounding box center [783, 114] width 14 height 14
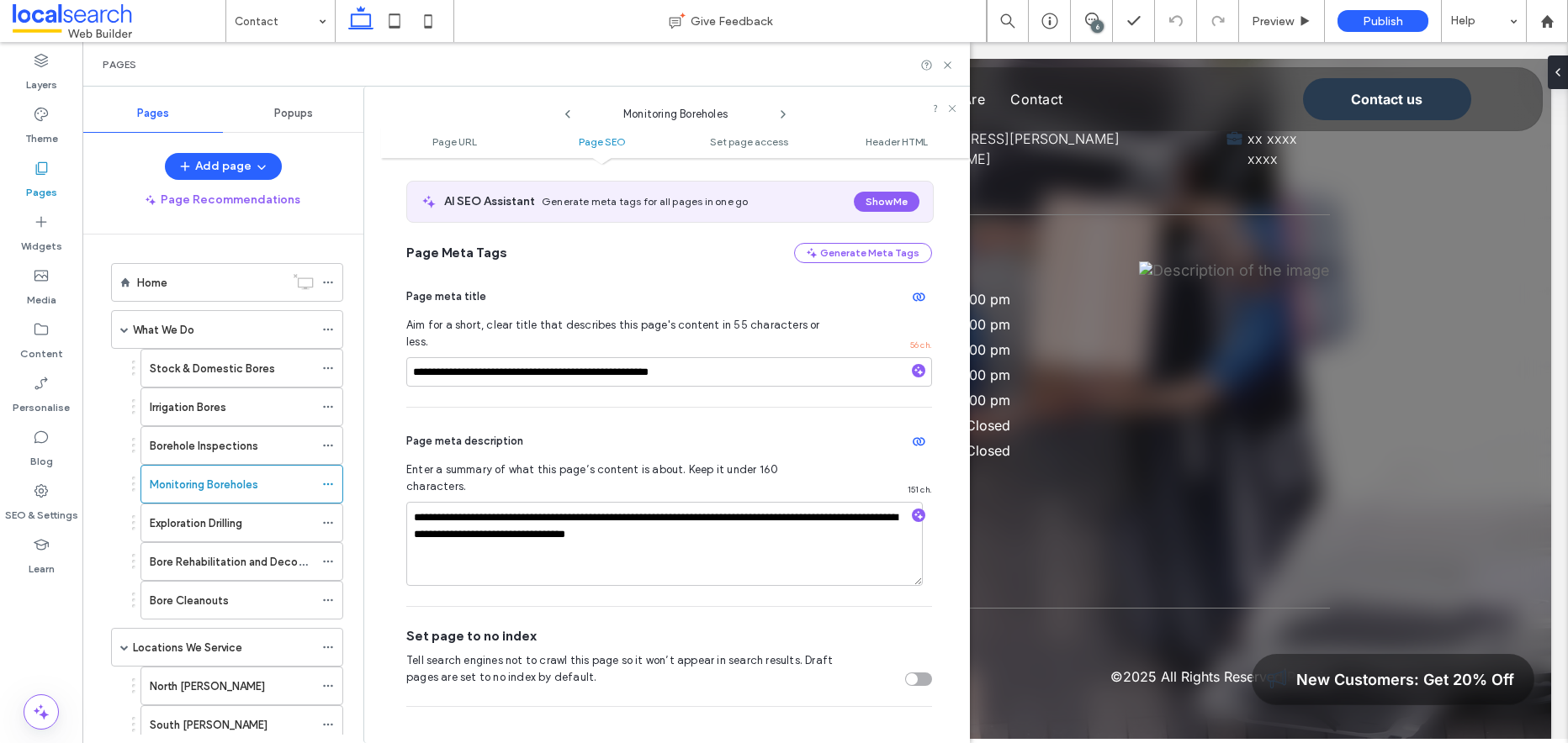
scroll to position [309, 0]
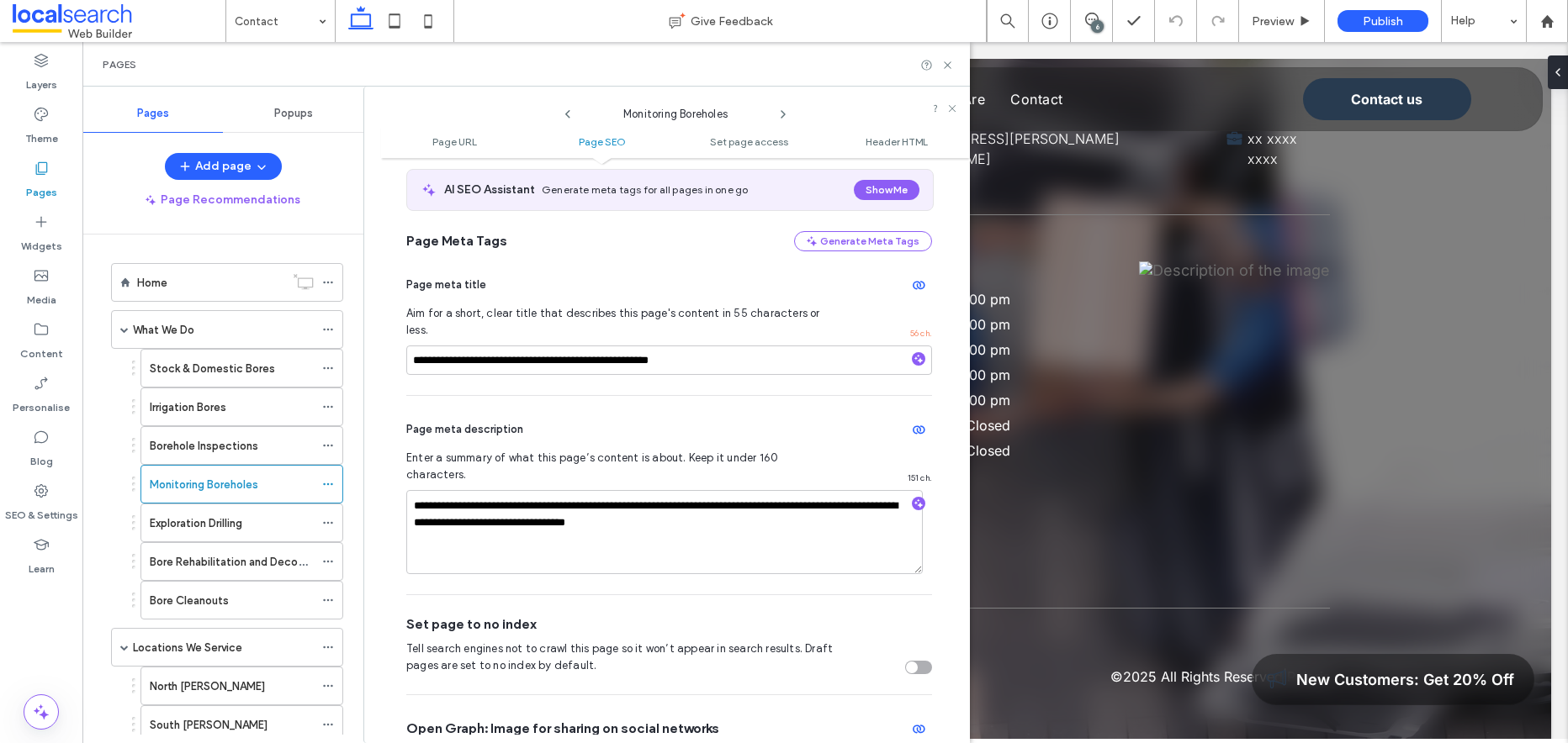
click at [753, 416] on div "Page meta description" at bounding box center [669, 430] width 526 height 27
click at [786, 112] on icon at bounding box center [783, 114] width 14 height 14
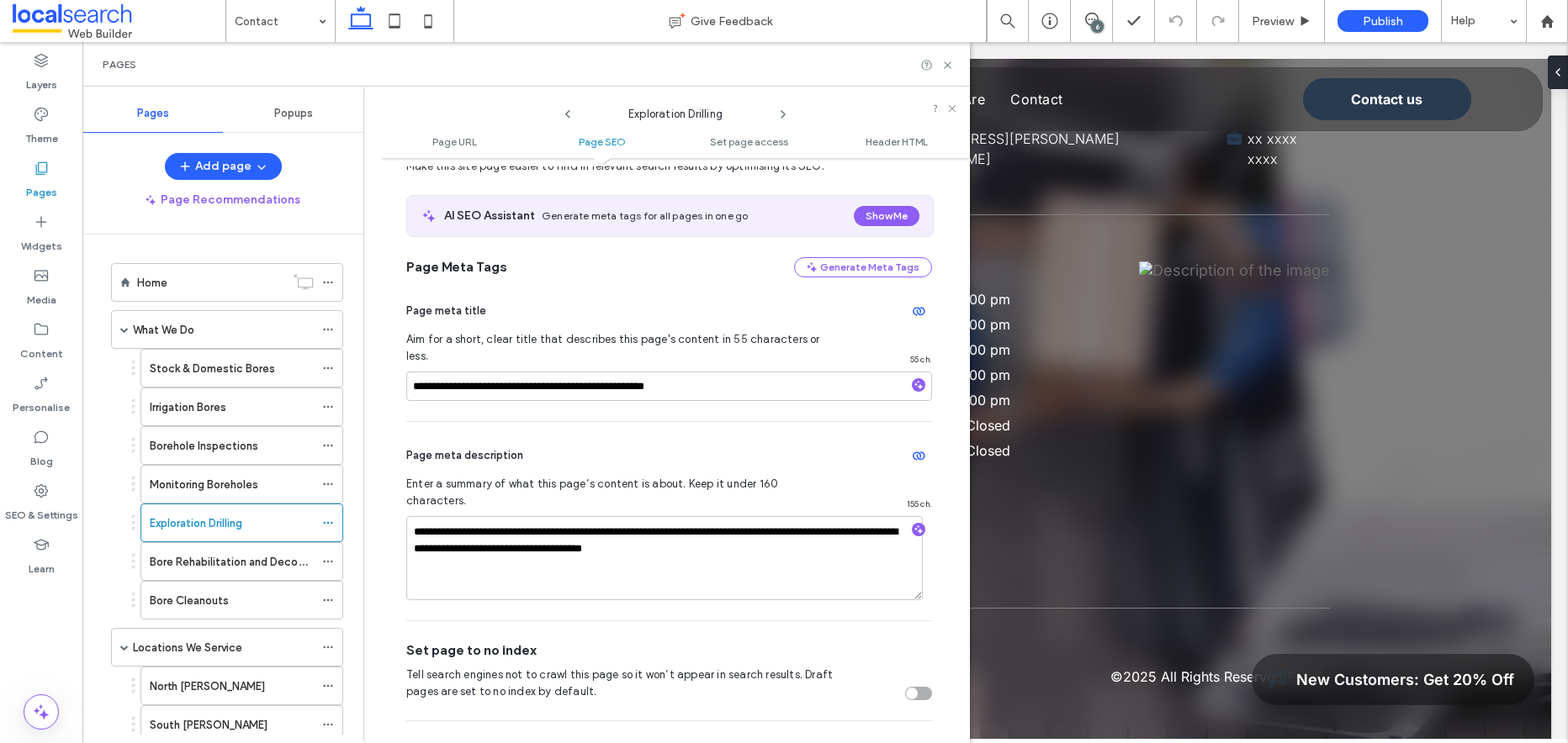
scroll to position [0, 0]
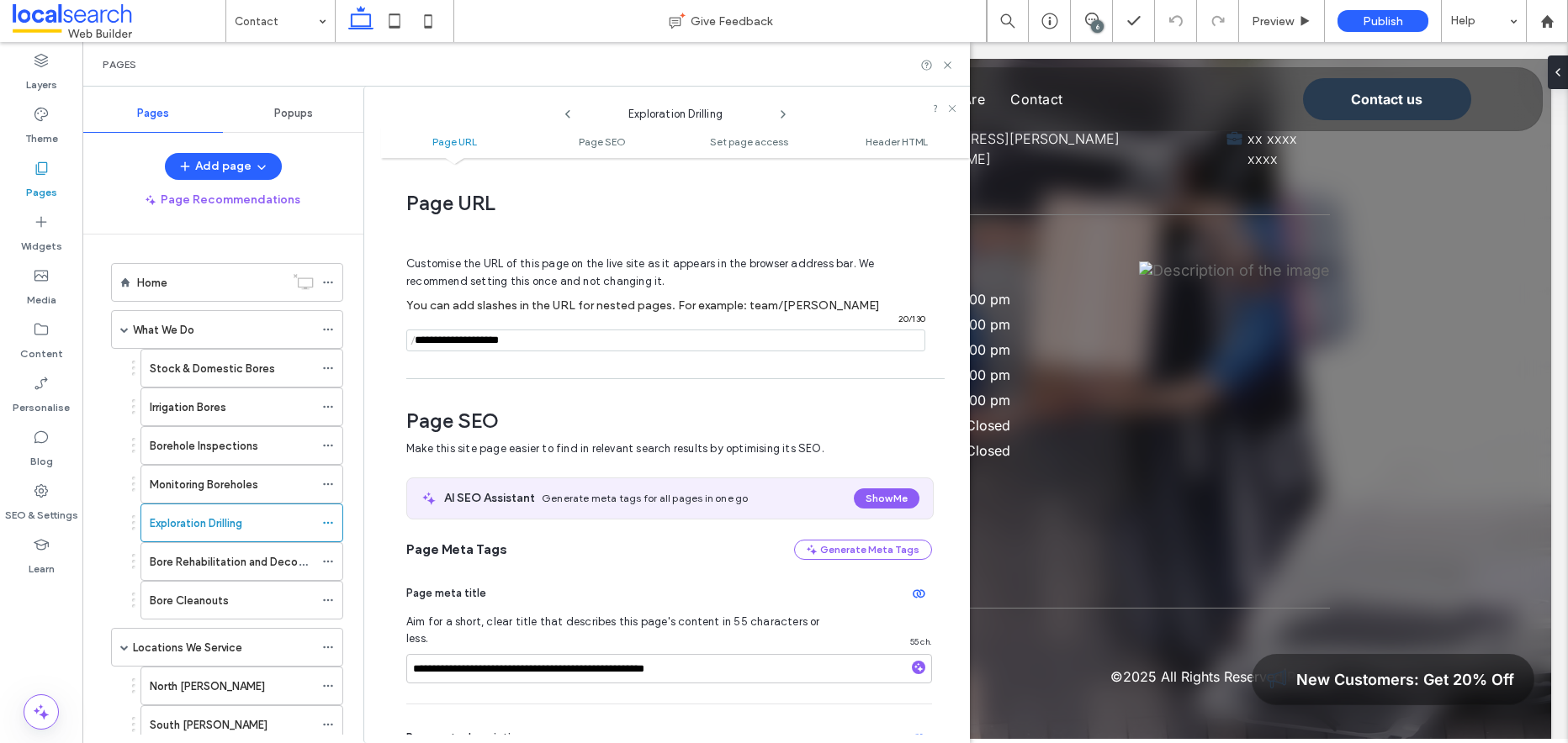
click at [785, 112] on icon at bounding box center [783, 114] width 14 height 14
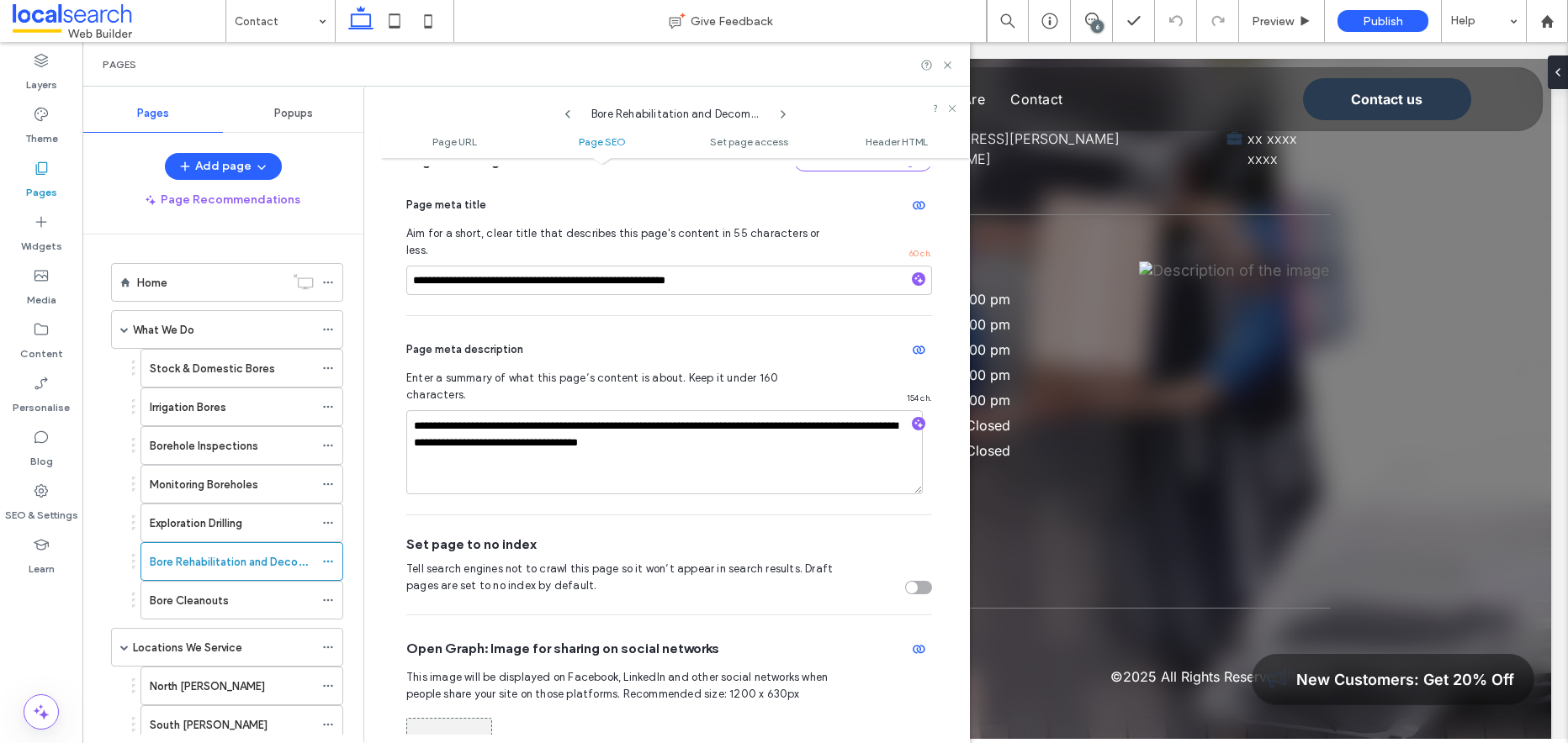
scroll to position [418, 0]
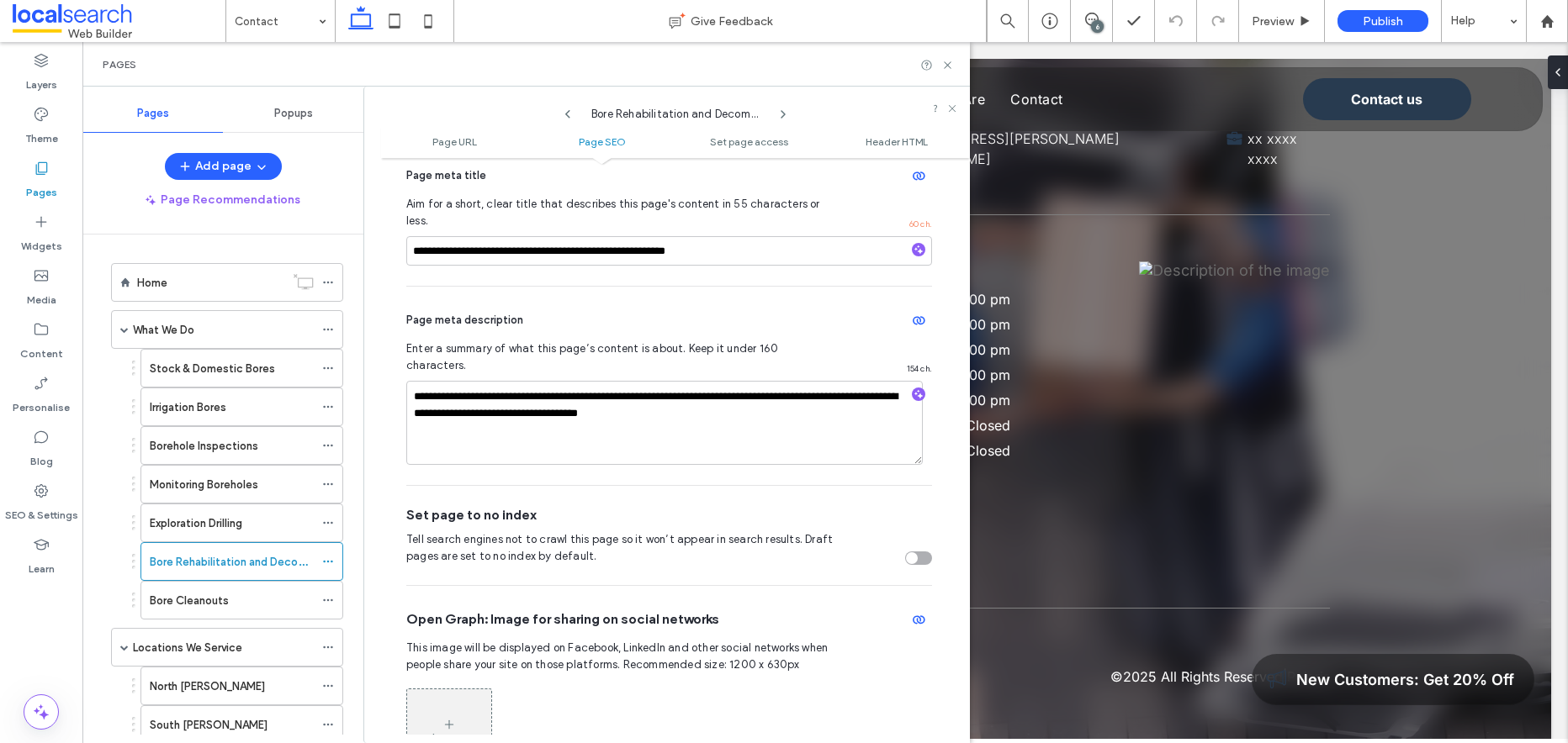
click at [783, 115] on use at bounding box center [783, 114] width 4 height 6
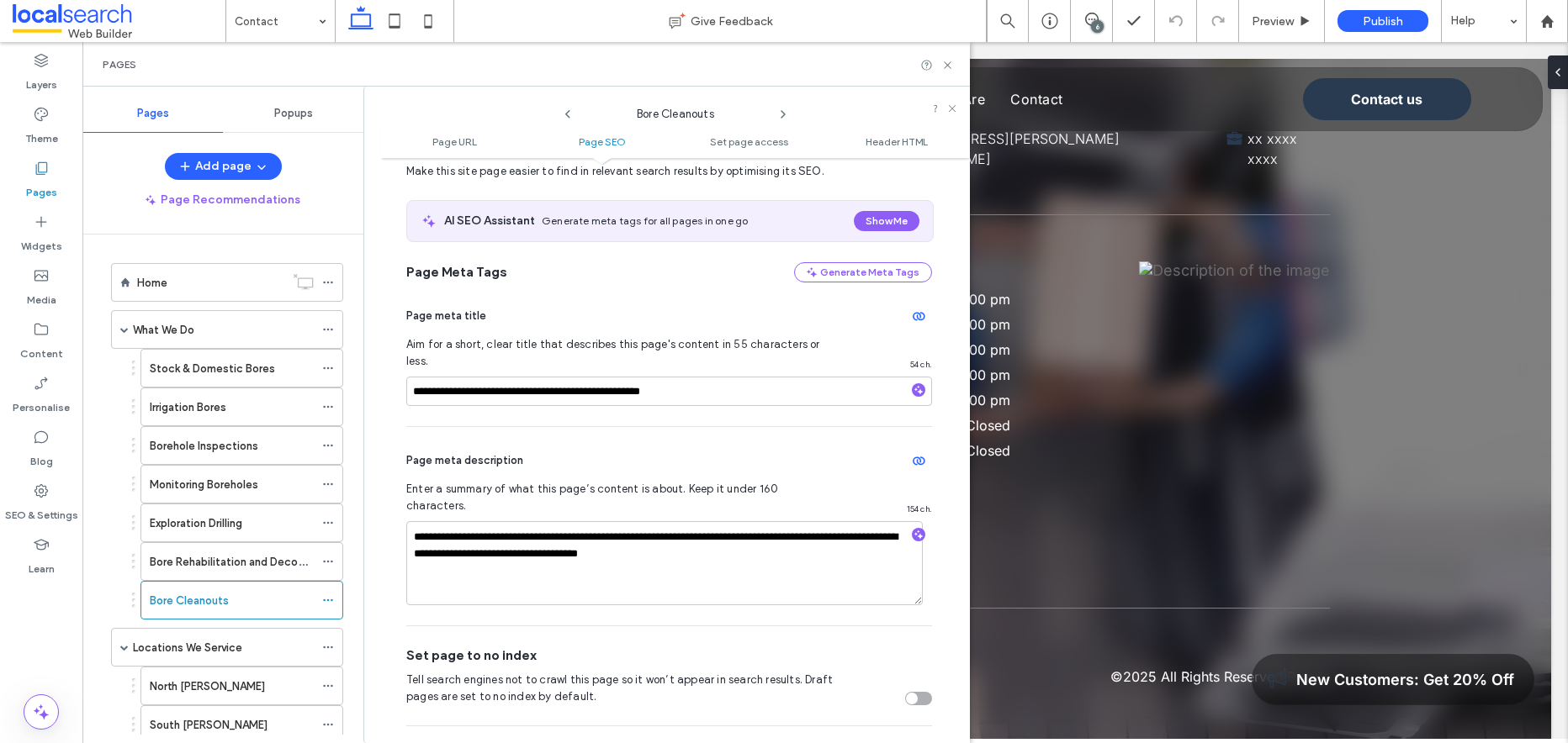
scroll to position [274, 0]
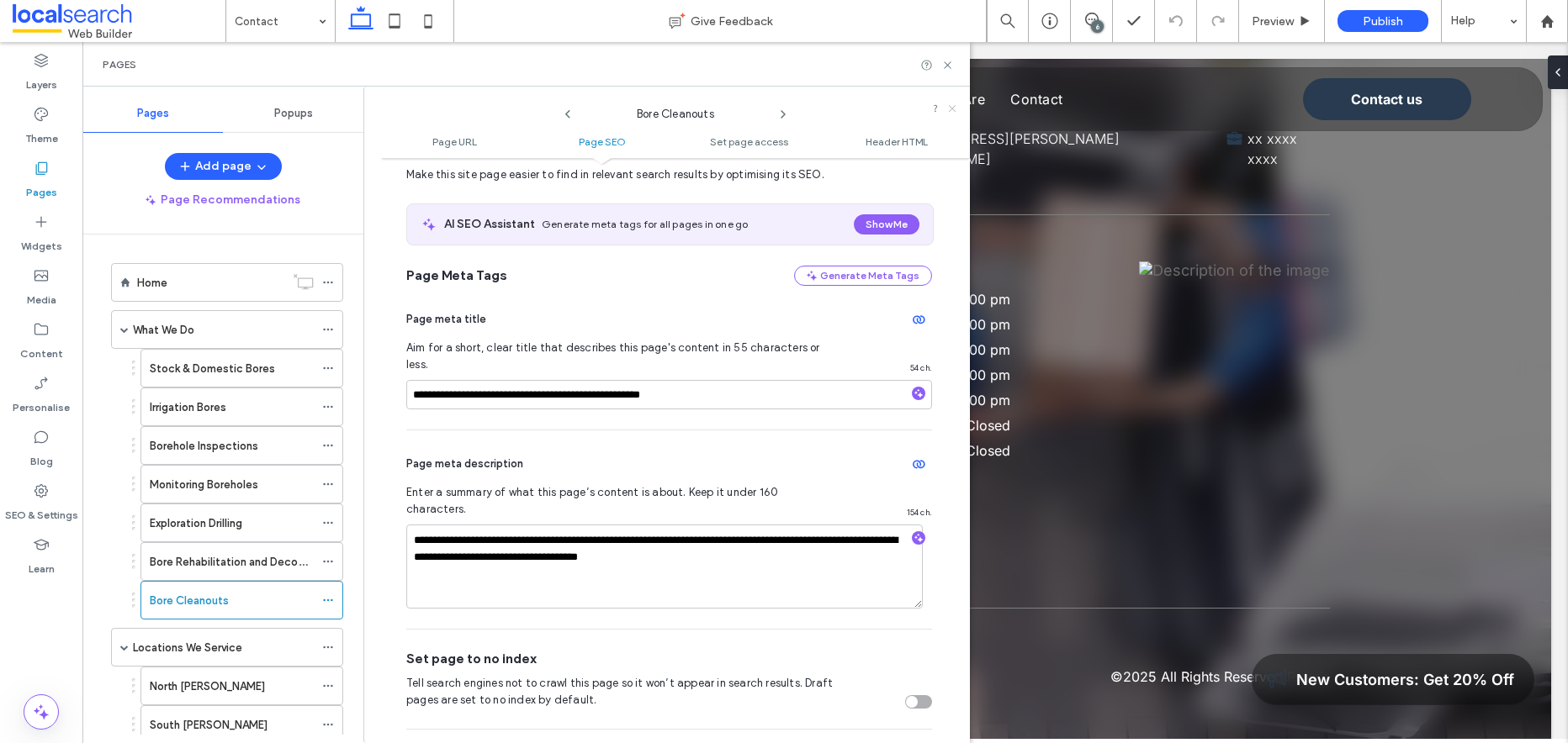
click at [953, 106] on icon at bounding box center [951, 108] width 10 height 10
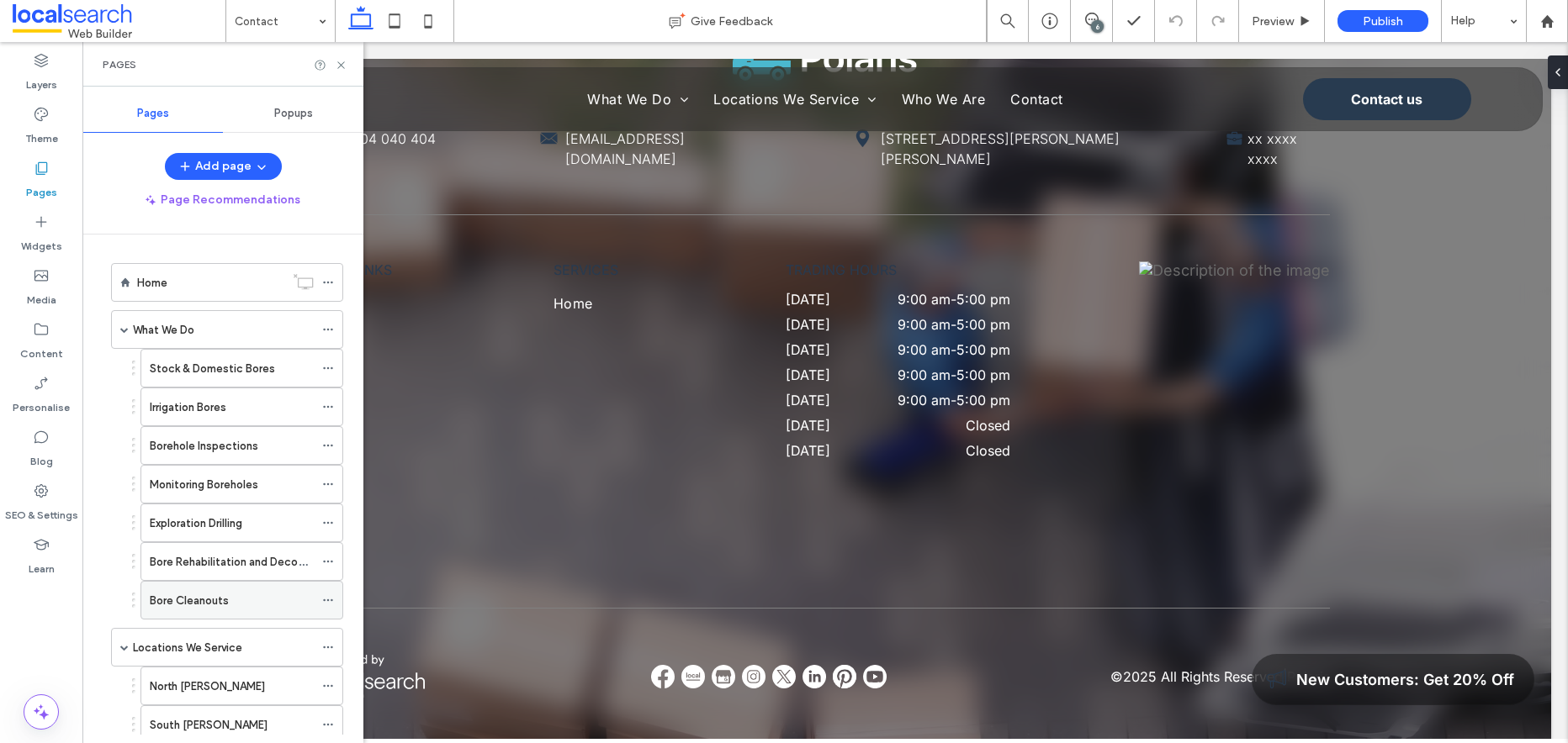
click at [219, 595] on label "Bore Cleanouts" at bounding box center [188, 601] width 79 height 30
click at [244, 654] on div "Locations We Service" at bounding box center [224, 648] width 181 height 18
click at [328, 646] on use at bounding box center [328, 647] width 9 height 3
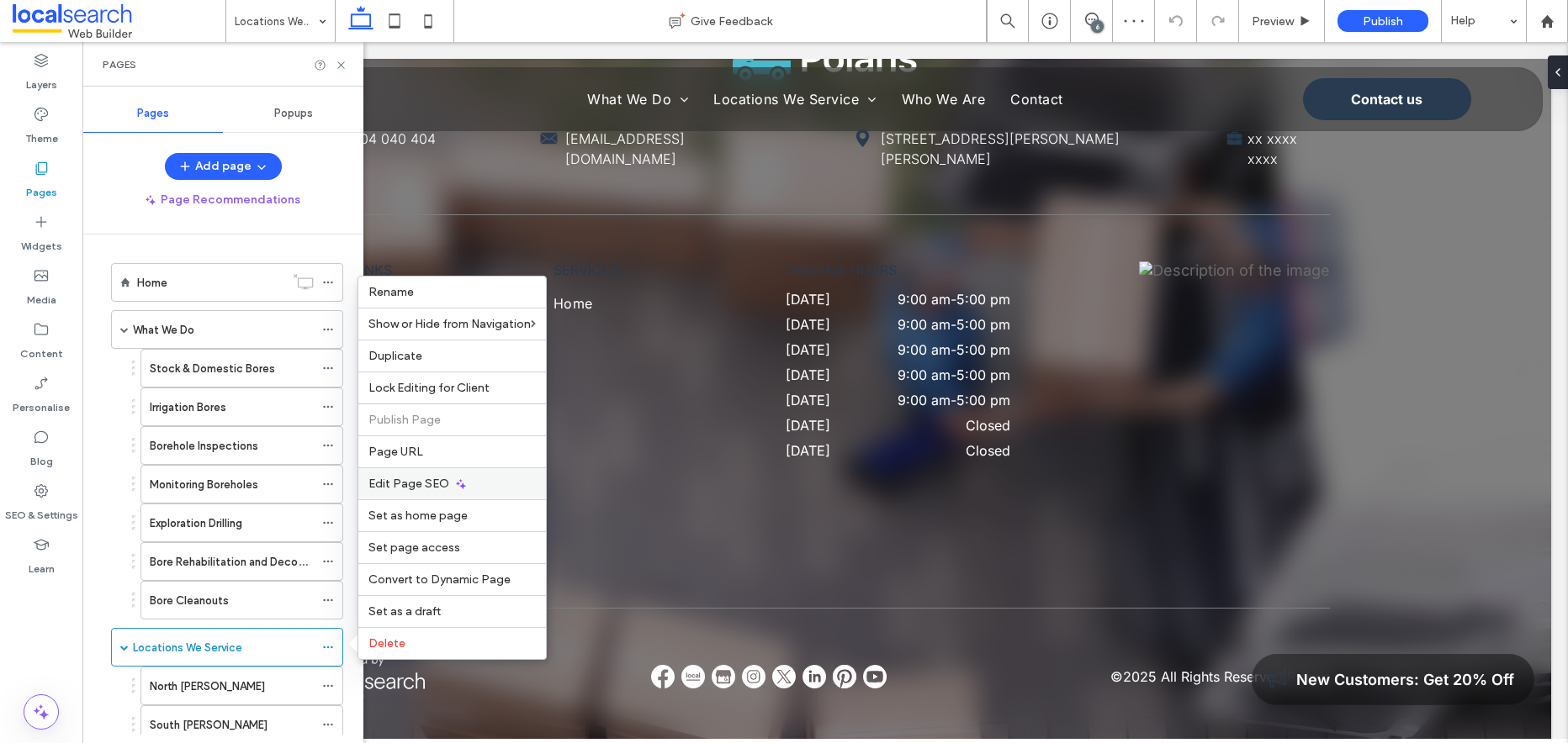
click at [456, 481] on icon at bounding box center [461, 484] width 14 height 14
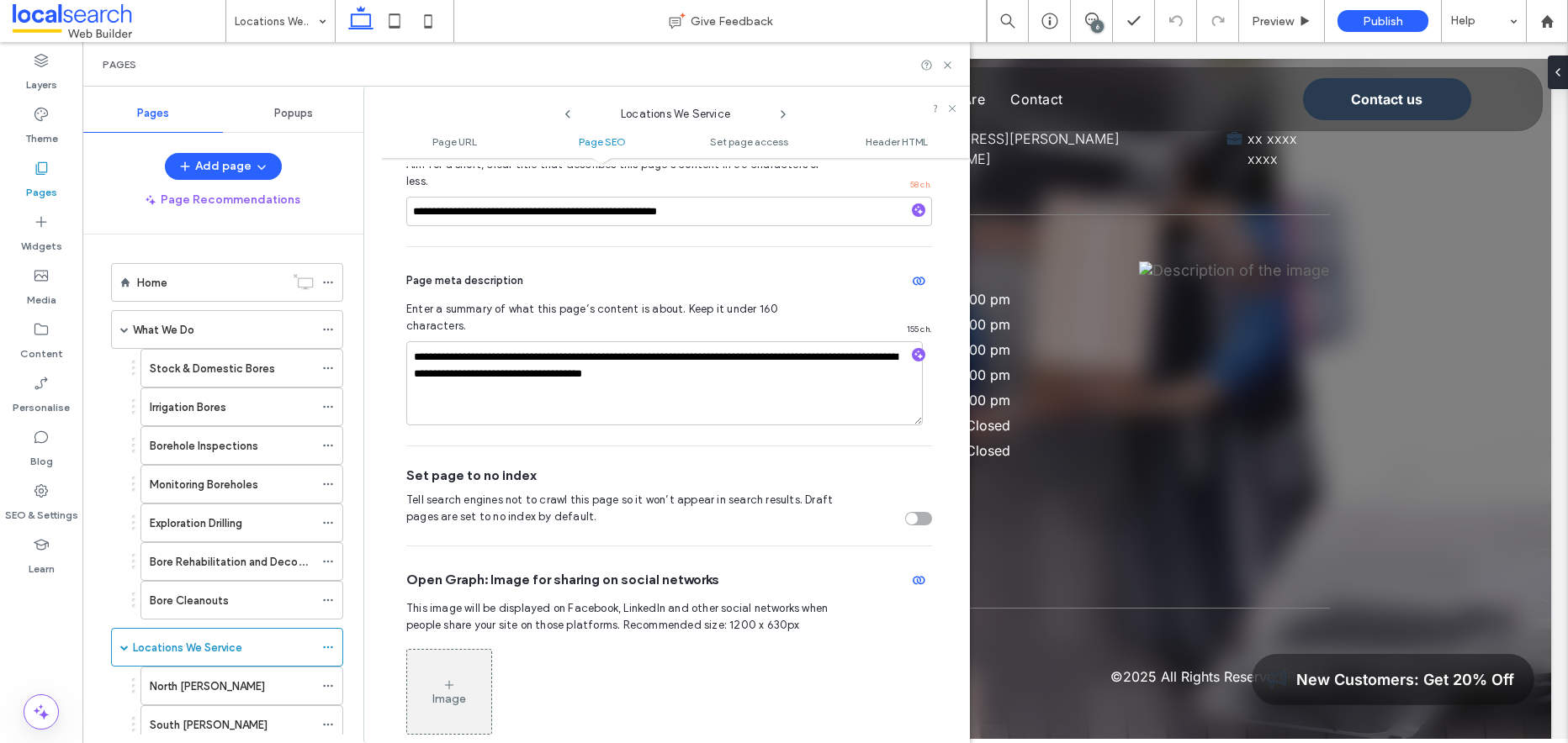
scroll to position [458, 0]
click at [464, 344] on textarea "**********" at bounding box center [664, 382] width 516 height 84
type textarea "**********"
click at [775, 386] on textarea "**********" at bounding box center [664, 382] width 516 height 84
click at [784, 113] on use at bounding box center [783, 114] width 4 height 6
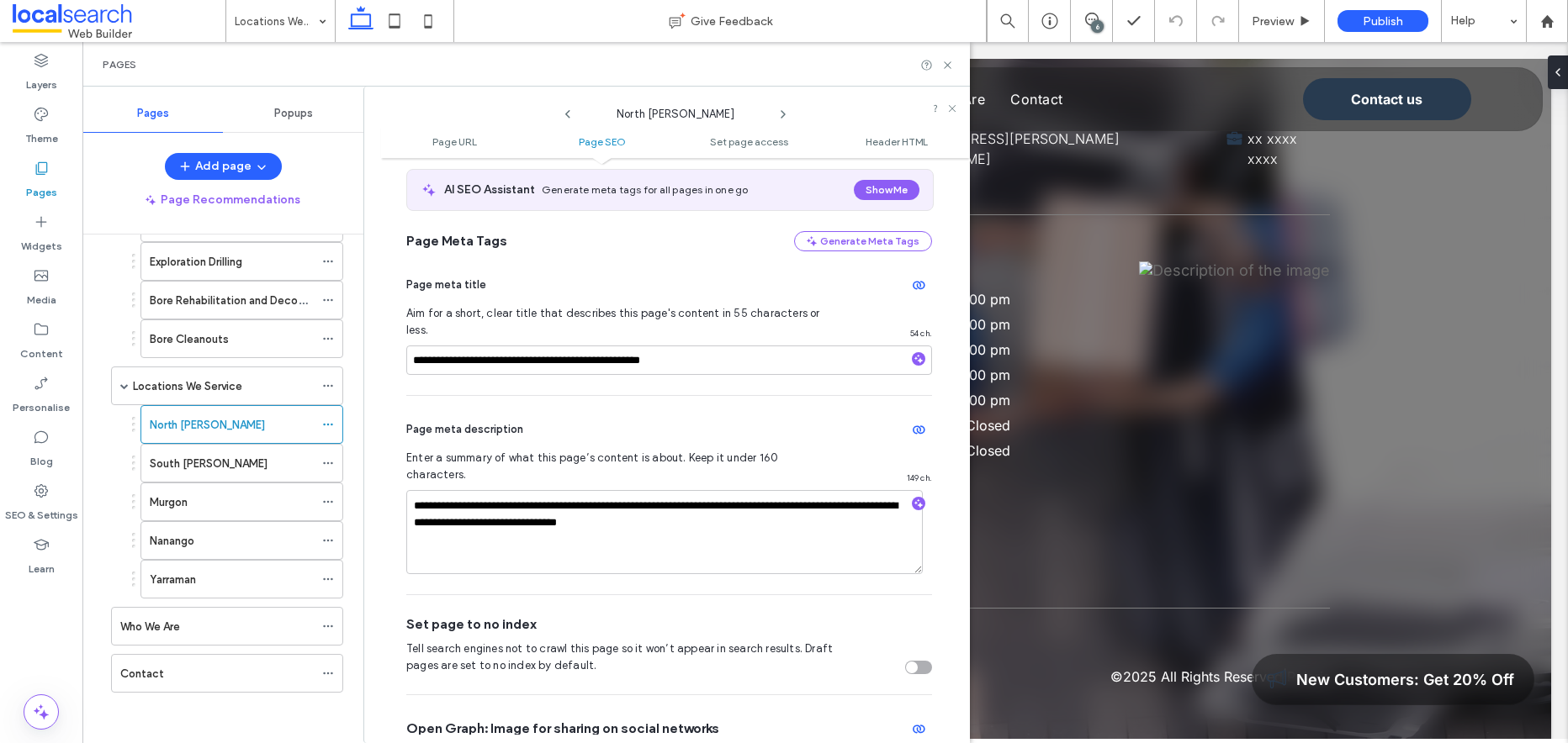
scroll to position [310, 0]
click at [786, 113] on icon at bounding box center [783, 114] width 14 height 14
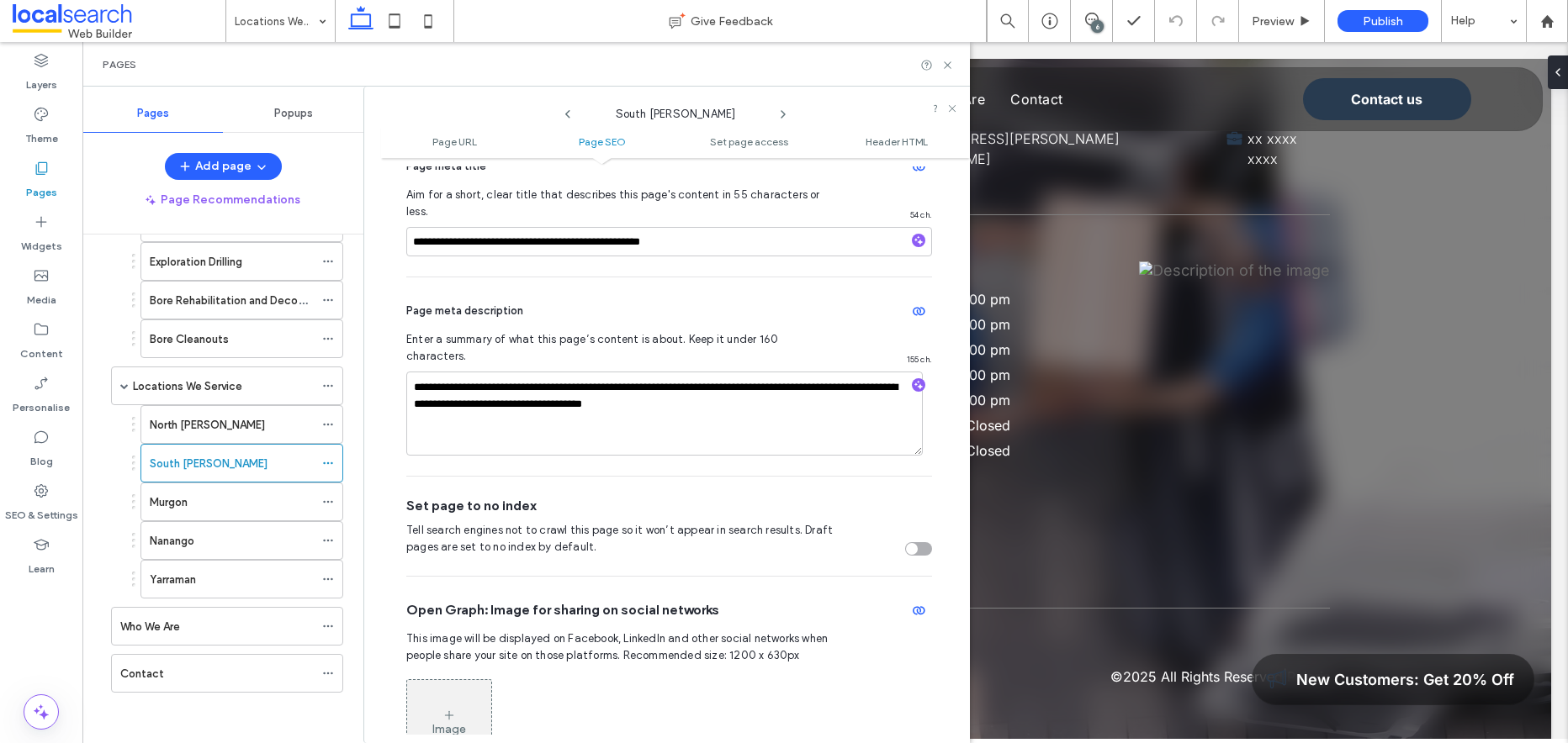
scroll to position [428, 0]
click at [783, 110] on icon at bounding box center [783, 114] width 14 height 14
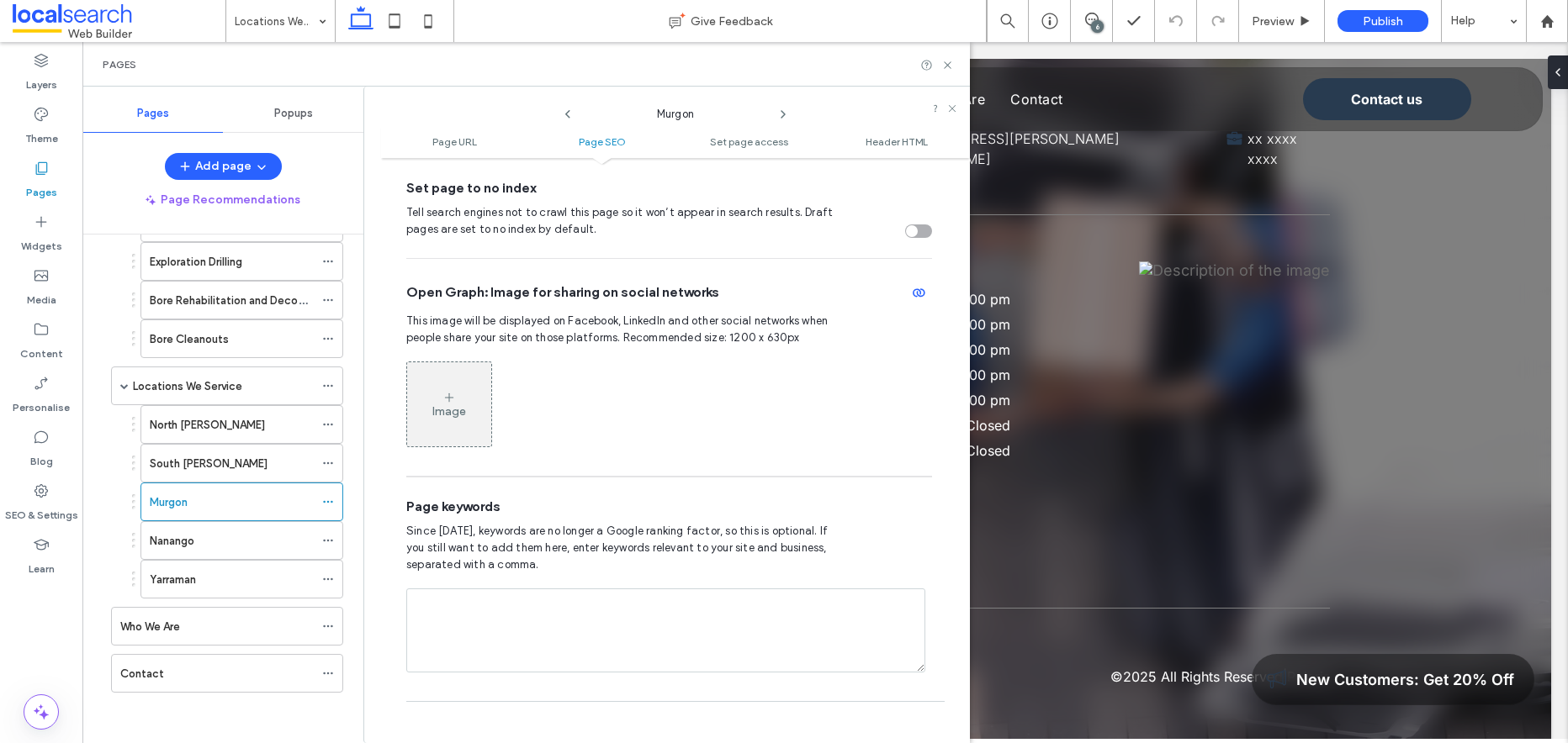
scroll to position [729, 0]
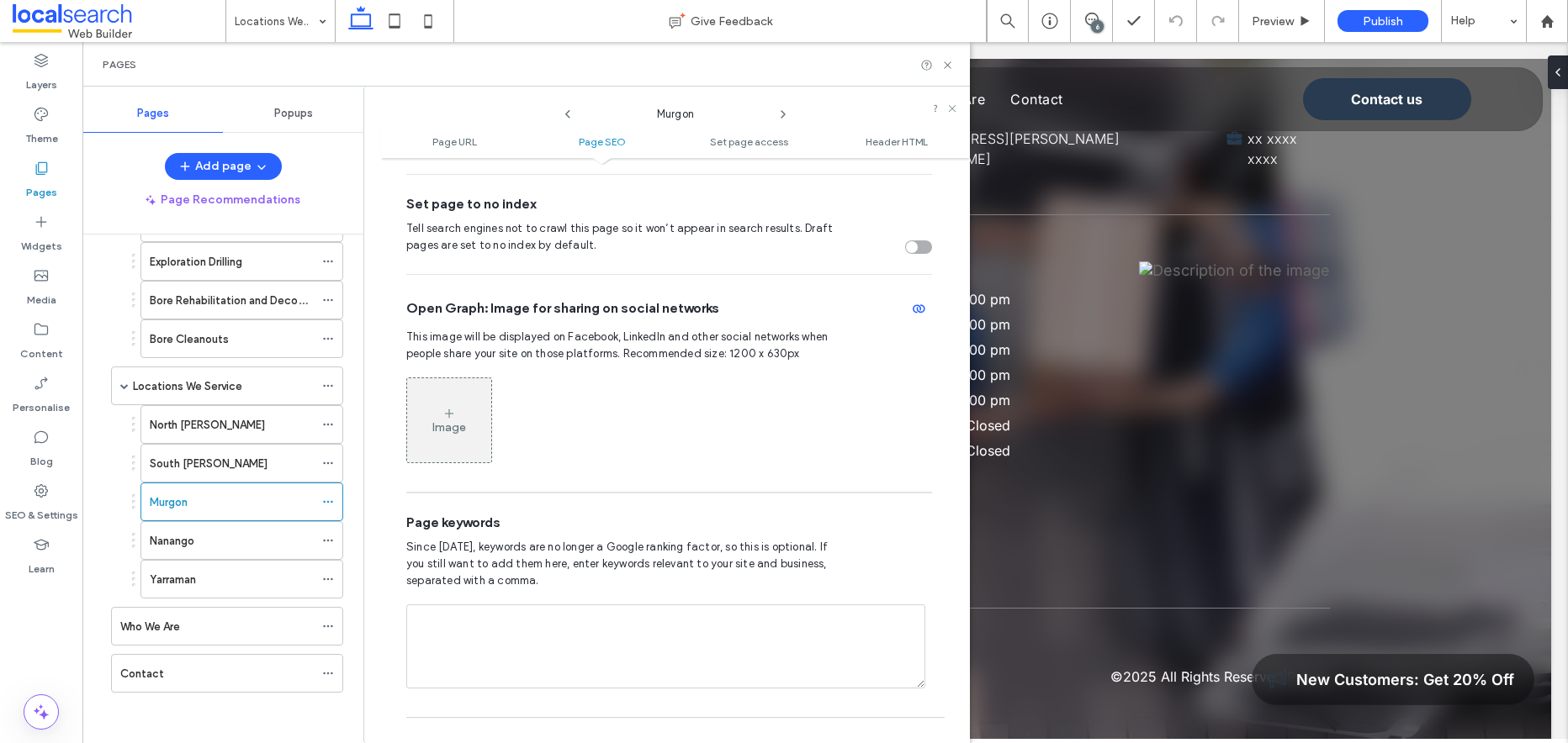
click at [783, 112] on use at bounding box center [783, 114] width 4 height 6
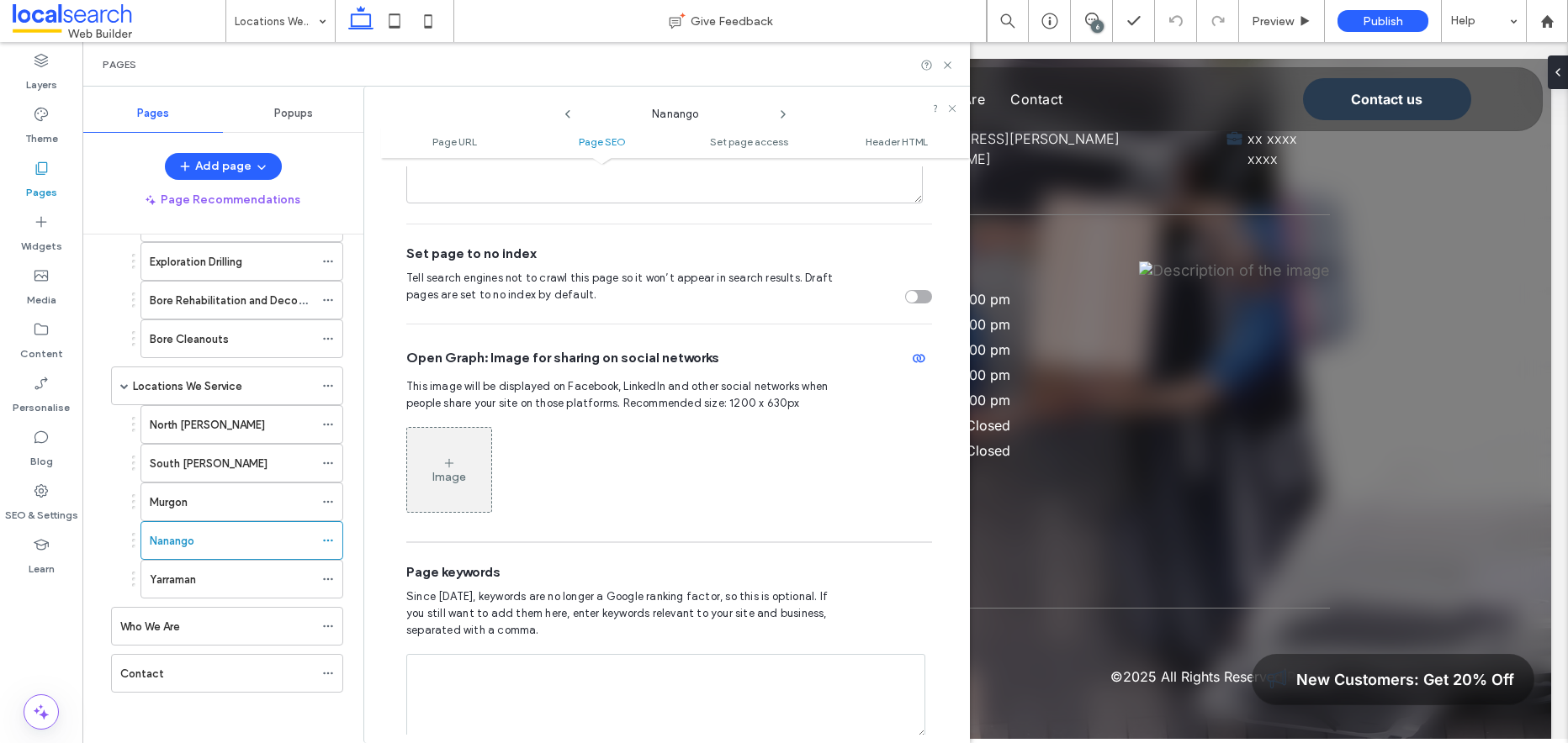
scroll to position [692, 0]
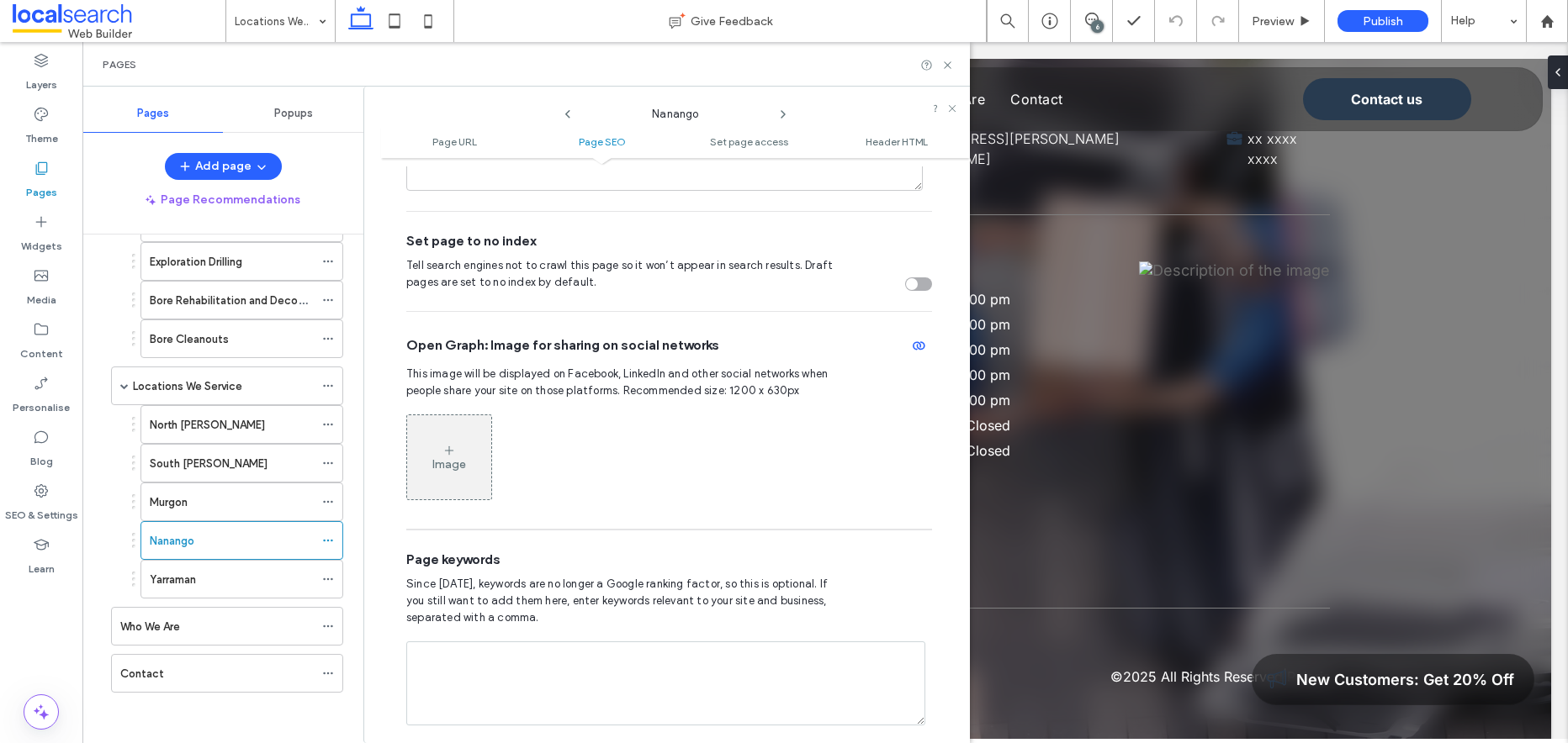
click at [782, 112] on icon at bounding box center [783, 114] width 14 height 14
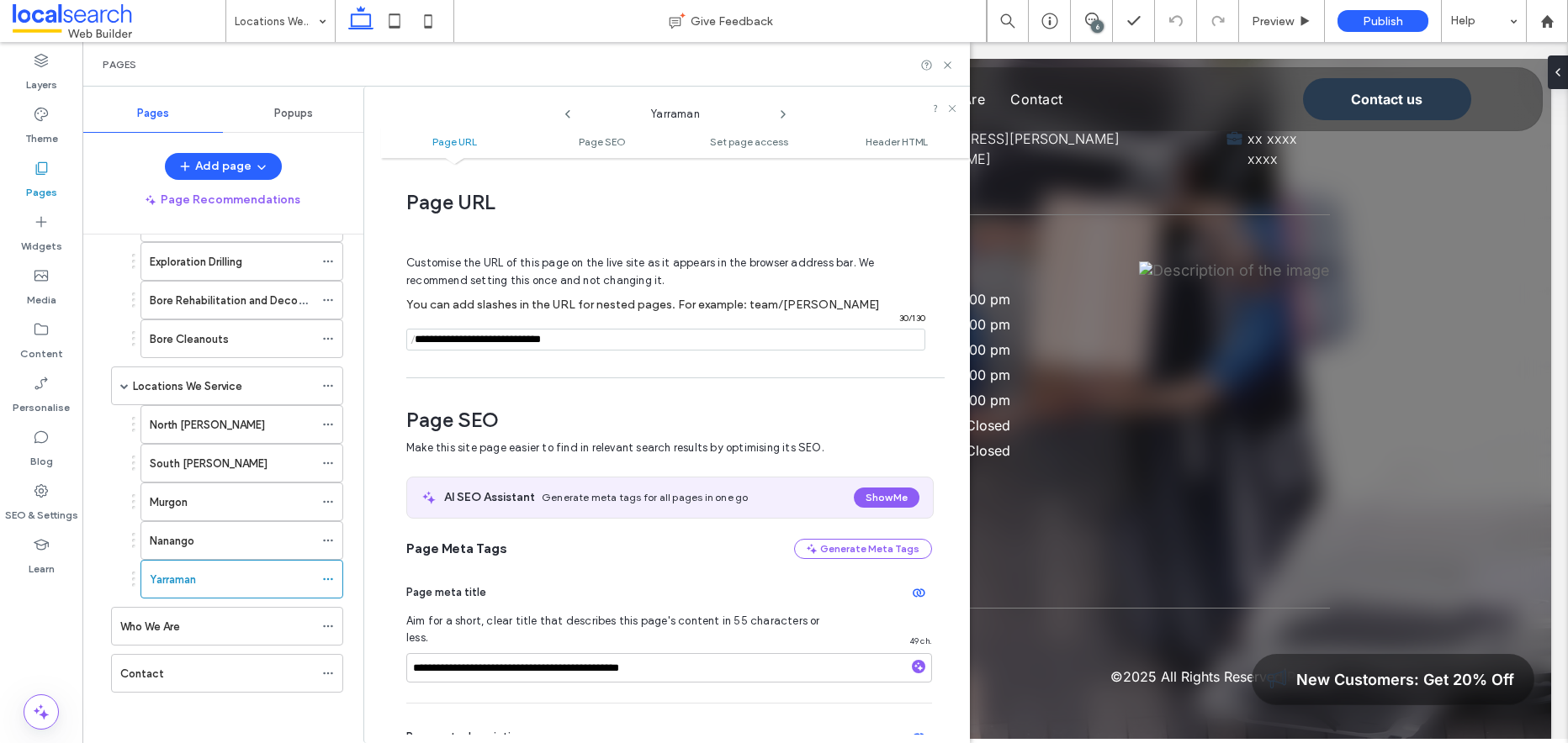
scroll to position [0, 0]
click at [783, 111] on use at bounding box center [783, 114] width 4 height 6
click at [783, 113] on use at bounding box center [783, 114] width 4 height 6
click at [949, 67] on icon at bounding box center [948, 65] width 13 height 13
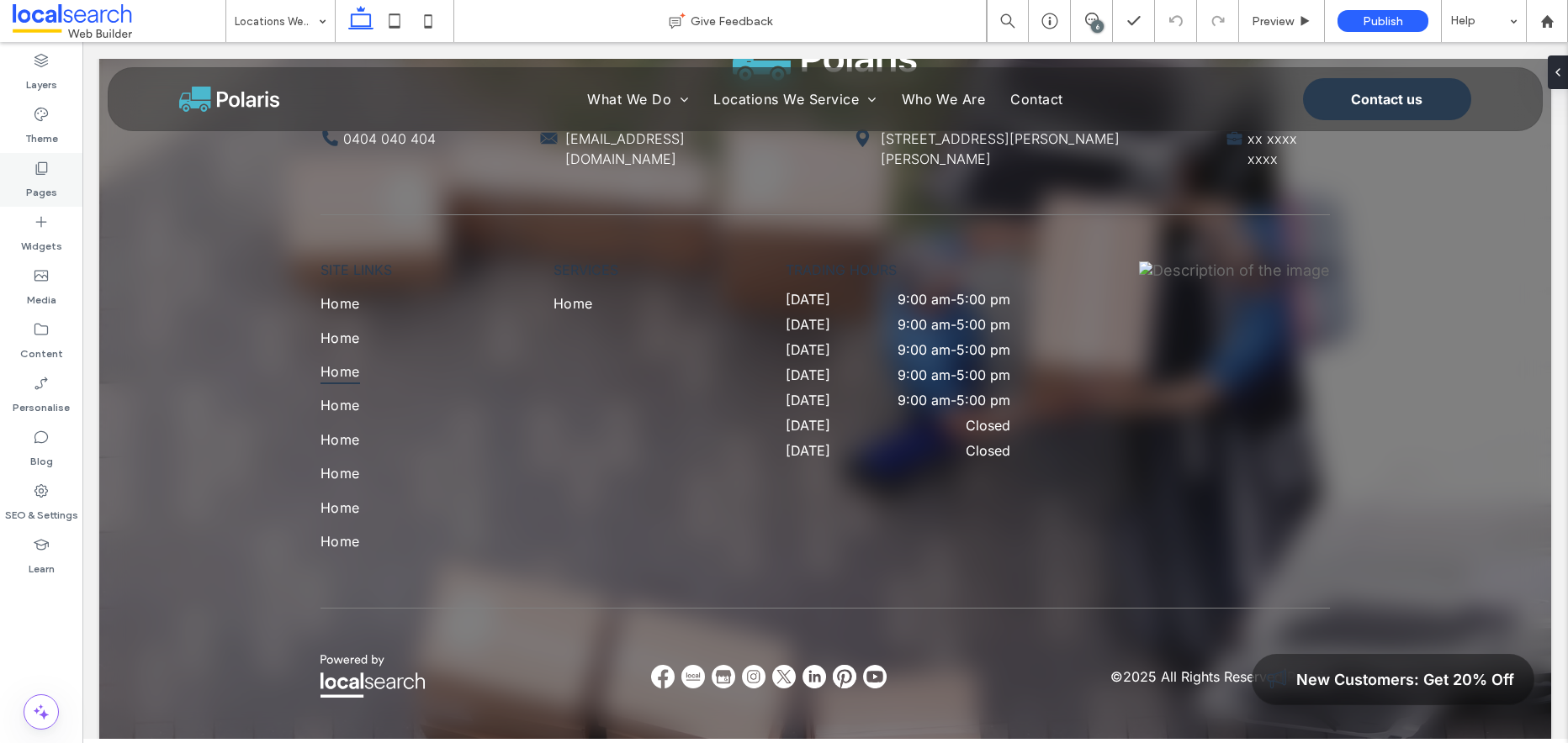
click at [41, 173] on use at bounding box center [42, 168] width 12 height 13
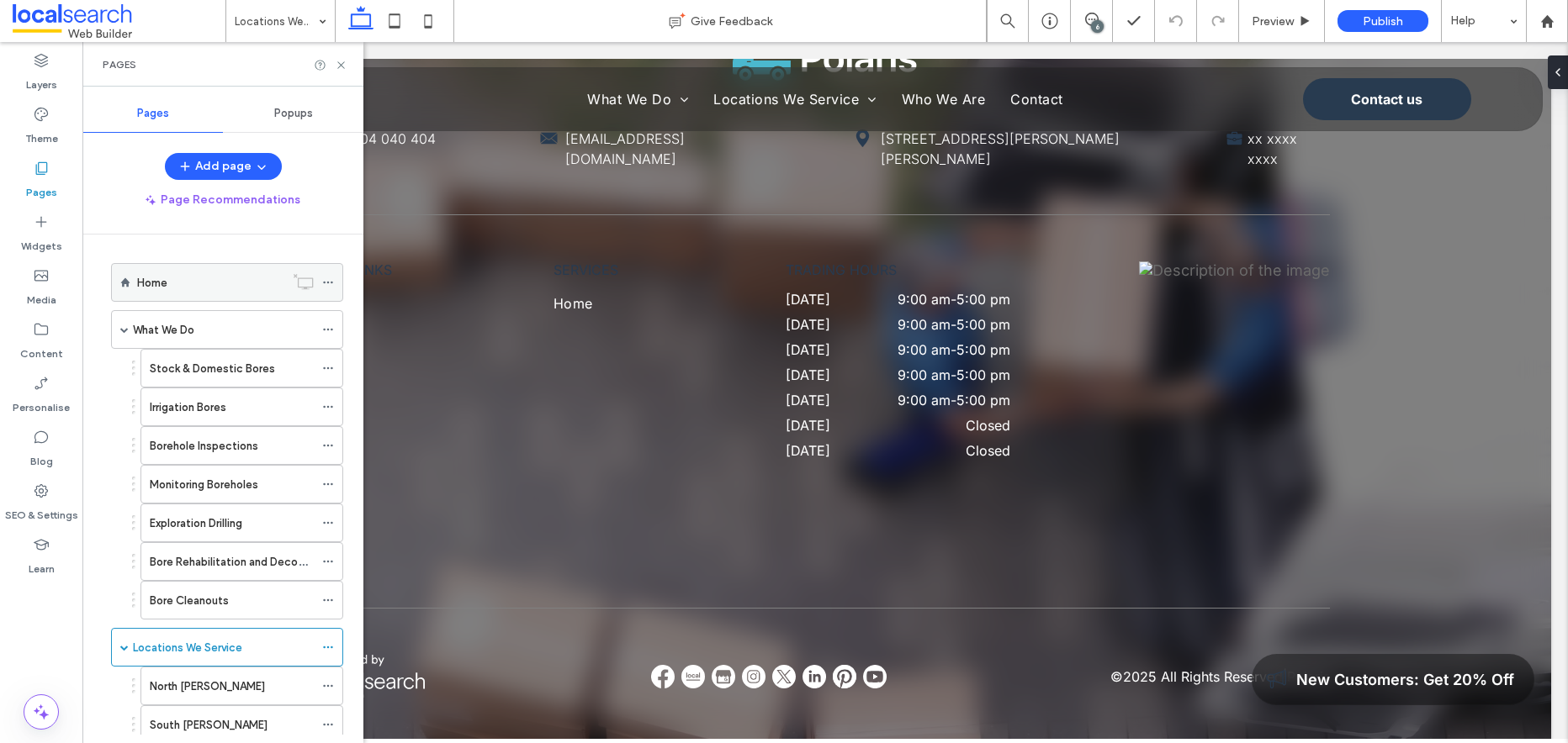
click at [177, 284] on div "Home" at bounding box center [210, 283] width 148 height 18
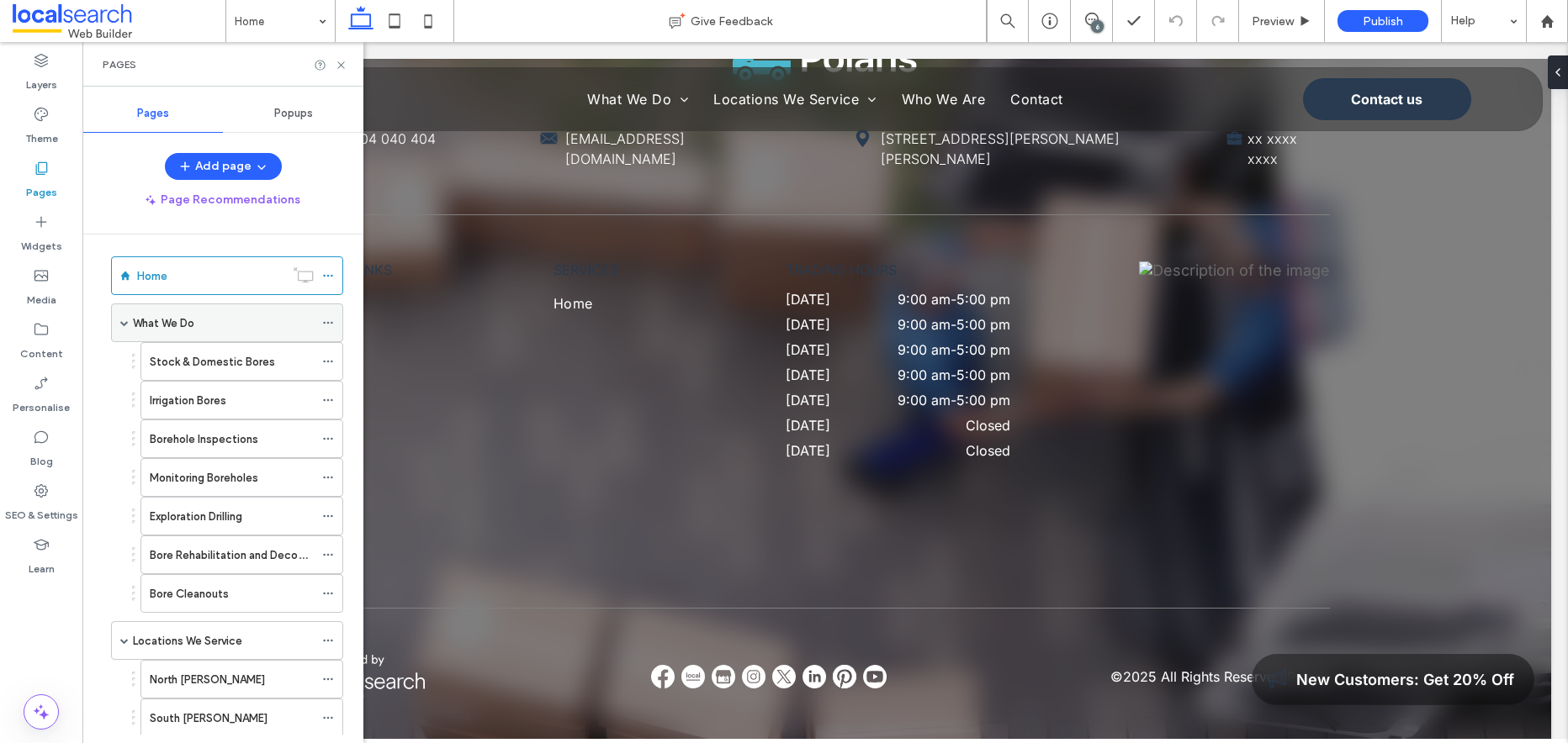
click at [200, 326] on div "What We Do" at bounding box center [224, 323] width 181 height 18
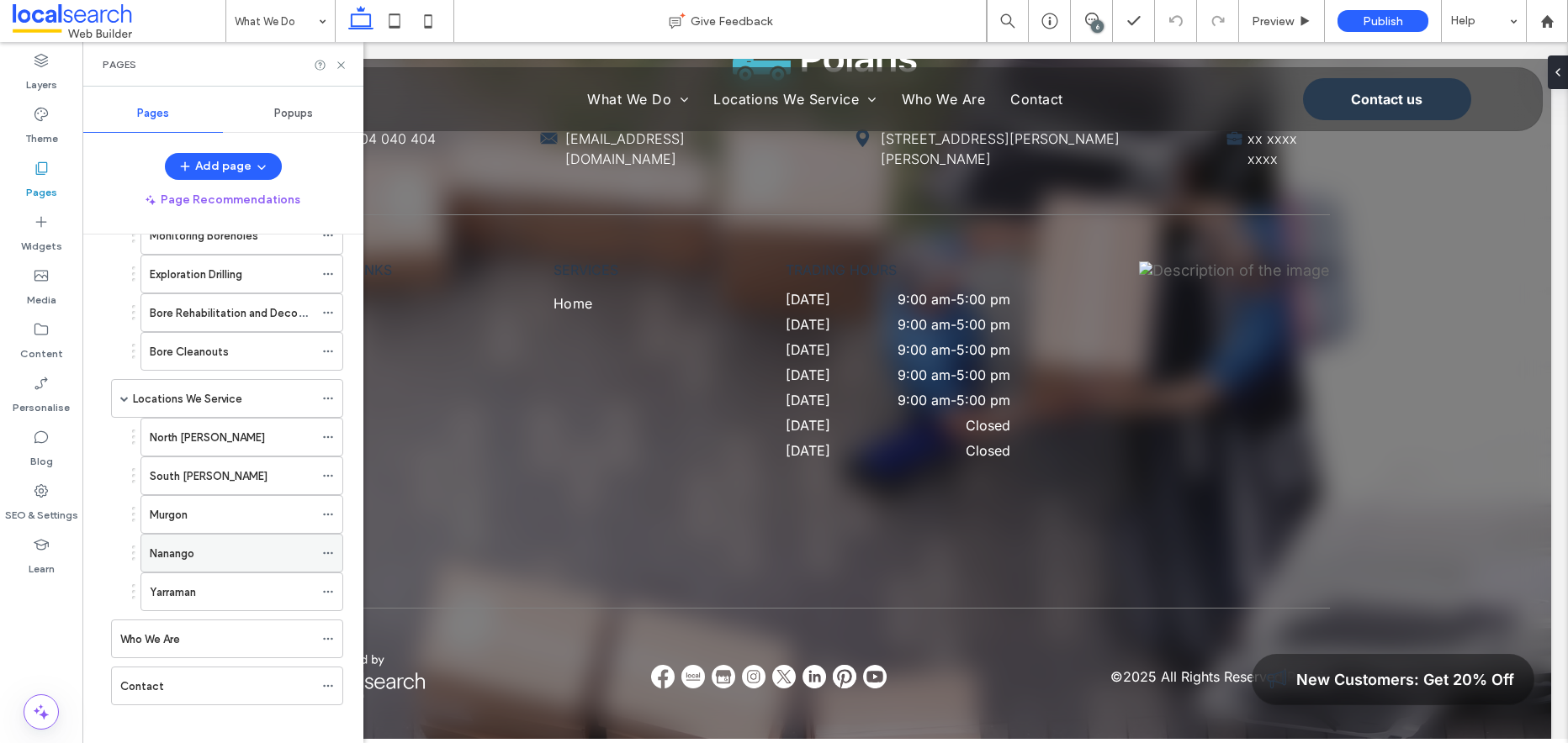
scroll to position [262, 0]
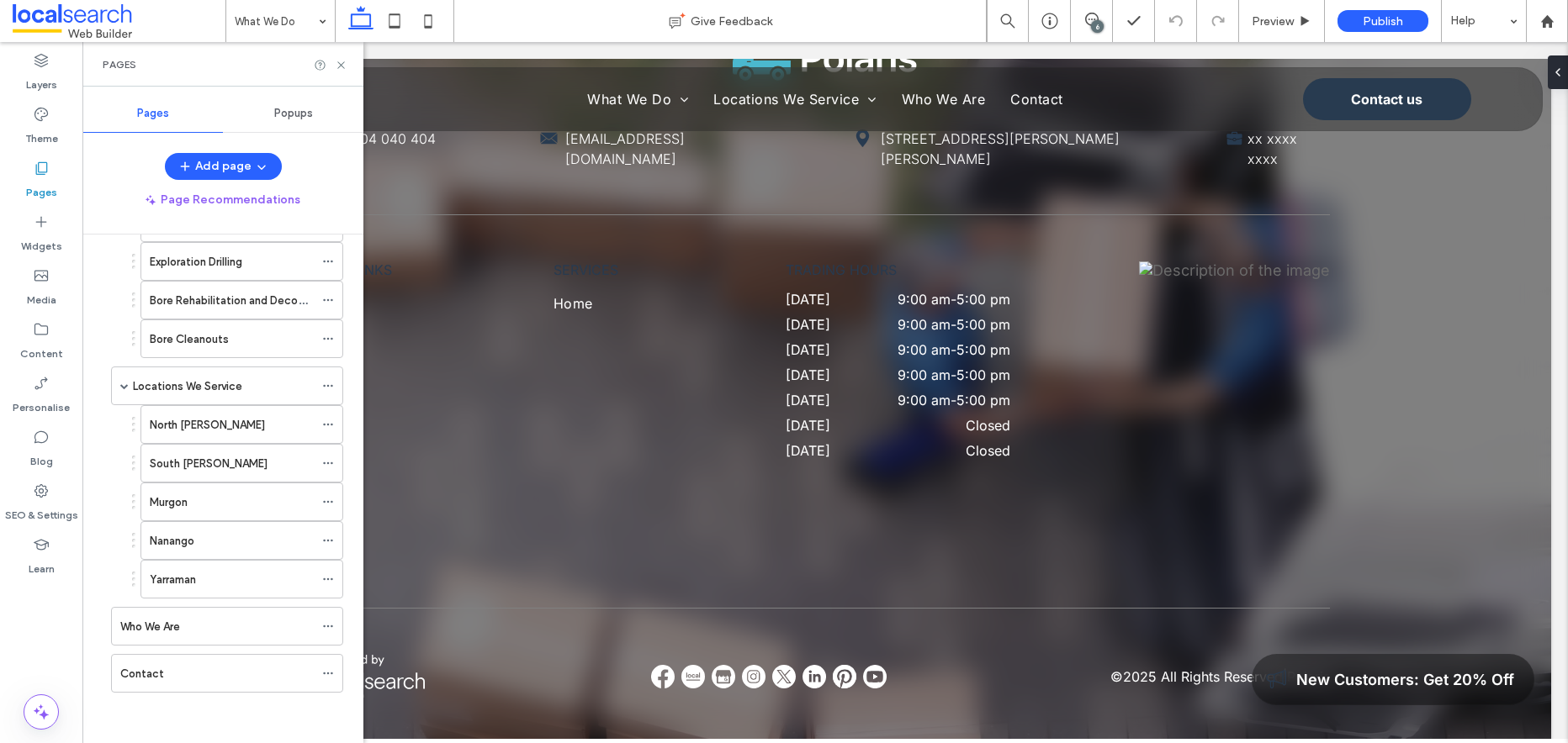
click at [221, 722] on div "Home What We Do Stock & Domestic Bores Irrigation Bores Borehole Inspections Mo…" at bounding box center [223, 364] width 241 height 740
click at [339, 64] on use at bounding box center [340, 64] width 6 height 6
